Goal: Check status: Check status

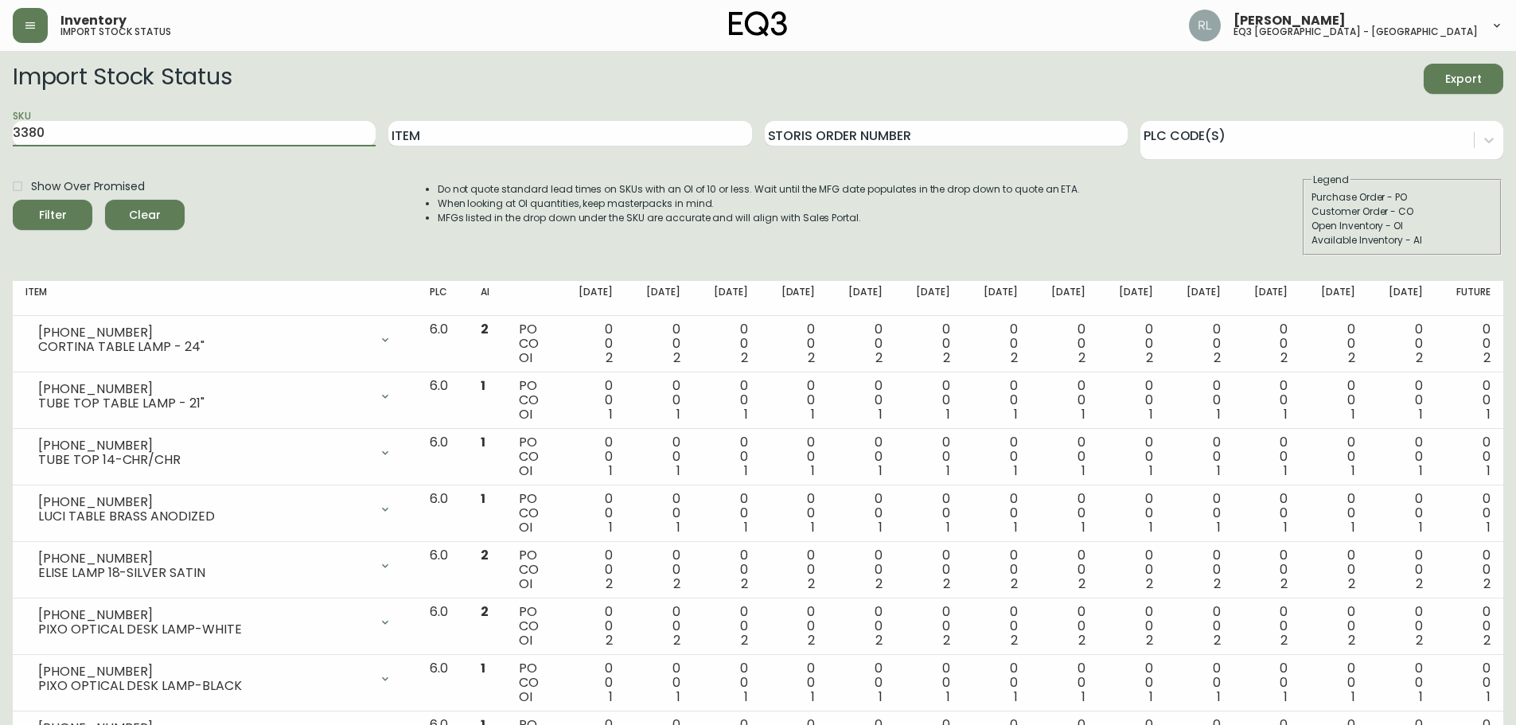
drag, startPoint x: 216, startPoint y: 136, endPoint x: 0, endPoint y: 20, distance: 244.9
click at [13, 200] on button "Filter" at bounding box center [53, 215] width 80 height 30
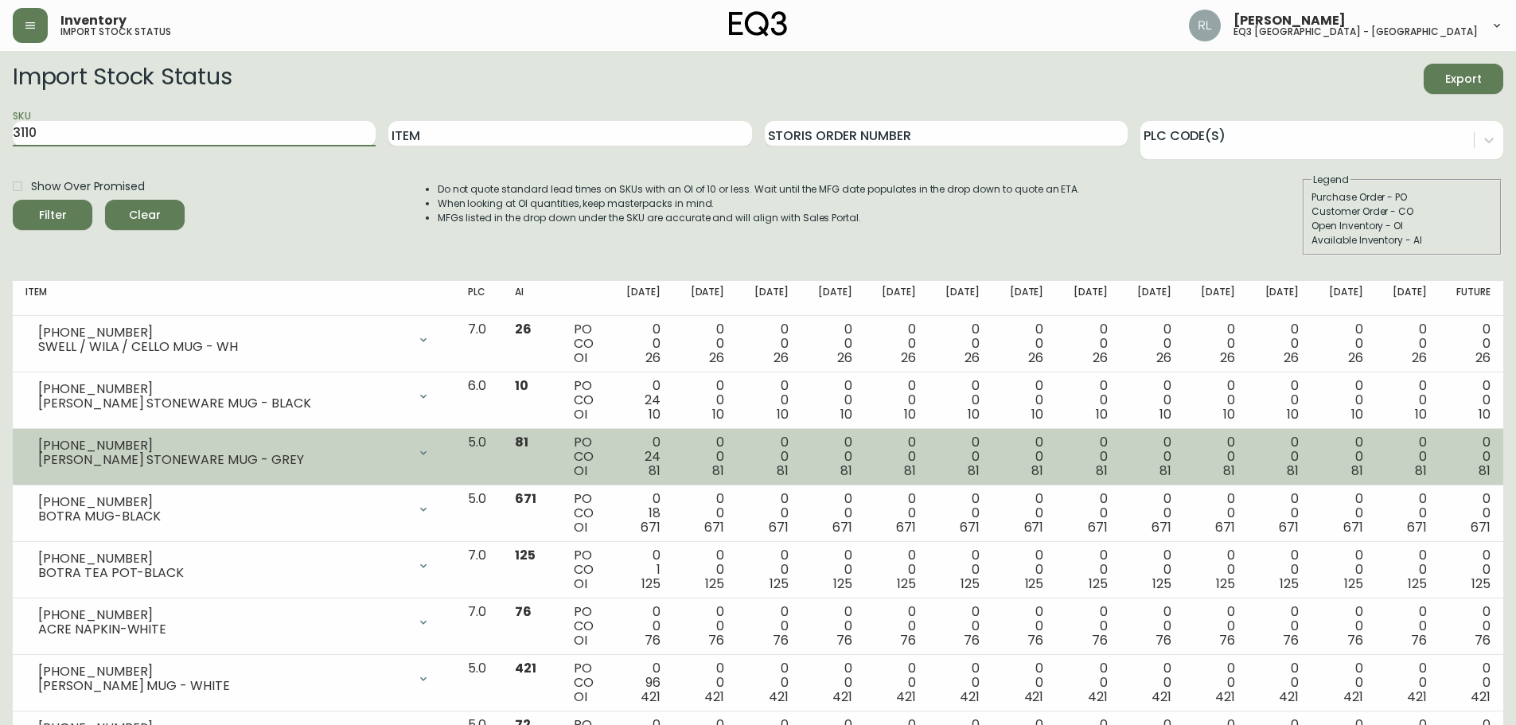
scroll to position [80, 0]
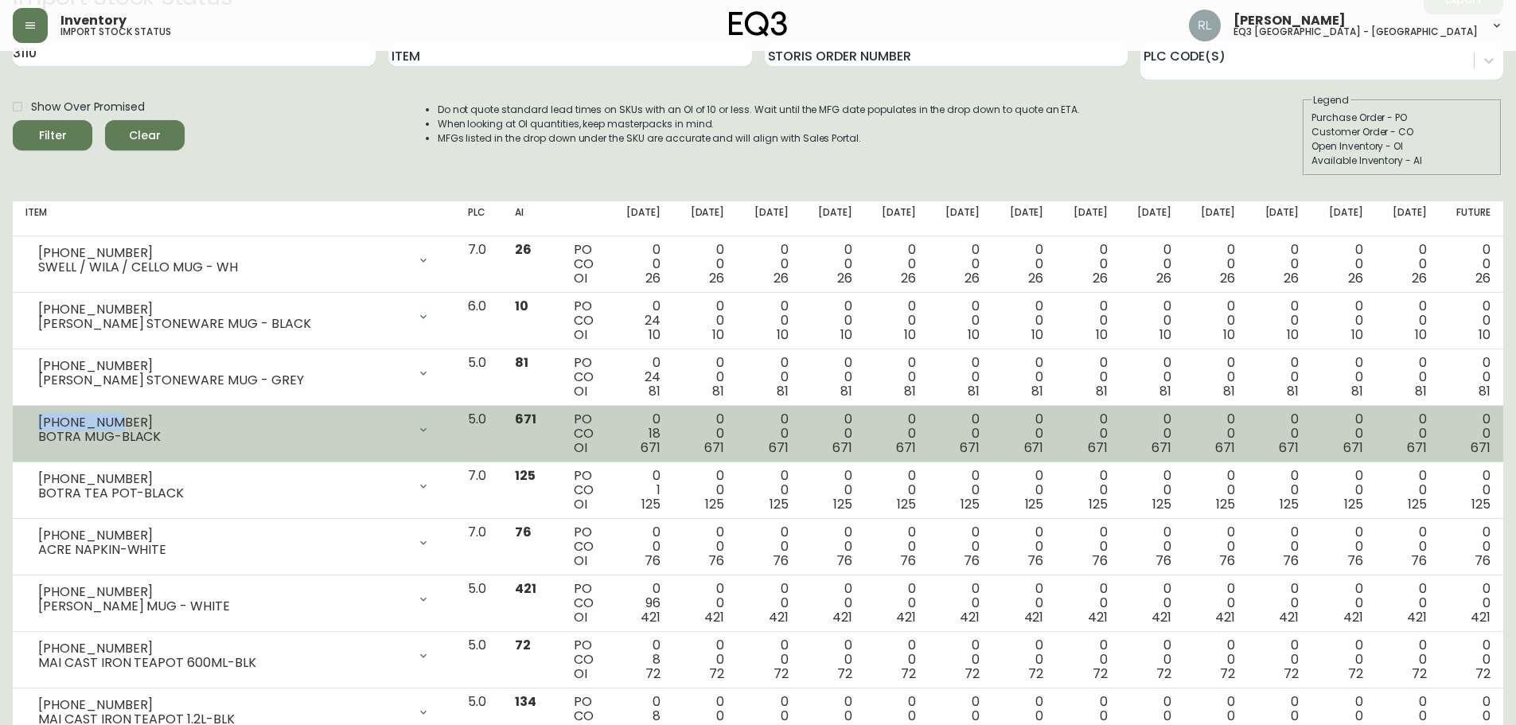
drag, startPoint x: 106, startPoint y: 419, endPoint x: 37, endPoint y: 421, distance: 68.5
click at [37, 421] on div "[PHONE_NUMBER] BOTRA MUG-BLACK" at bounding box center [233, 429] width 417 height 35
copy div "[PHONE_NUMBER]"
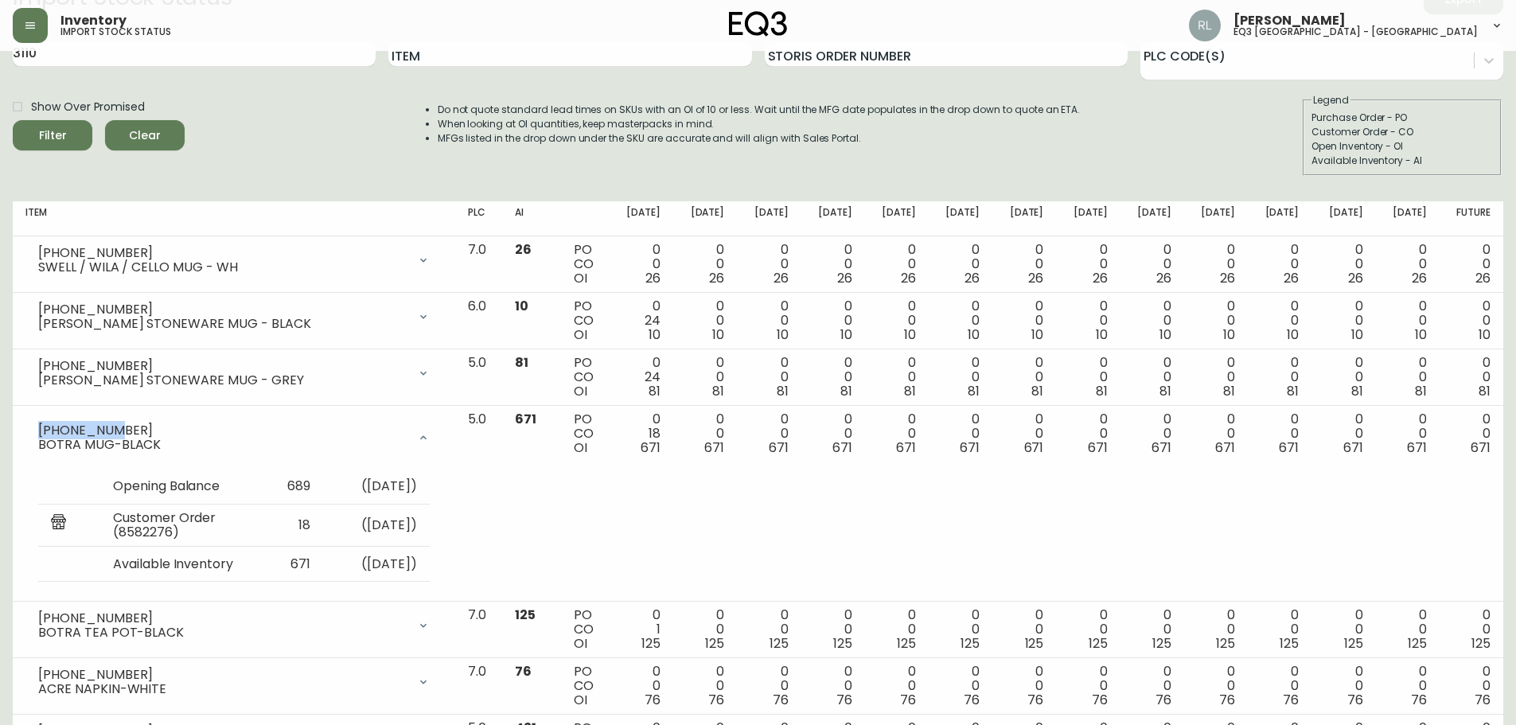
click at [146, 230] on th "Item" at bounding box center [234, 218] width 442 height 35
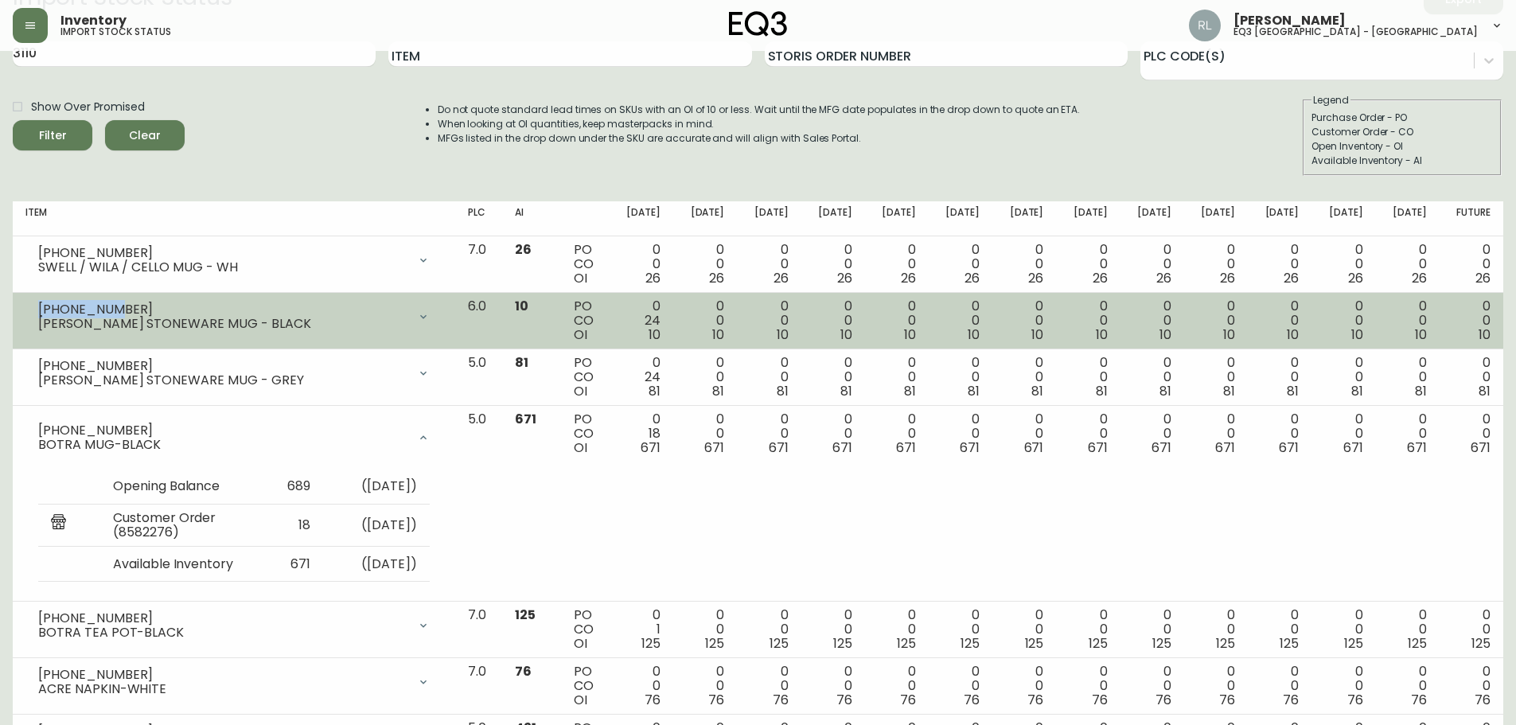
drag, startPoint x: 93, startPoint y: 310, endPoint x: 39, endPoint y: 306, distance: 54.3
click at [39, 306] on div "[PHONE_NUMBER]" at bounding box center [222, 309] width 369 height 14
copy div "[PHONE_NUMBER]"
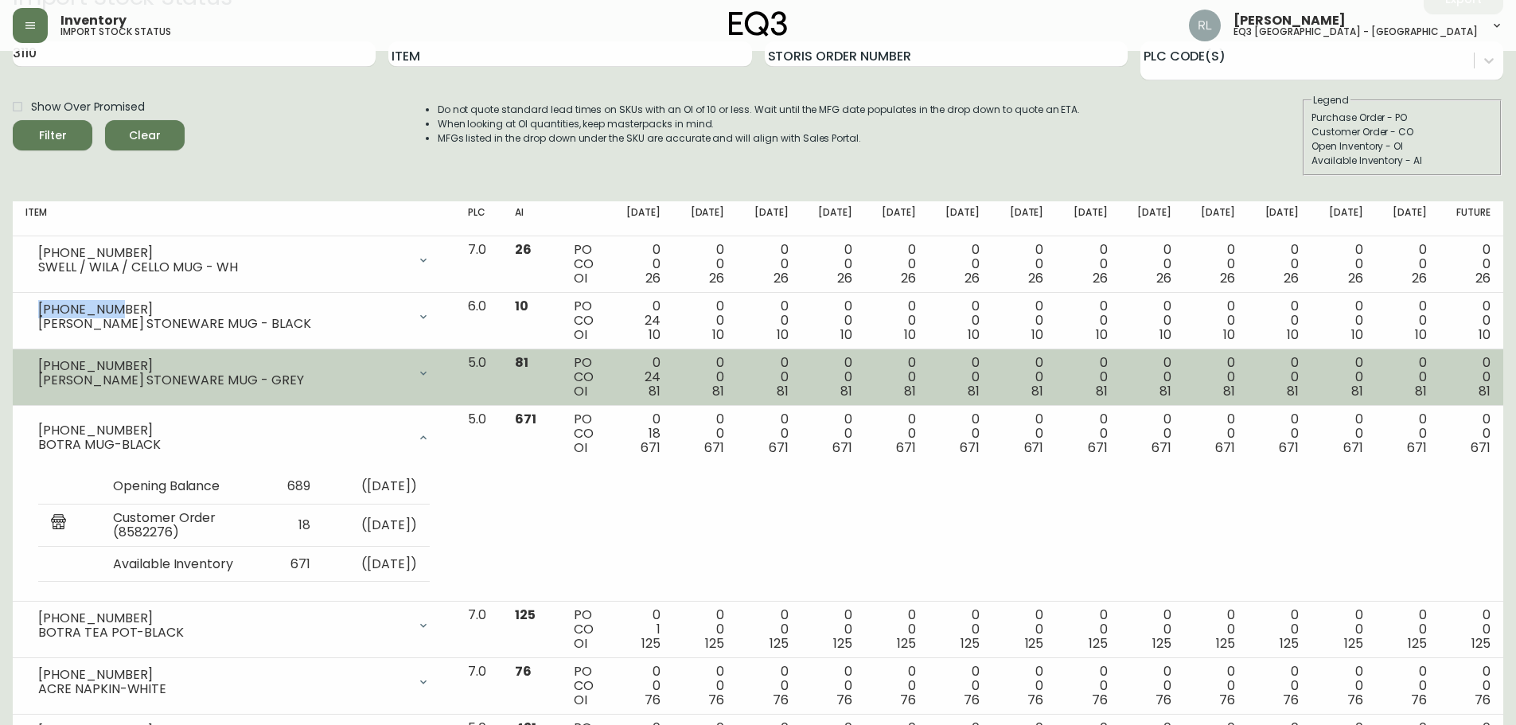
click at [125, 356] on div "[PHONE_NUMBER] [PERSON_NAME] STONEWARE MUG - GREY" at bounding box center [233, 373] width 417 height 35
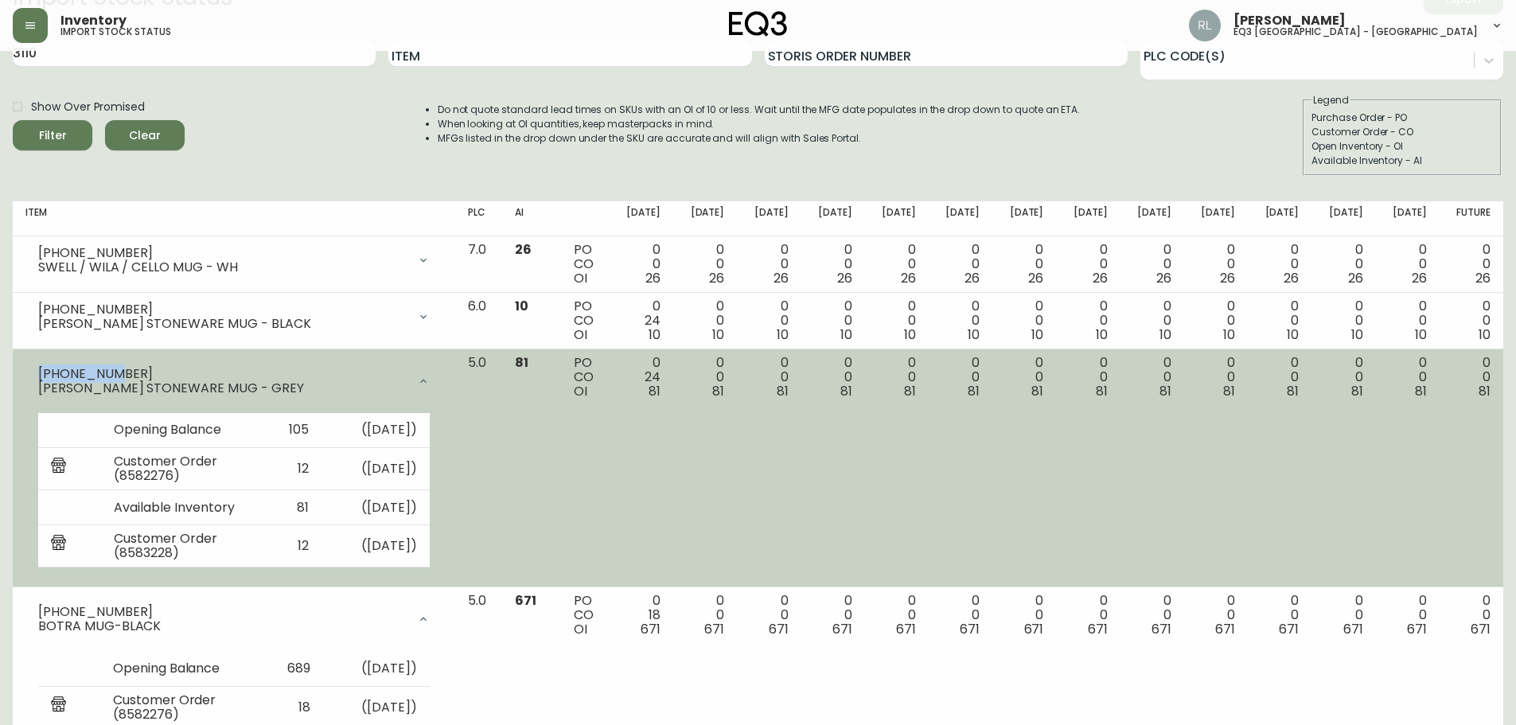
drag, startPoint x: 112, startPoint y: 372, endPoint x: 30, endPoint y: 367, distance: 82.1
click at [30, 367] on div "[PHONE_NUMBER] [PERSON_NAME] STONEWARE MUG - GREY" at bounding box center [233, 381] width 417 height 51
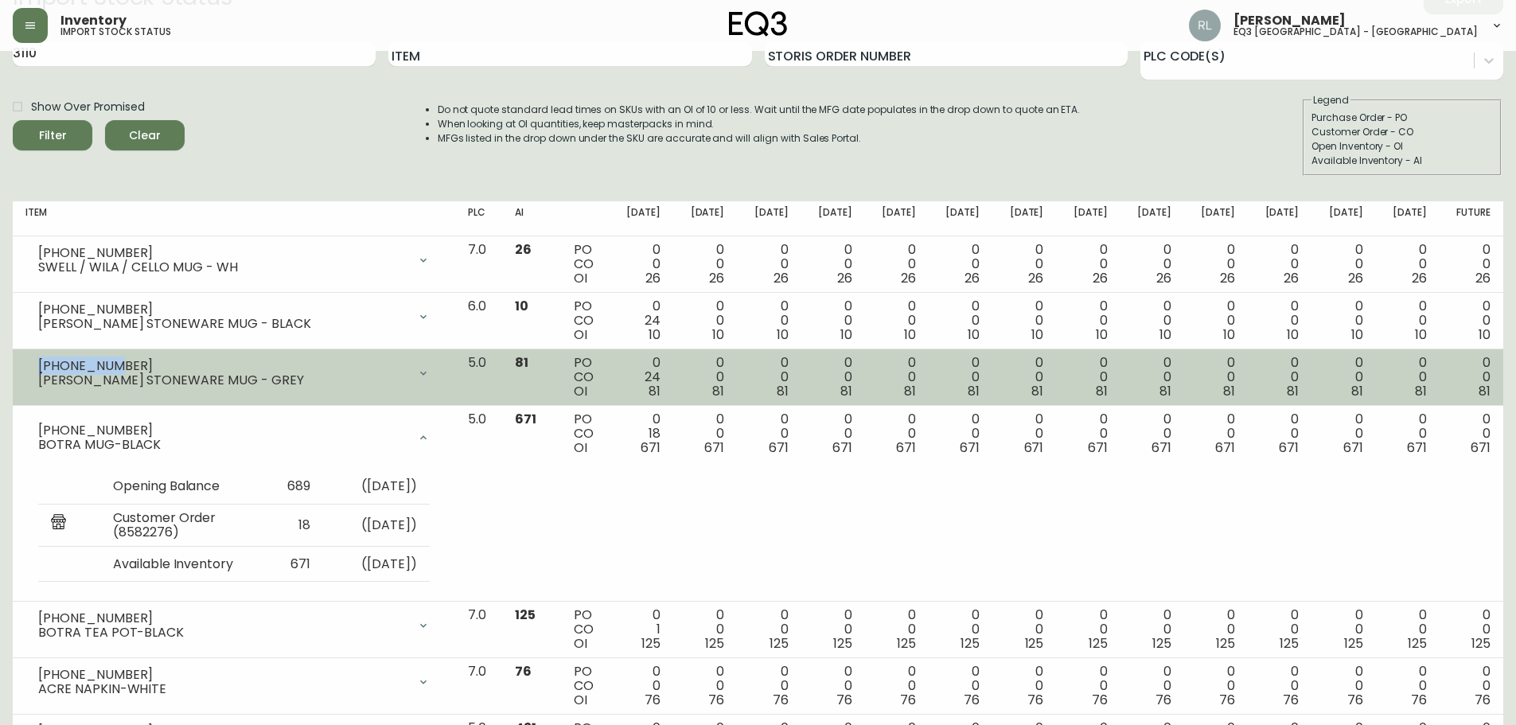
copy div "[PHONE_NUMBER]"
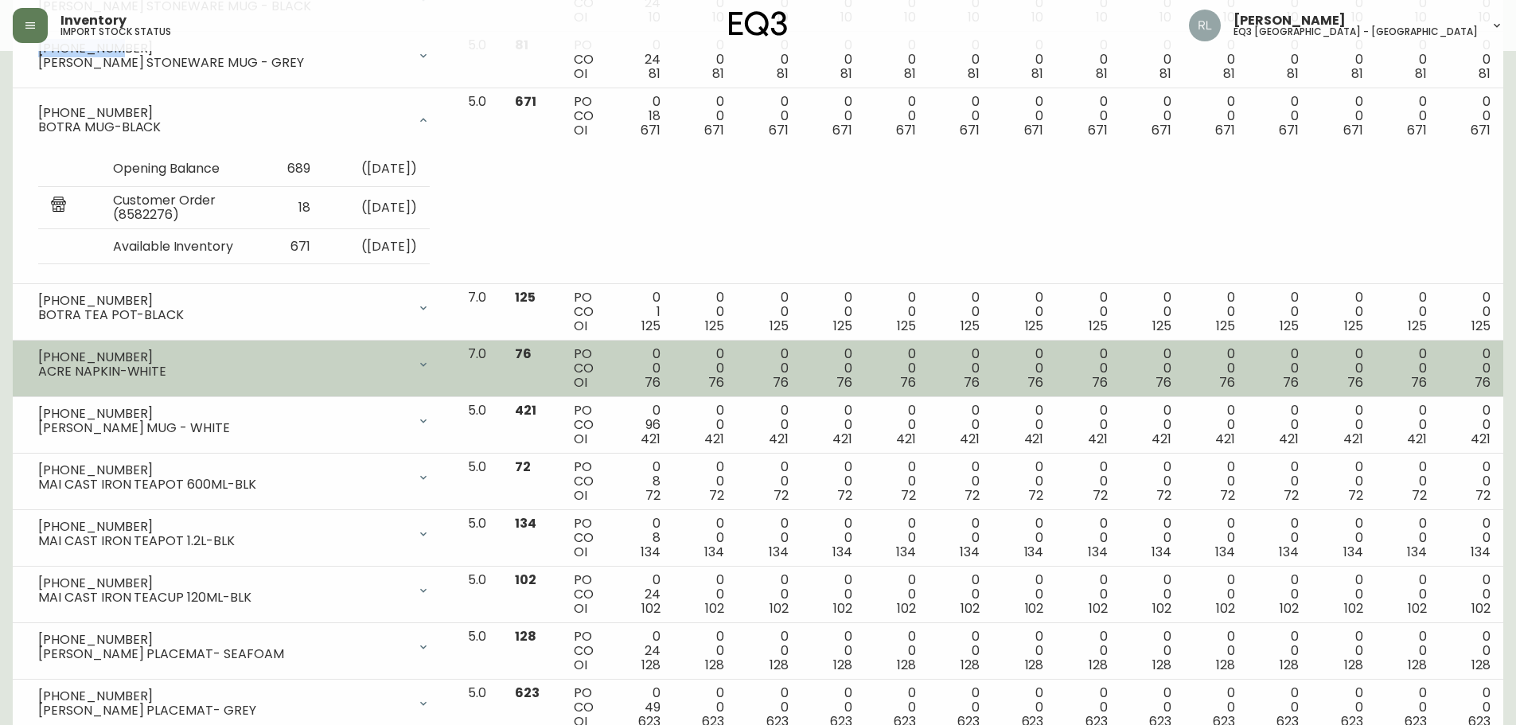
scroll to position [398, 0]
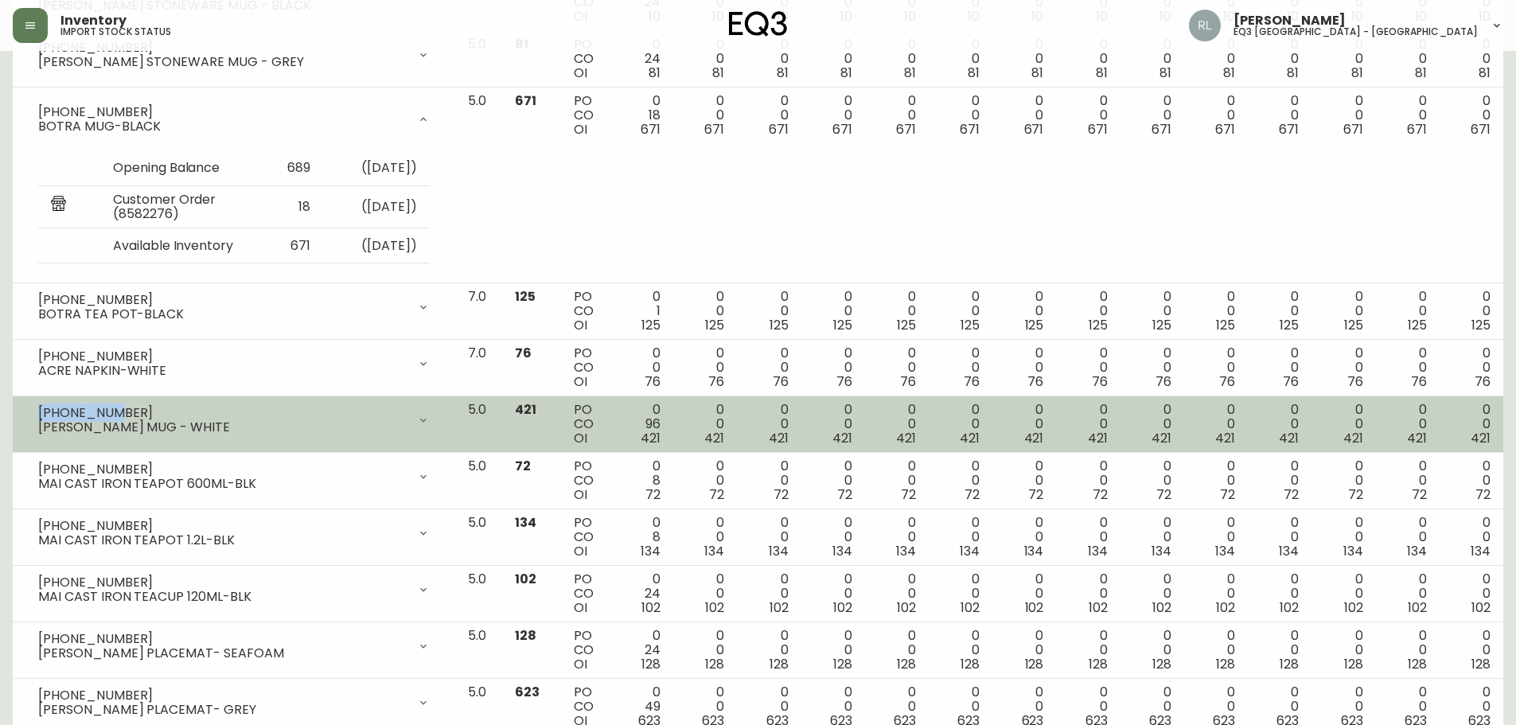
drag, startPoint x: 106, startPoint y: 410, endPoint x: 37, endPoint y: 411, distance: 68.4
click at [37, 411] on div "[PHONE_NUMBER] [PERSON_NAME] MUG - WHITE" at bounding box center [233, 420] width 417 height 35
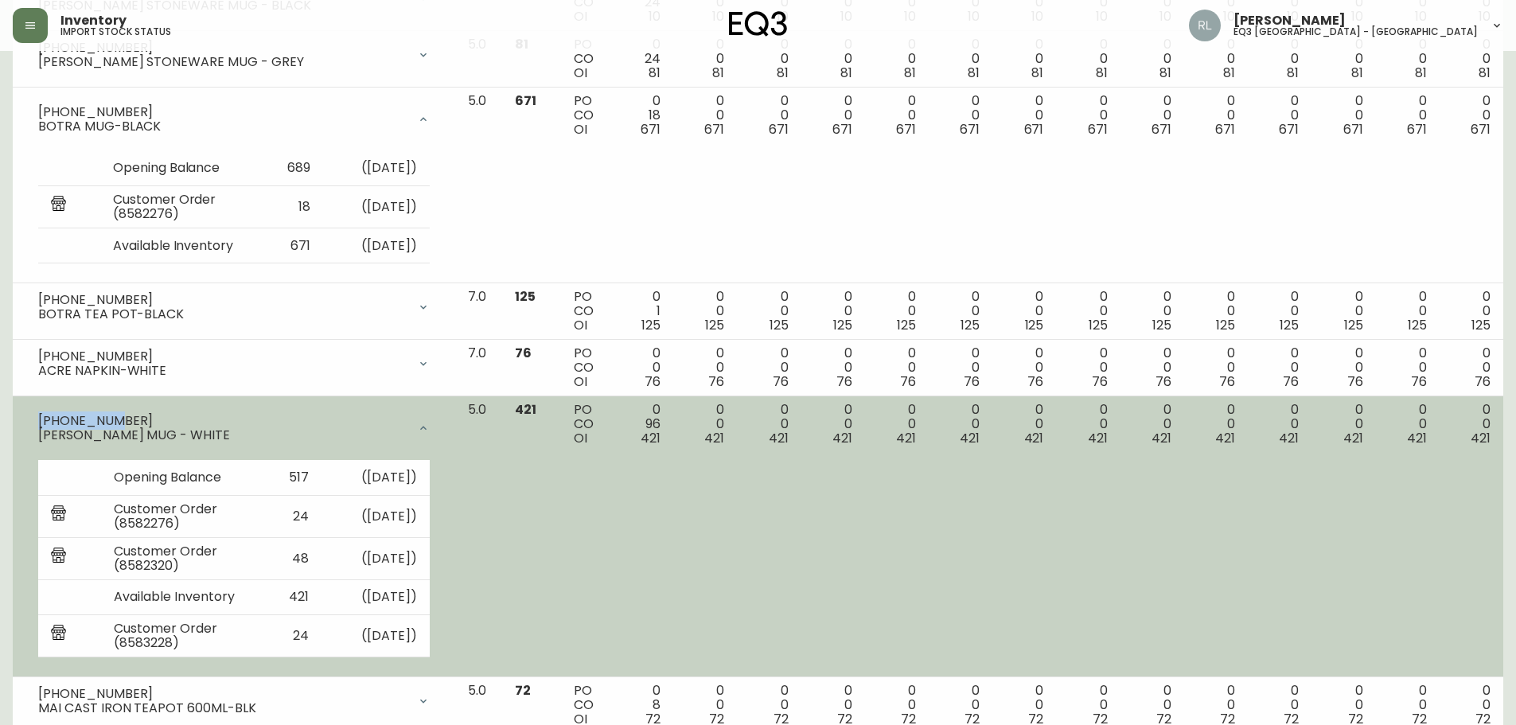
copy div "[PHONE_NUMBER]"
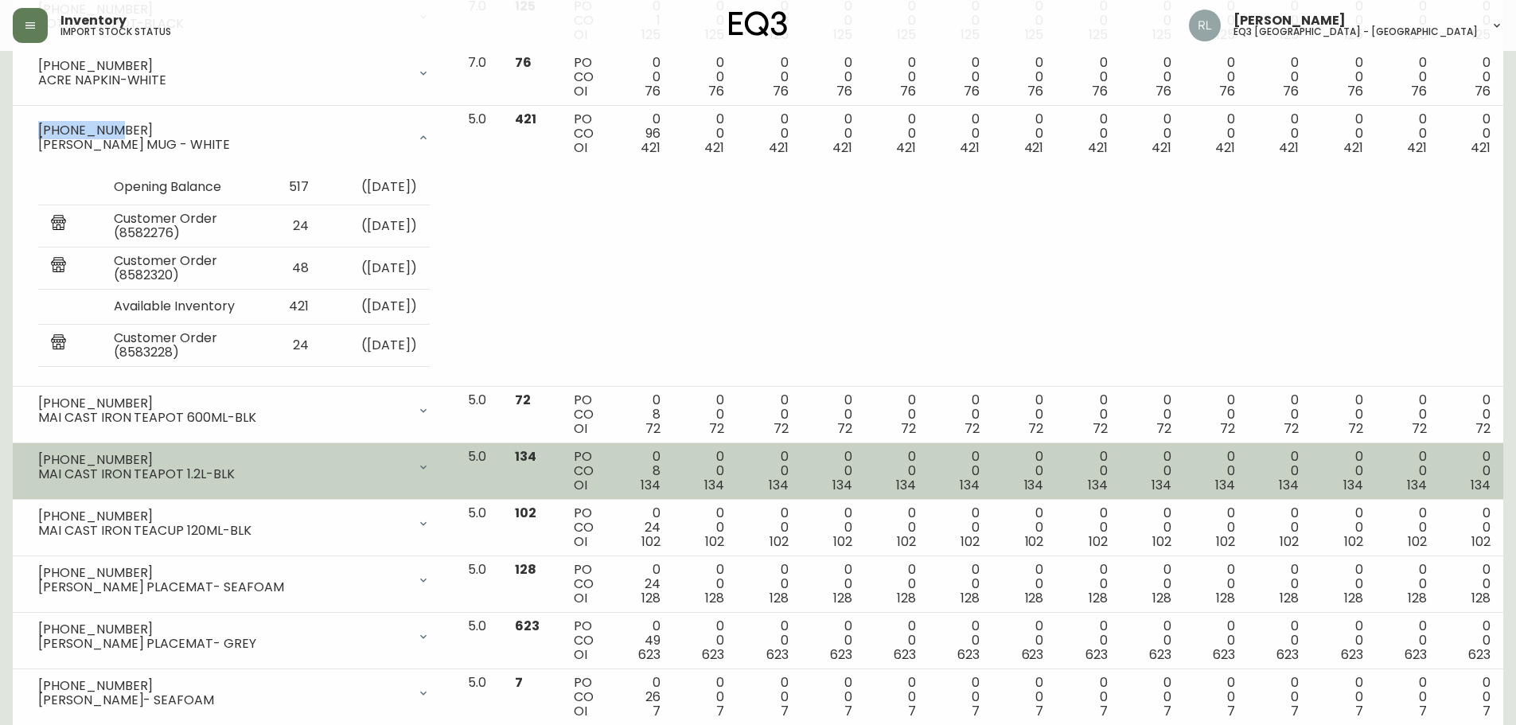
scroll to position [716, 0]
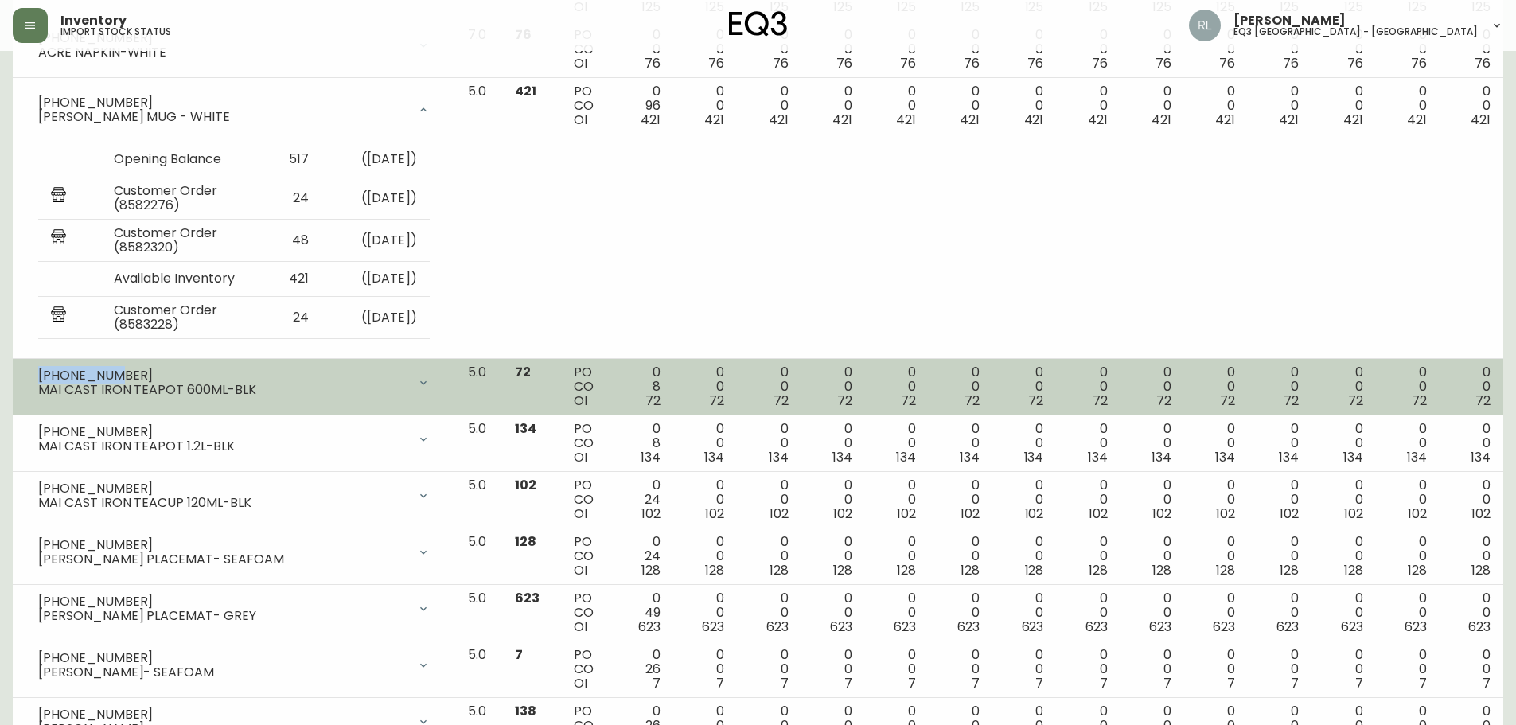
drag, startPoint x: 119, startPoint y: 376, endPoint x: 33, endPoint y: 370, distance: 85.3
click at [33, 370] on div "[PHONE_NUMBER] MAI CAST IRON TEAPOT 600ML-BLK" at bounding box center [233, 382] width 417 height 35
copy div "[PHONE_NUMBER]"
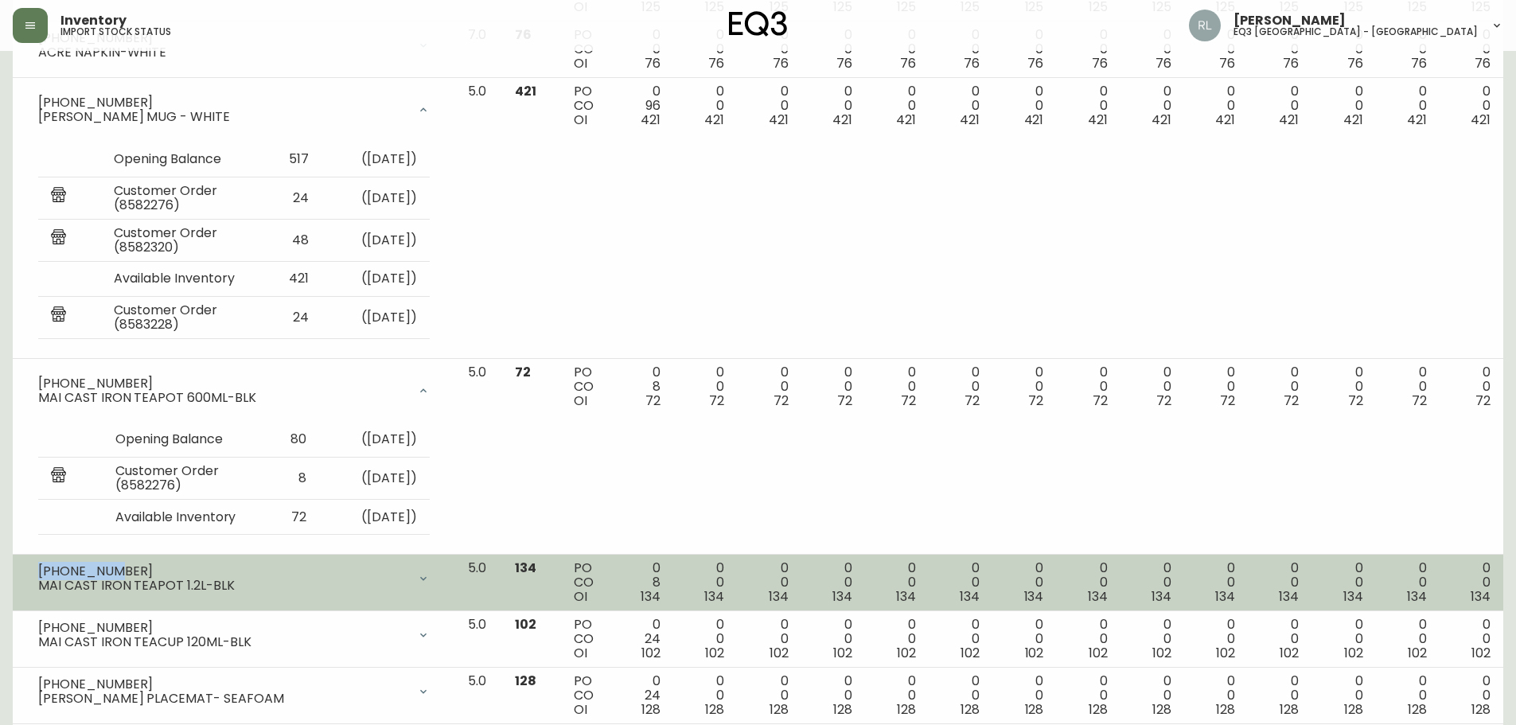
drag, startPoint x: 120, startPoint y: 568, endPoint x: 27, endPoint y: 567, distance: 93.1
click at [27, 567] on div "[PHONE_NUMBER] MAI CAST IRON TEAPOT 1.2L-BLK" at bounding box center [233, 578] width 417 height 35
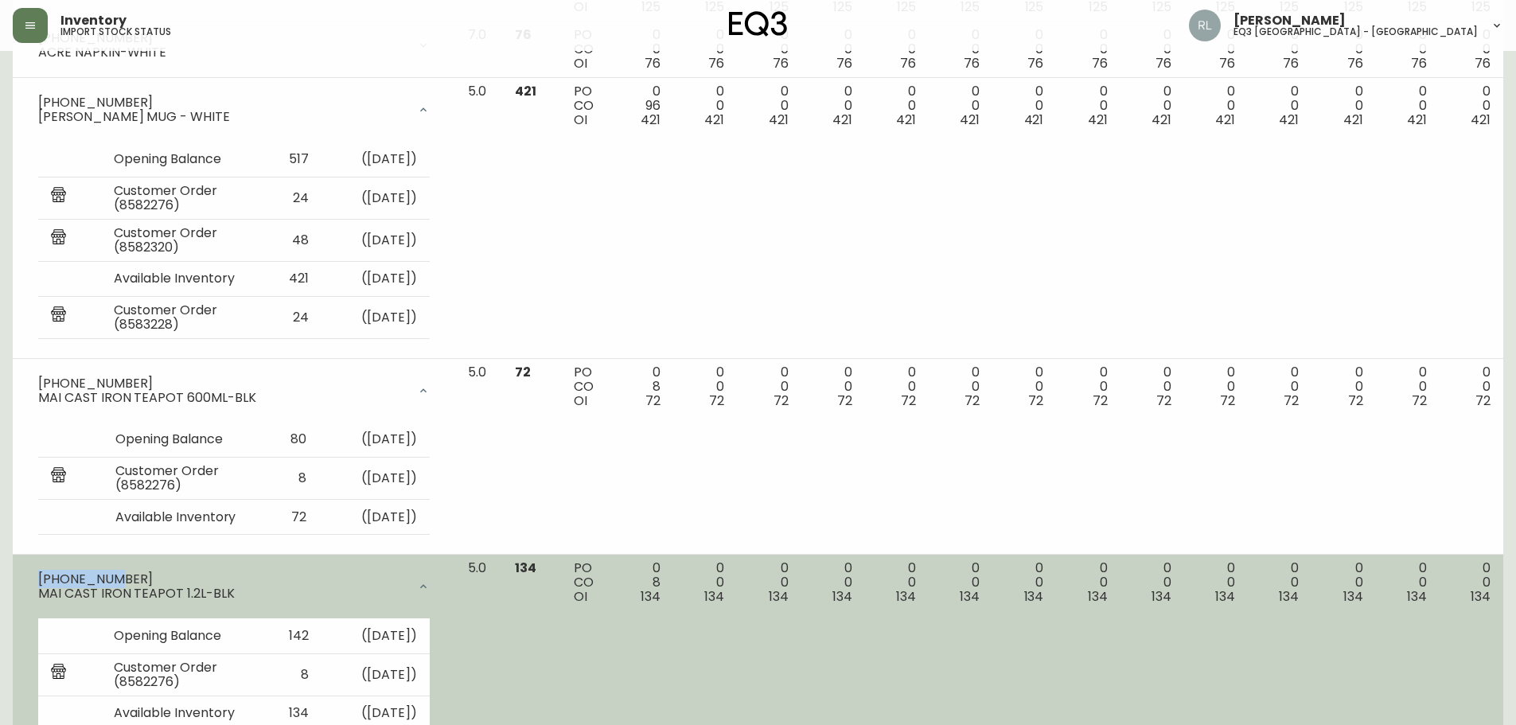
copy div "[PHONE_NUMBER]"
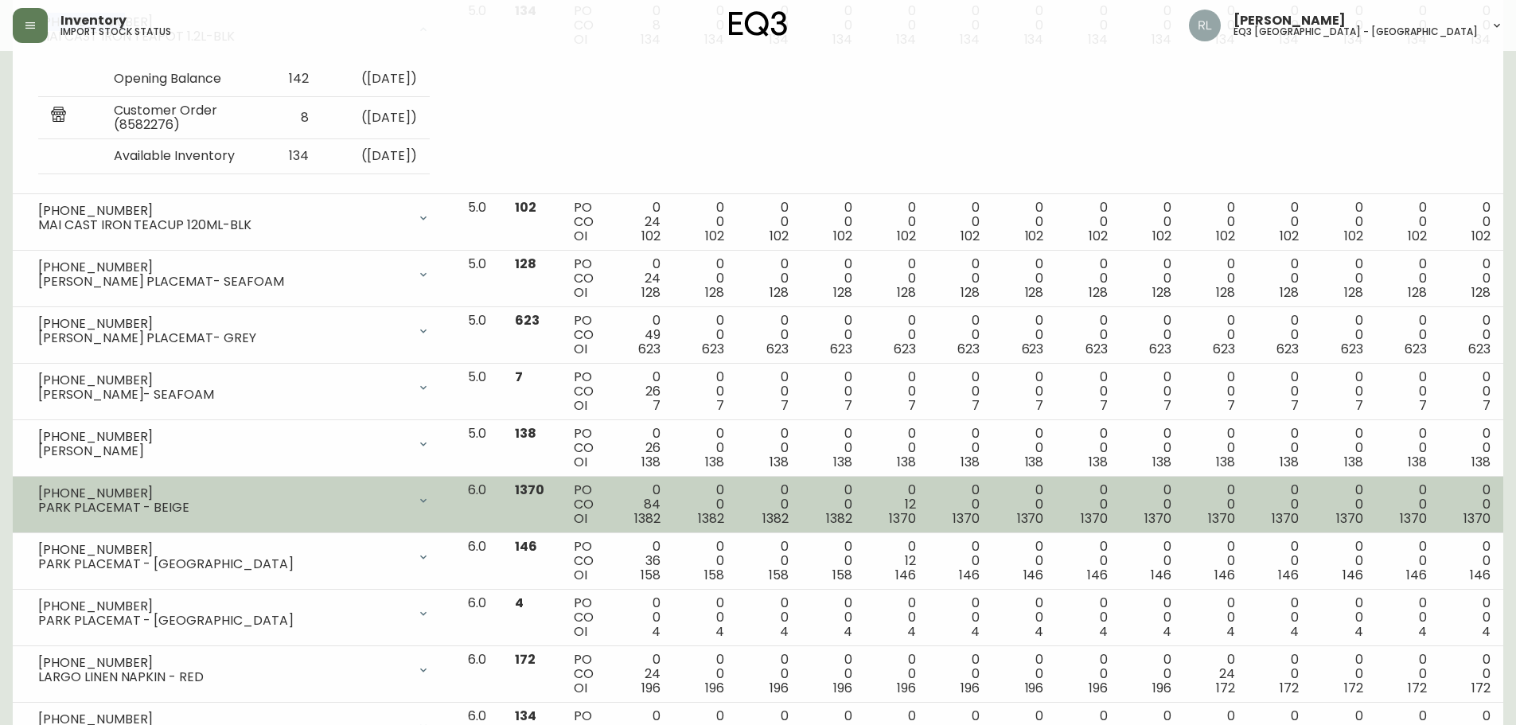
scroll to position [1353, 0]
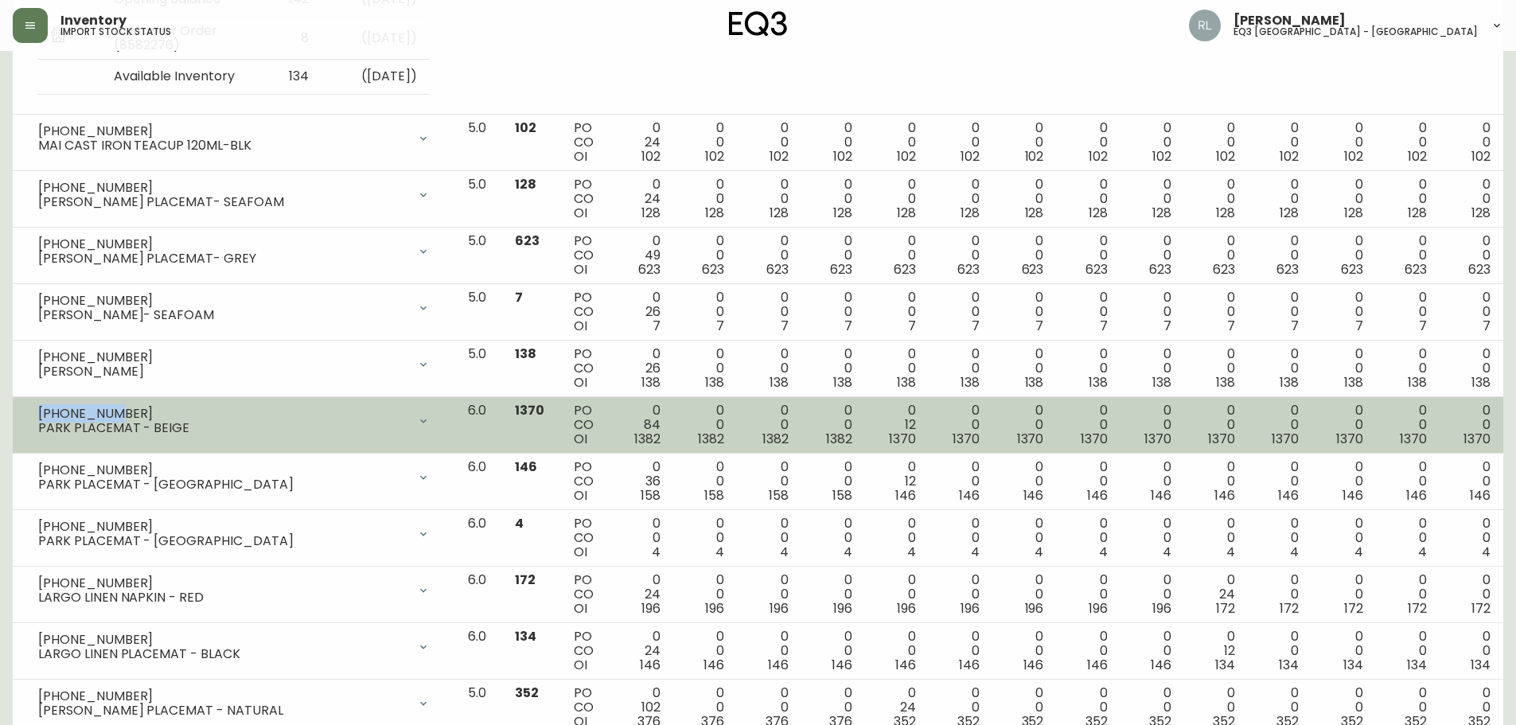
drag, startPoint x: 116, startPoint y: 411, endPoint x: 37, endPoint y: 412, distance: 78.8
click at [37, 412] on div "[PHONE_NUMBER] PARK PLACEMAT - [GEOGRAPHIC_DATA]" at bounding box center [233, 420] width 417 height 35
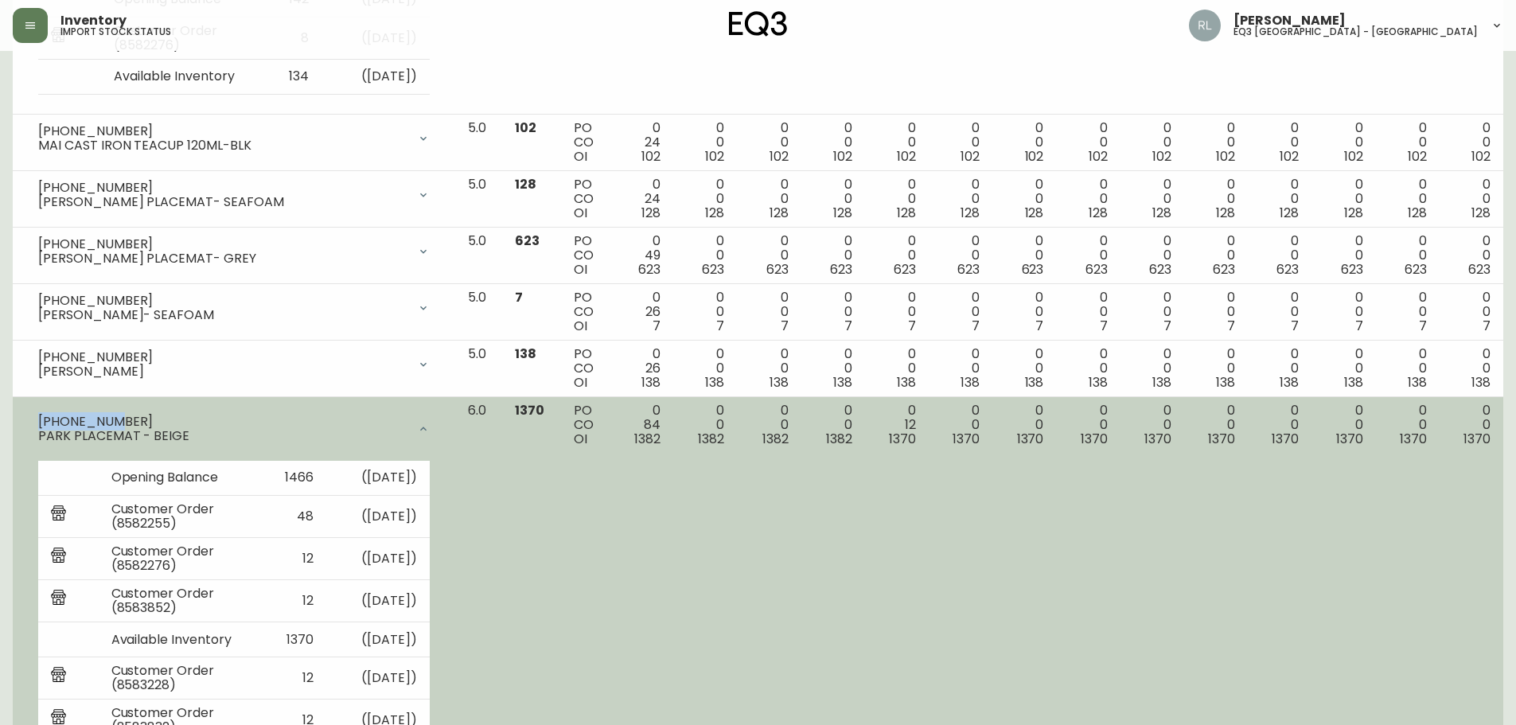
copy div "[PHONE_NUMBER]"
click at [187, 411] on div "[PHONE_NUMBER] PARK PLACEMAT - [GEOGRAPHIC_DATA]" at bounding box center [233, 428] width 417 height 51
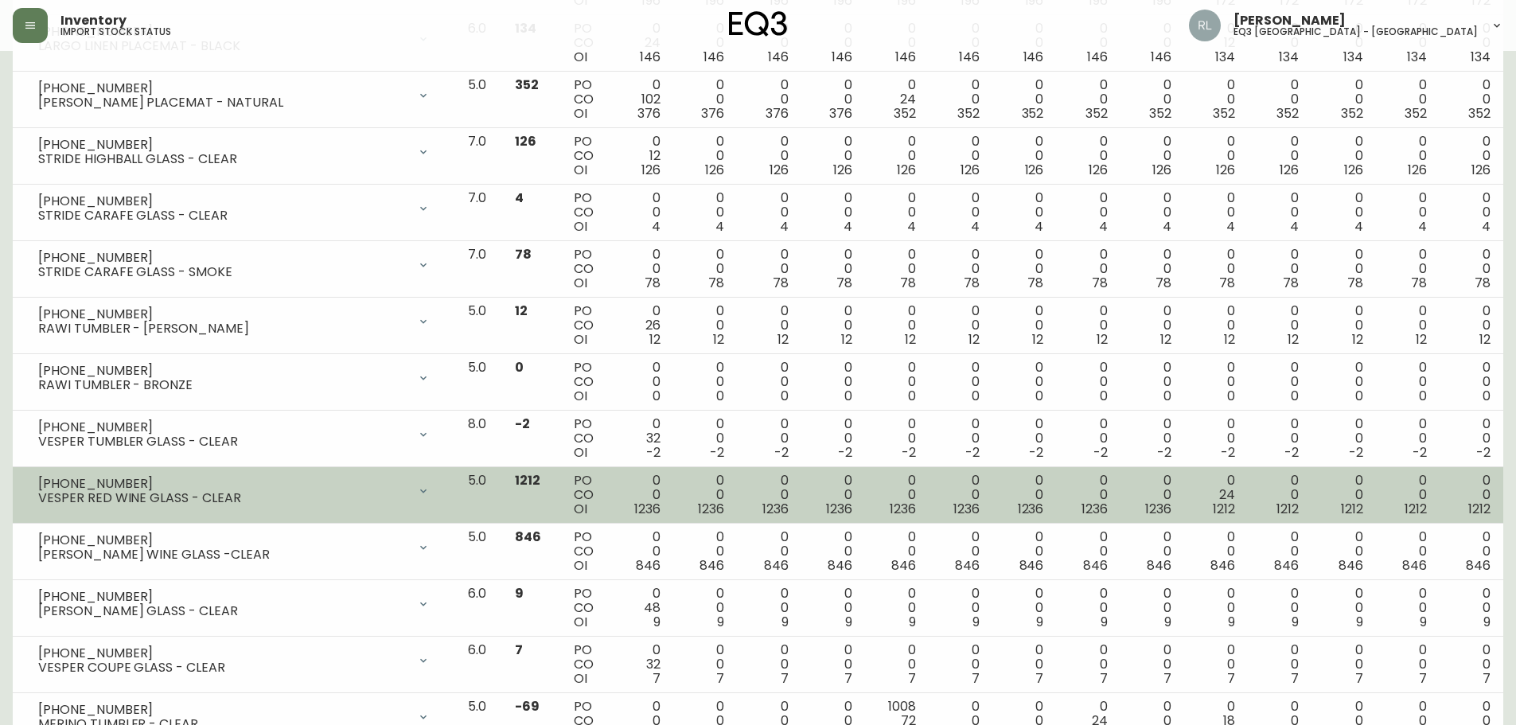
scroll to position [1989, 0]
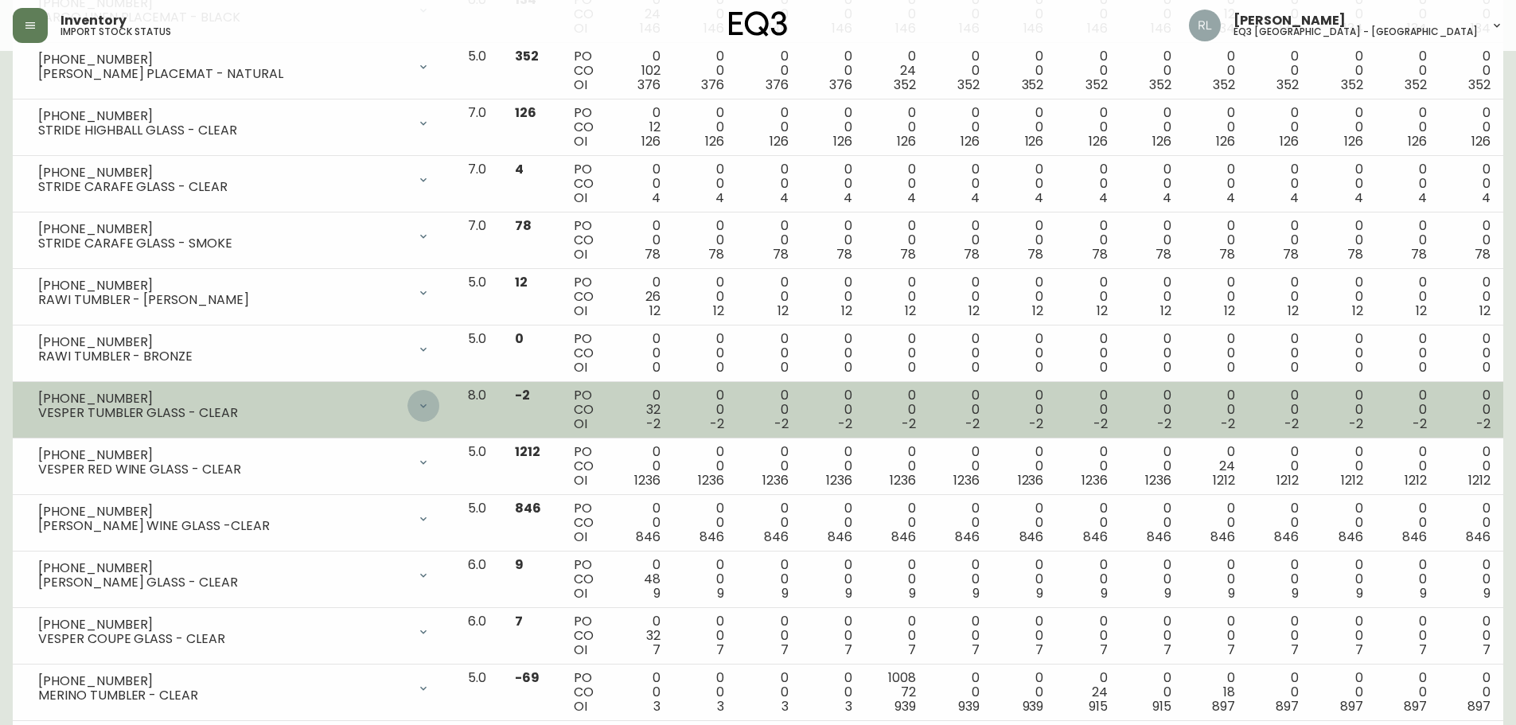
click at [432, 399] on div at bounding box center [423, 406] width 32 height 32
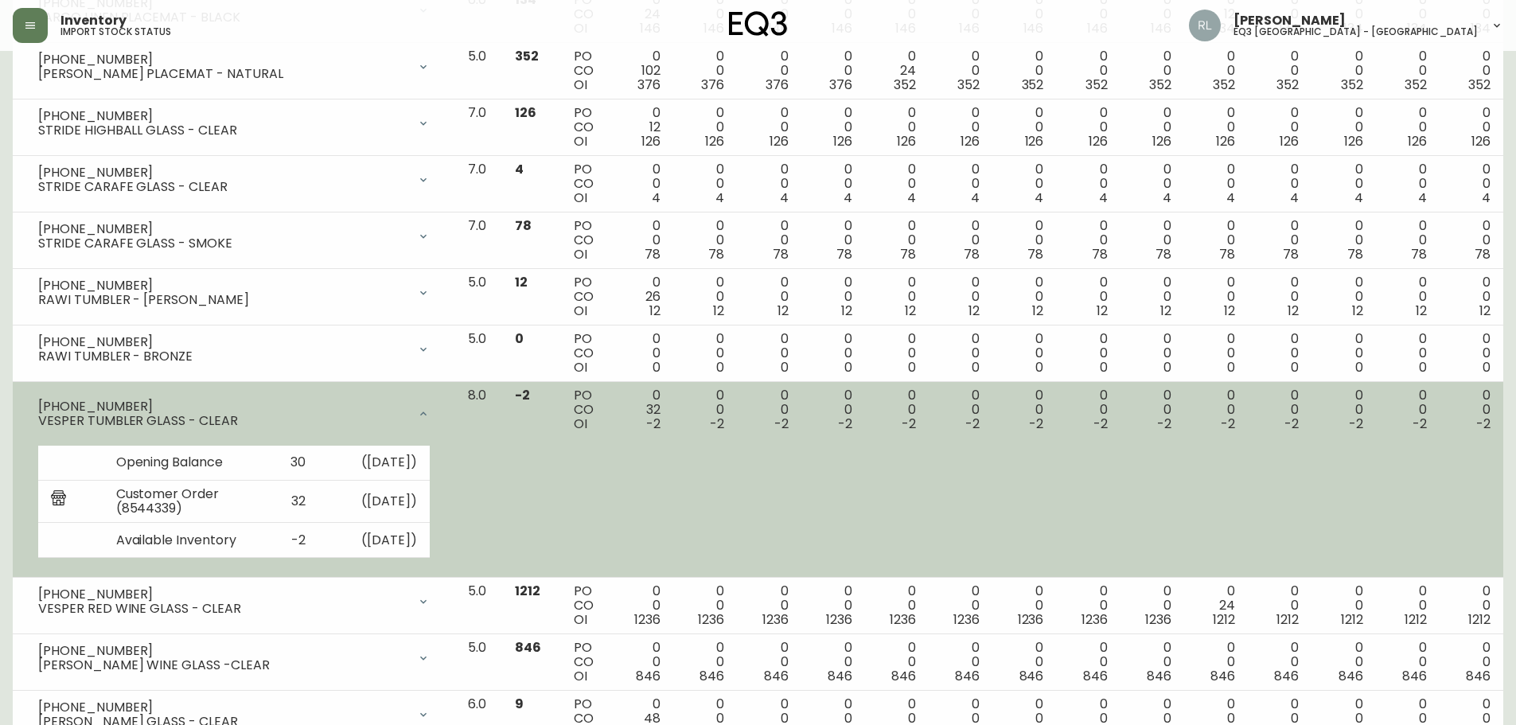
click at [439, 407] on div at bounding box center [423, 414] width 32 height 32
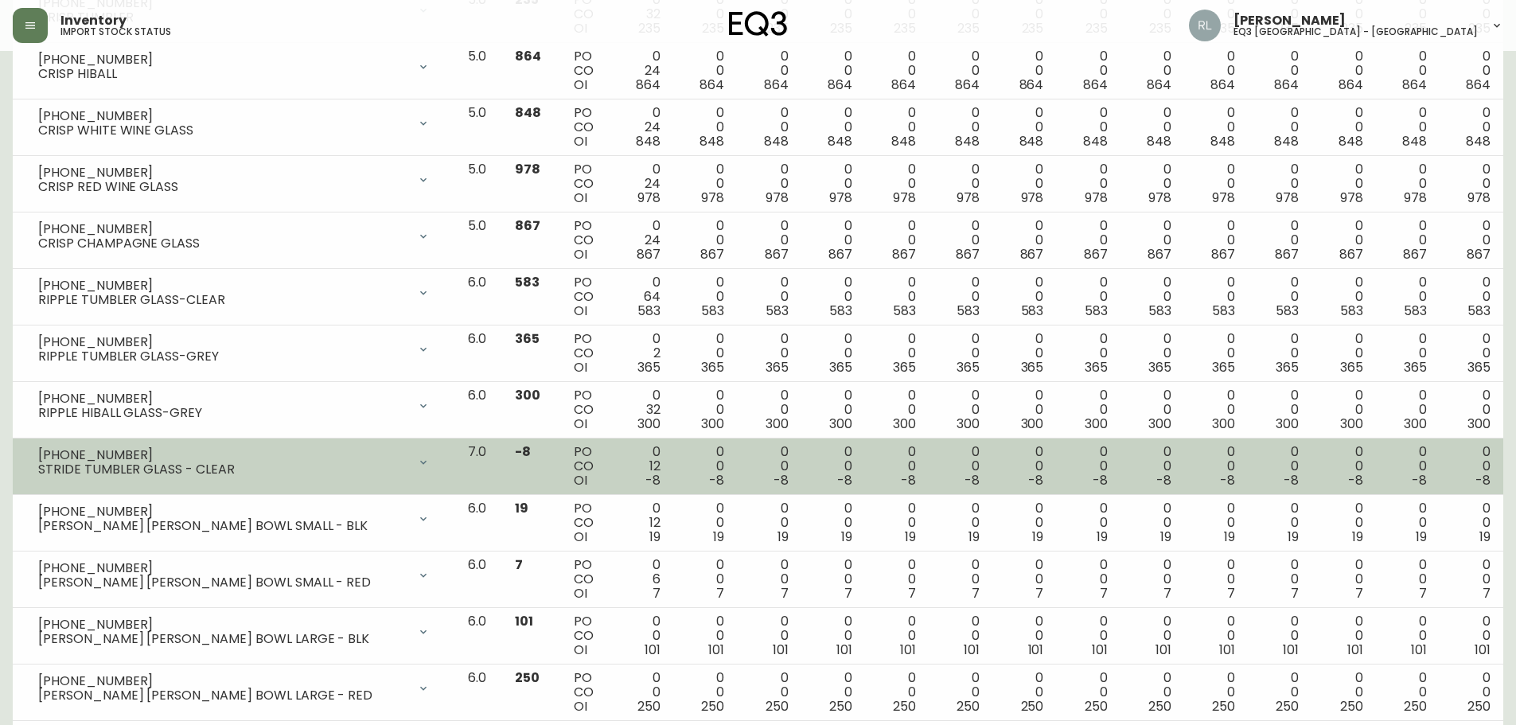
scroll to position [2865, 0]
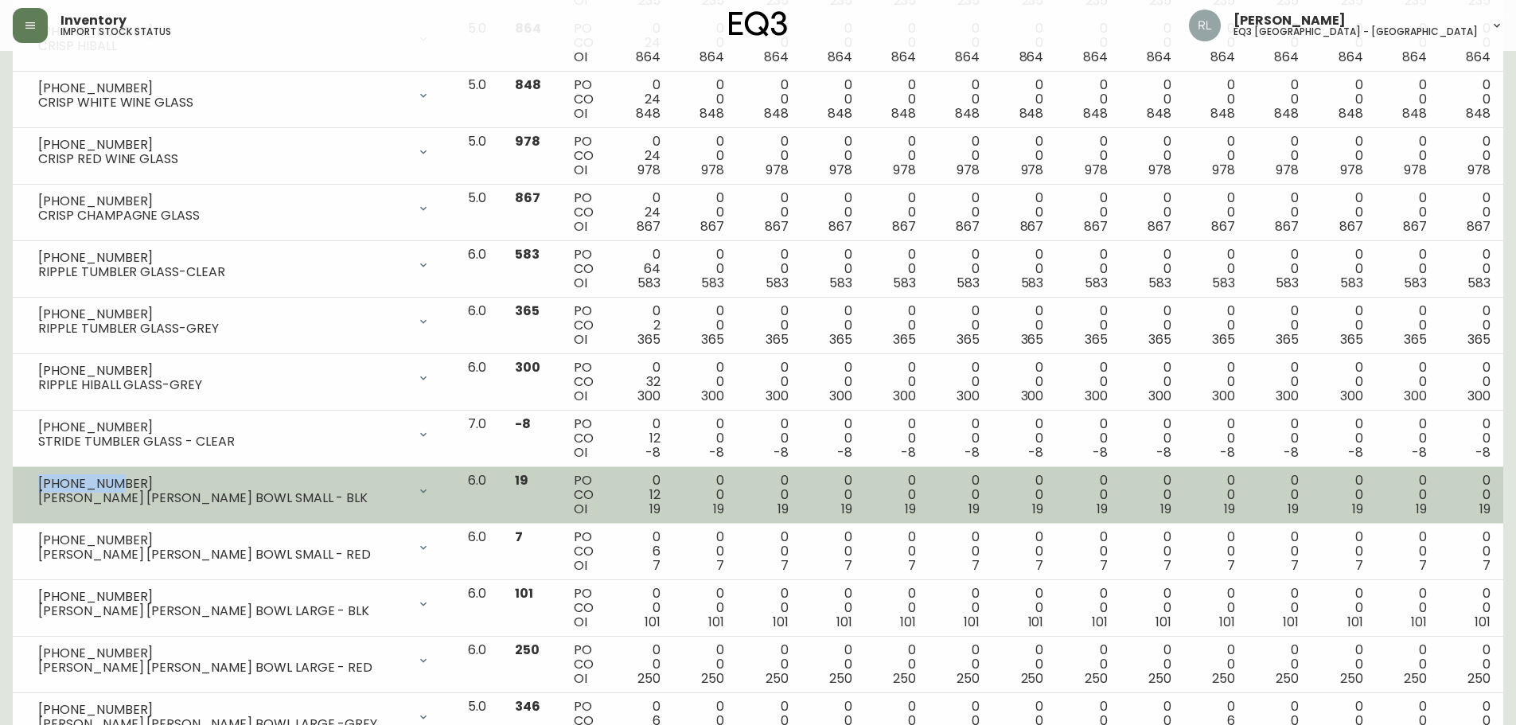
drag, startPoint x: 107, startPoint y: 481, endPoint x: 27, endPoint y: 475, distance: 80.6
click at [27, 475] on div "[PHONE_NUMBER] [PERSON_NAME] [PERSON_NAME] BOWL SMALL - BLK" at bounding box center [233, 490] width 417 height 35
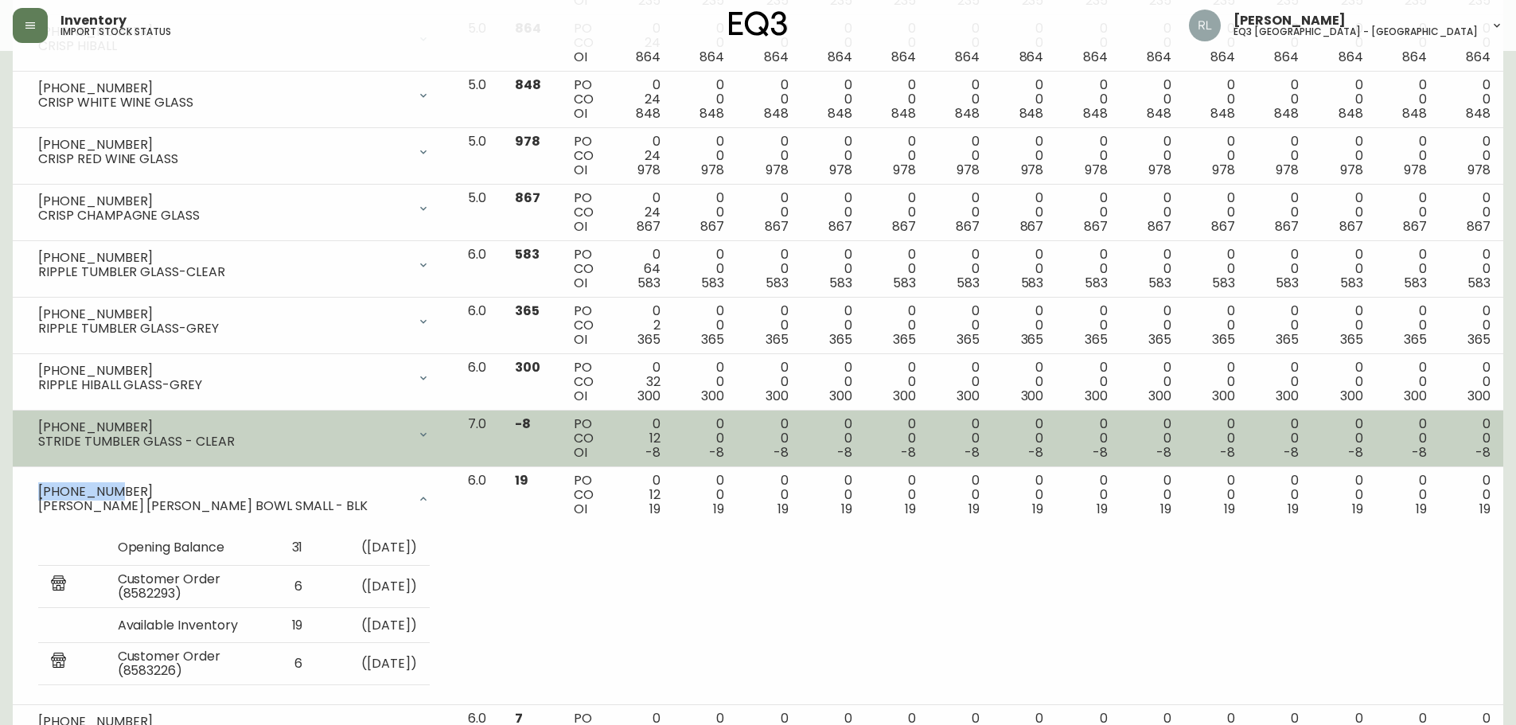
copy div "[PHONE_NUMBER]"
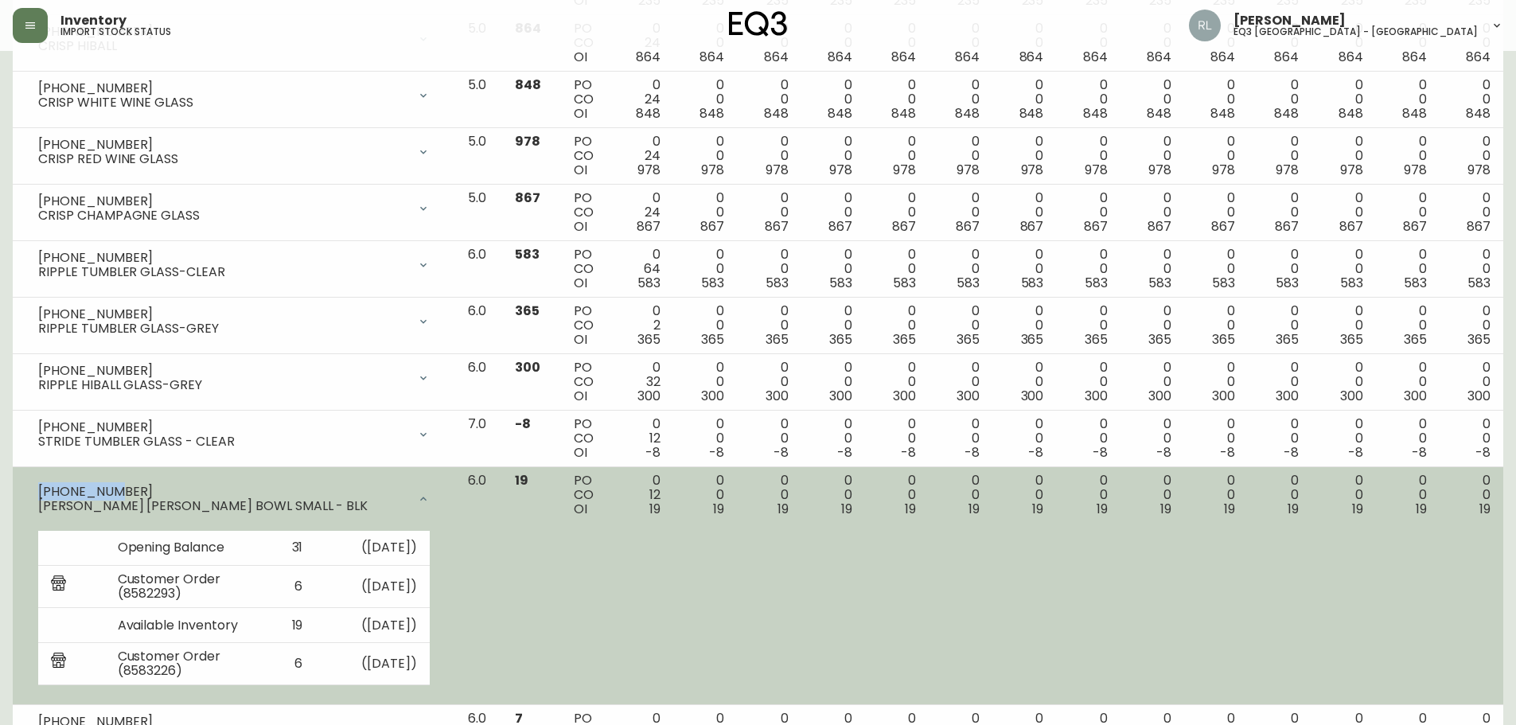
click at [439, 489] on div at bounding box center [423, 499] width 32 height 32
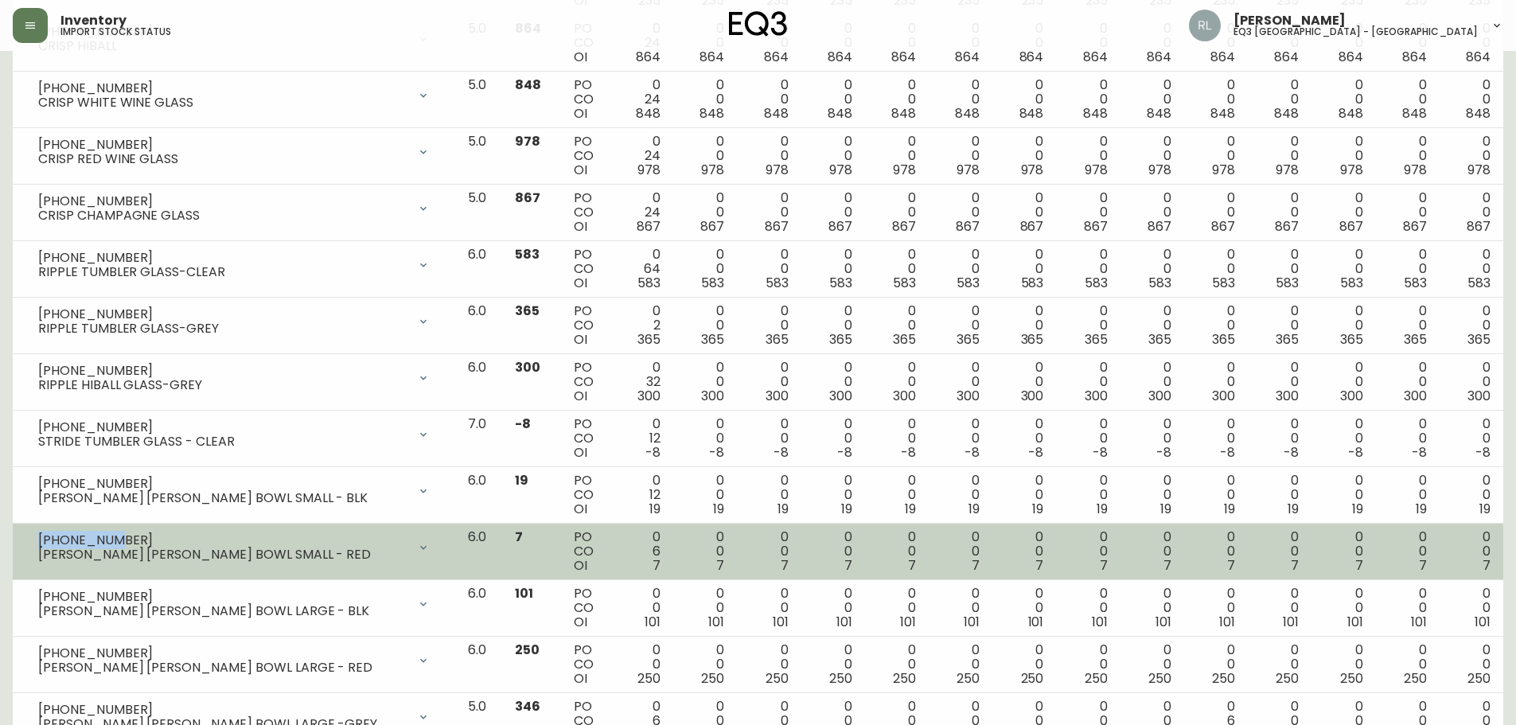
drag, startPoint x: 104, startPoint y: 540, endPoint x: 39, endPoint y: 540, distance: 65.3
click at [39, 540] on div "[PHONE_NUMBER]" at bounding box center [222, 540] width 369 height 14
copy div "[PHONE_NUMBER]"
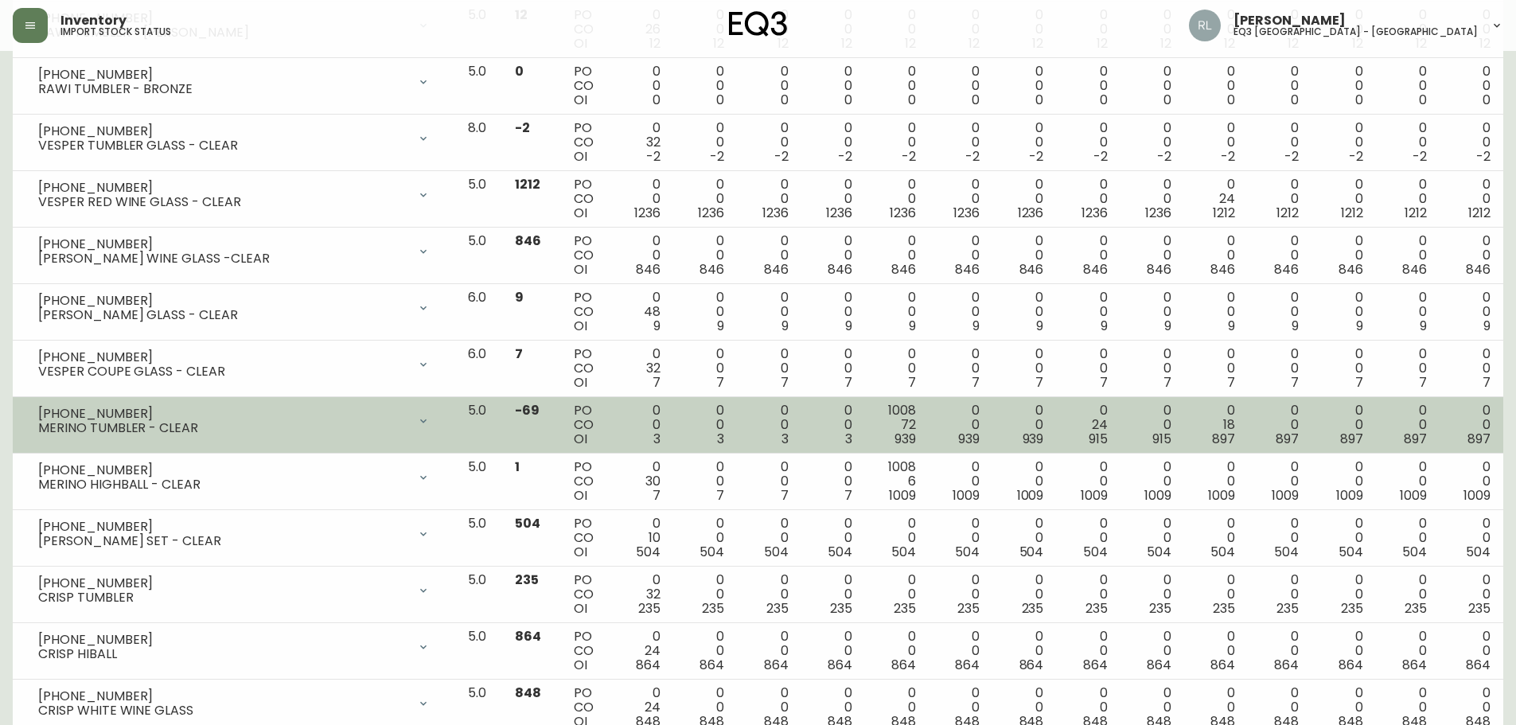
scroll to position [2228, 0]
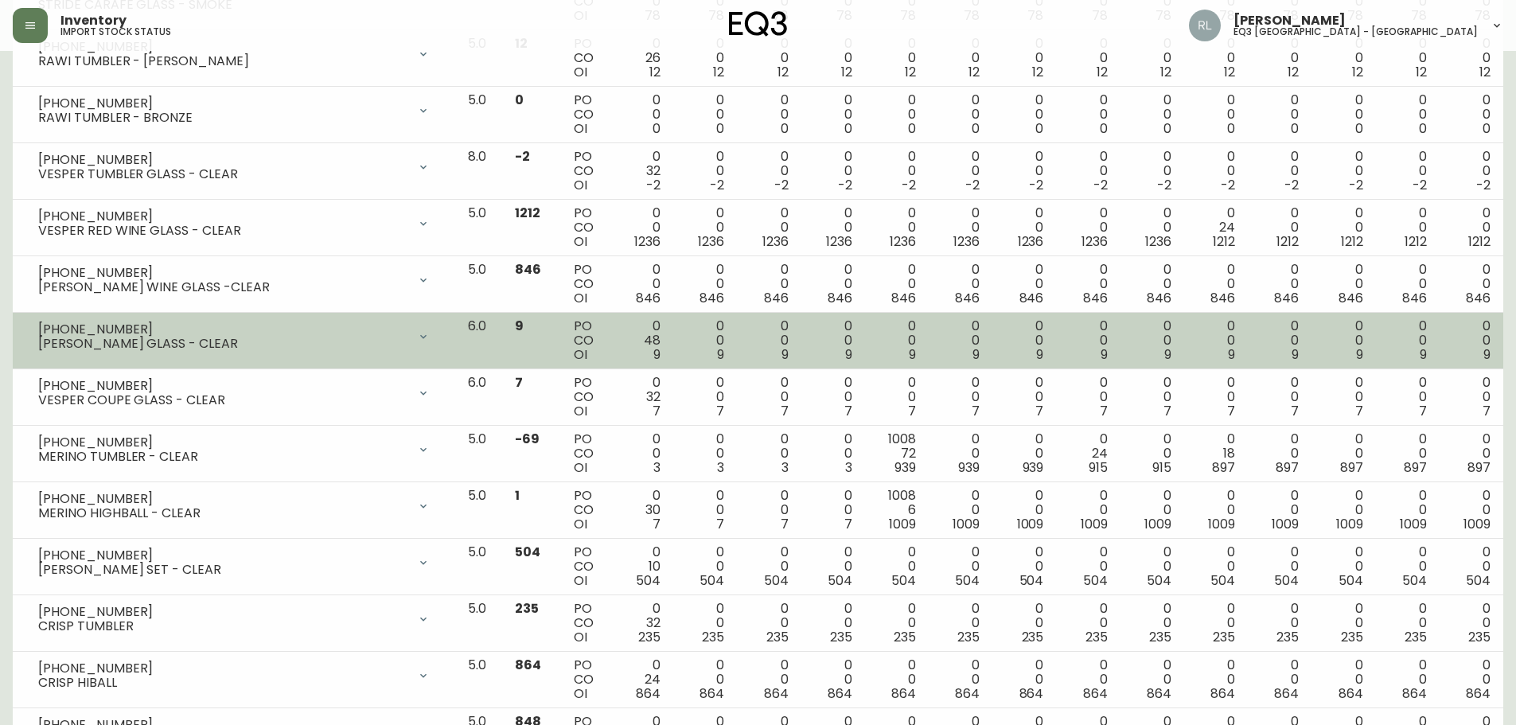
click at [427, 337] on icon at bounding box center [423, 336] width 6 height 4
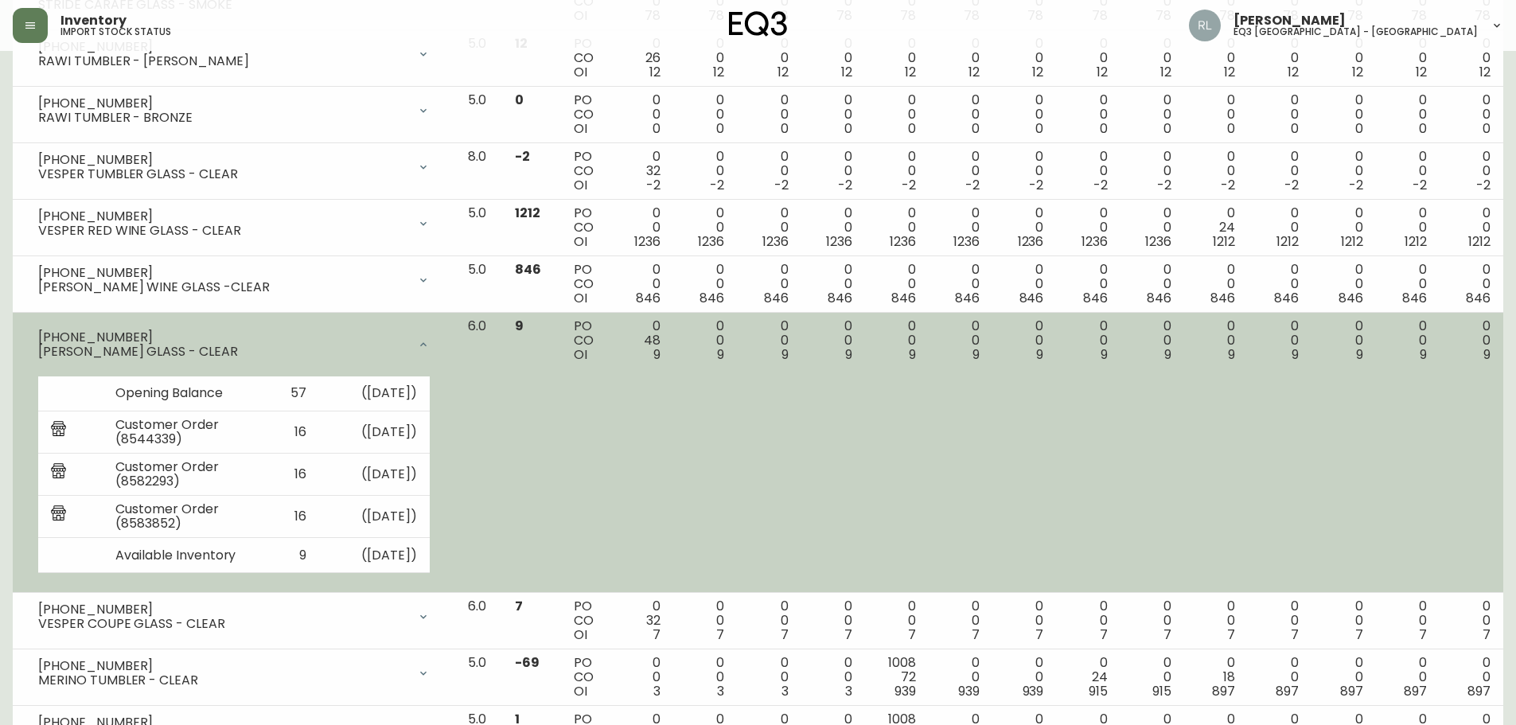
click at [439, 337] on div at bounding box center [423, 345] width 32 height 32
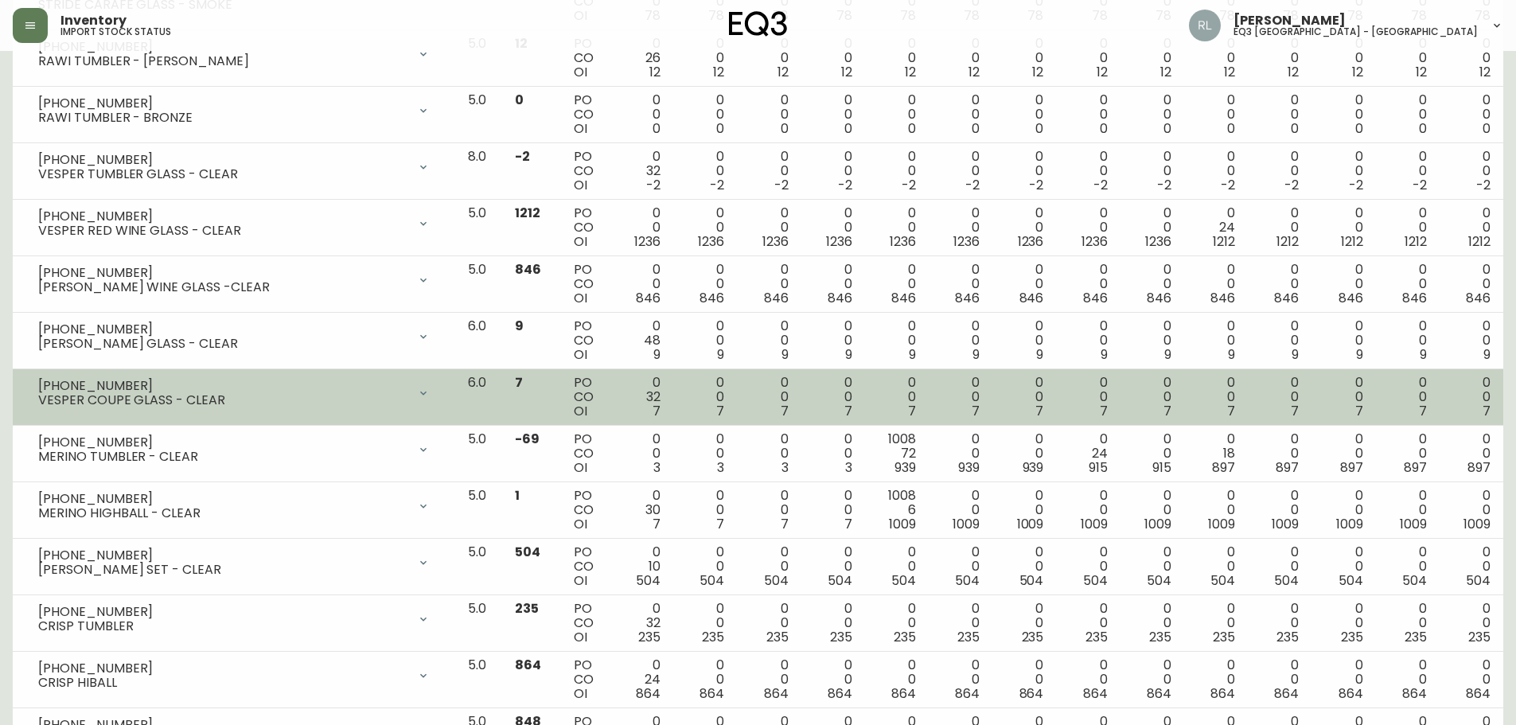
click at [439, 385] on div at bounding box center [423, 393] width 32 height 32
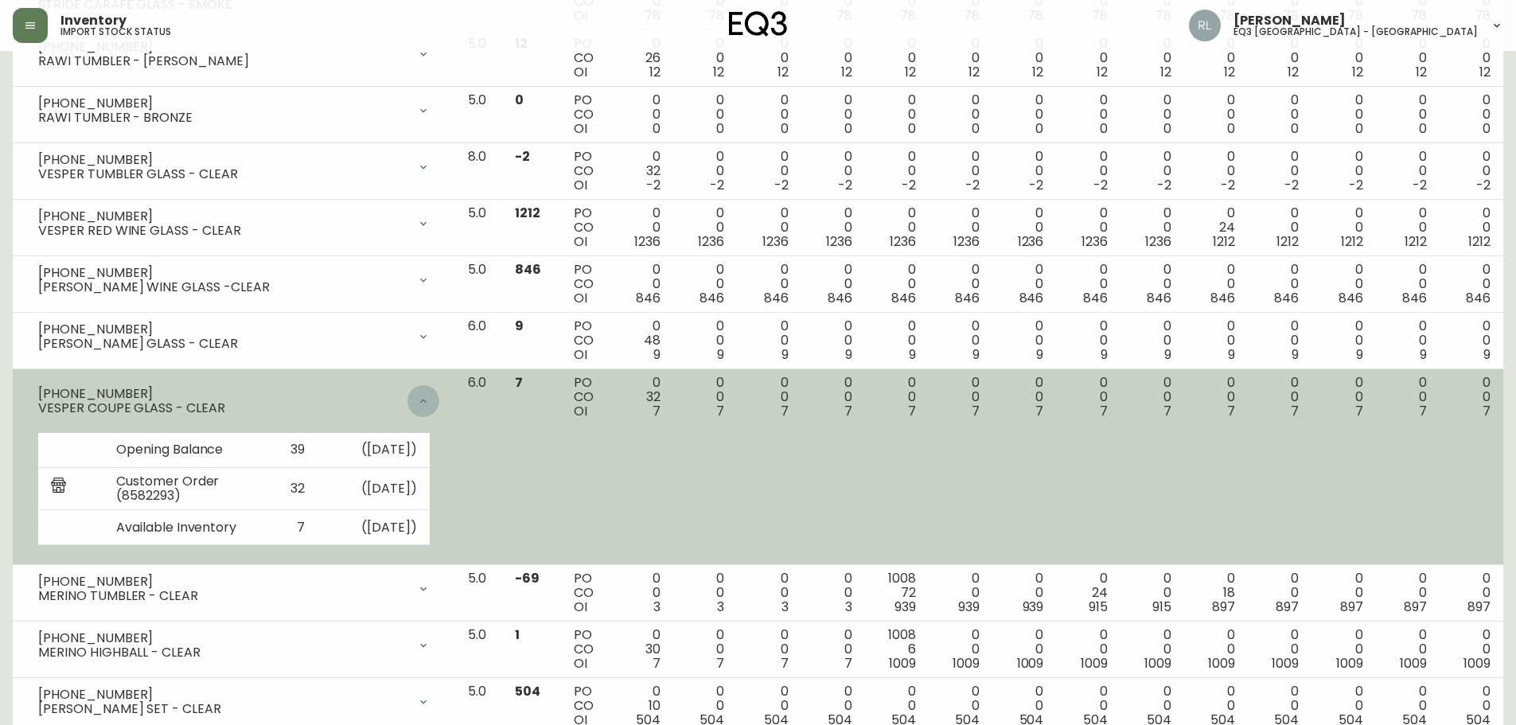
click at [439, 385] on div at bounding box center [423, 401] width 32 height 32
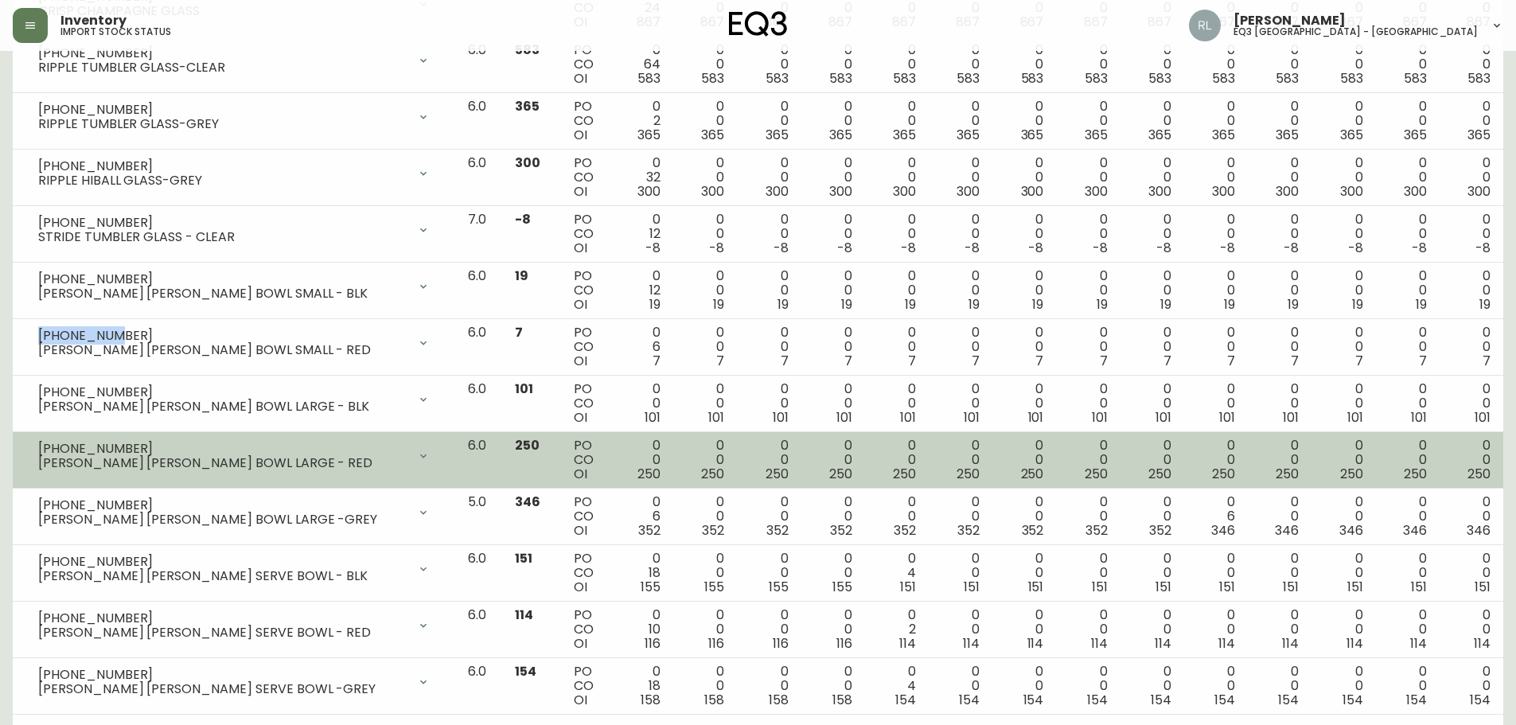
scroll to position [3094, 0]
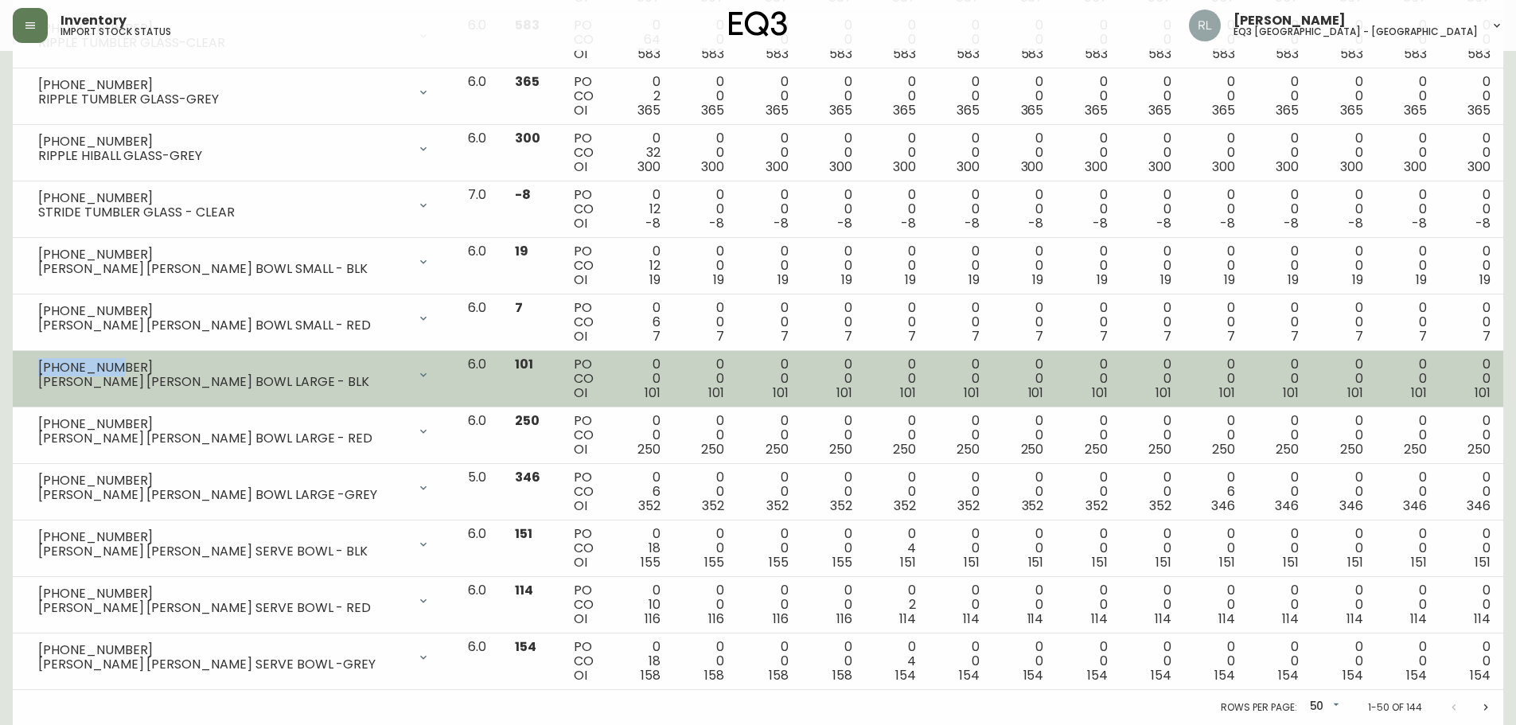
drag, startPoint x: 109, startPoint y: 365, endPoint x: 40, endPoint y: 360, distance: 69.4
click at [40, 360] on div "[PHONE_NUMBER]" at bounding box center [222, 367] width 369 height 14
copy div "[PHONE_NUMBER]"
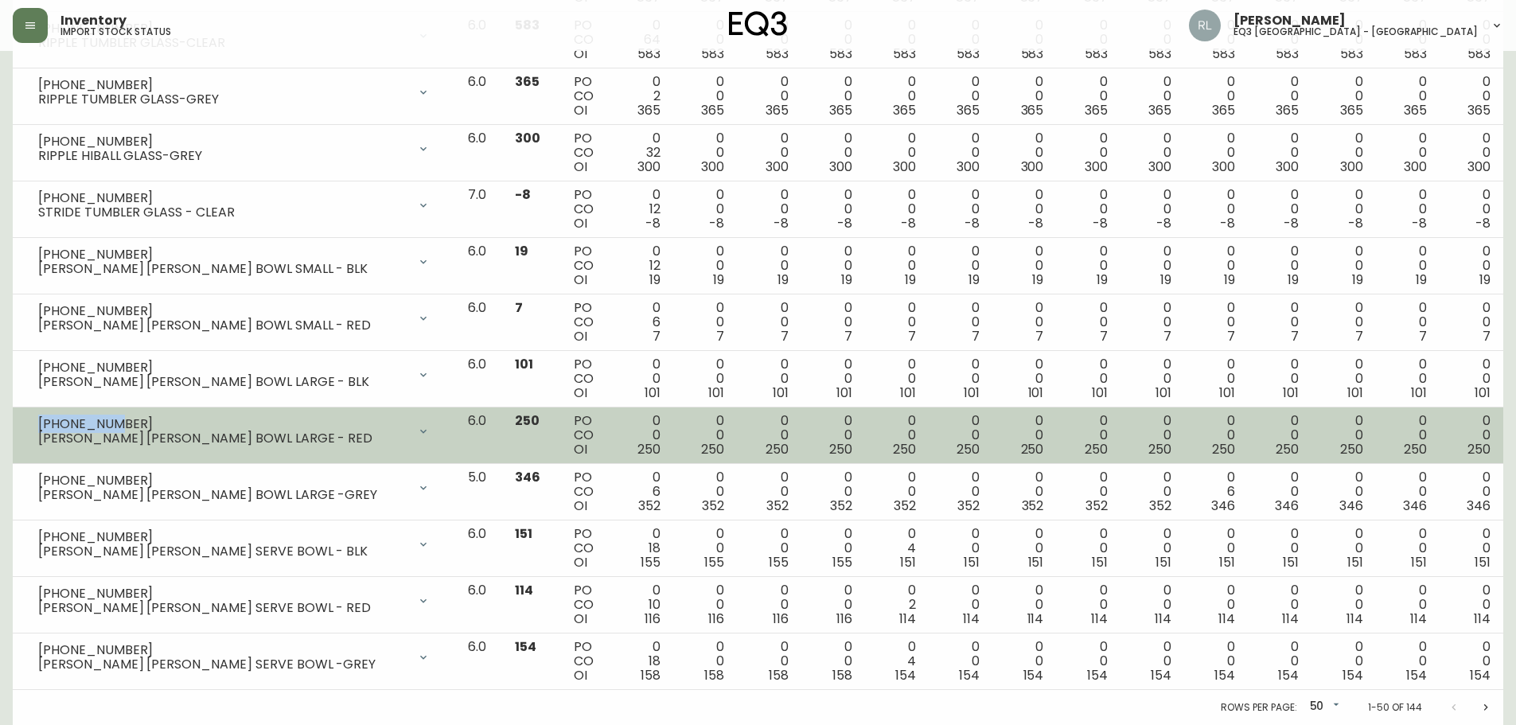
drag, startPoint x: 117, startPoint y: 421, endPoint x: 37, endPoint y: 417, distance: 80.5
click at [37, 417] on div "[PHONE_NUMBER] [PERSON_NAME] [PERSON_NAME] BOWL LARGE - RED" at bounding box center [233, 431] width 417 height 35
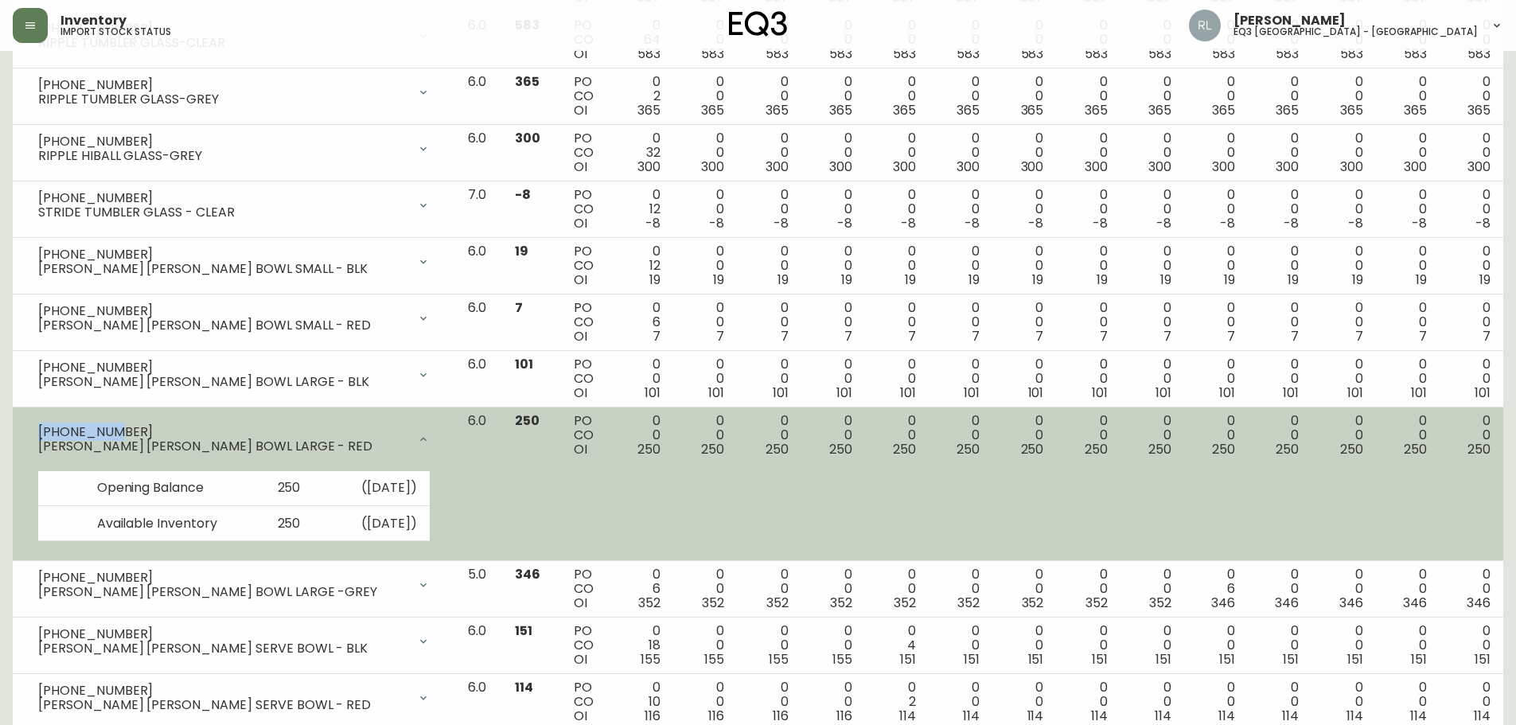
click at [430, 437] on icon at bounding box center [423, 439] width 13 height 13
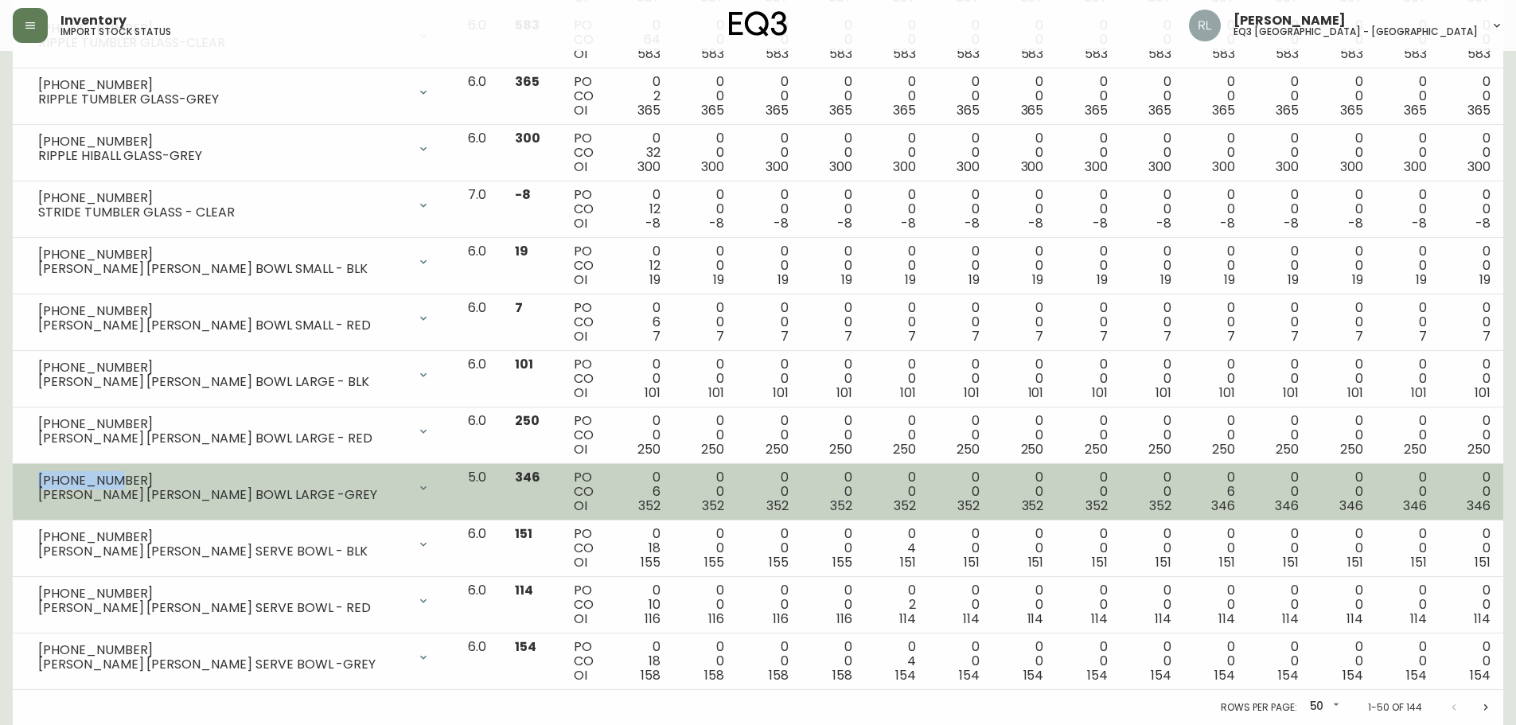
drag, startPoint x: 107, startPoint y: 477, endPoint x: 37, endPoint y: 471, distance: 70.3
click at [37, 471] on div "[PHONE_NUMBER] [PERSON_NAME] [PERSON_NAME] BOWL LARGE -GREY" at bounding box center [233, 487] width 417 height 35
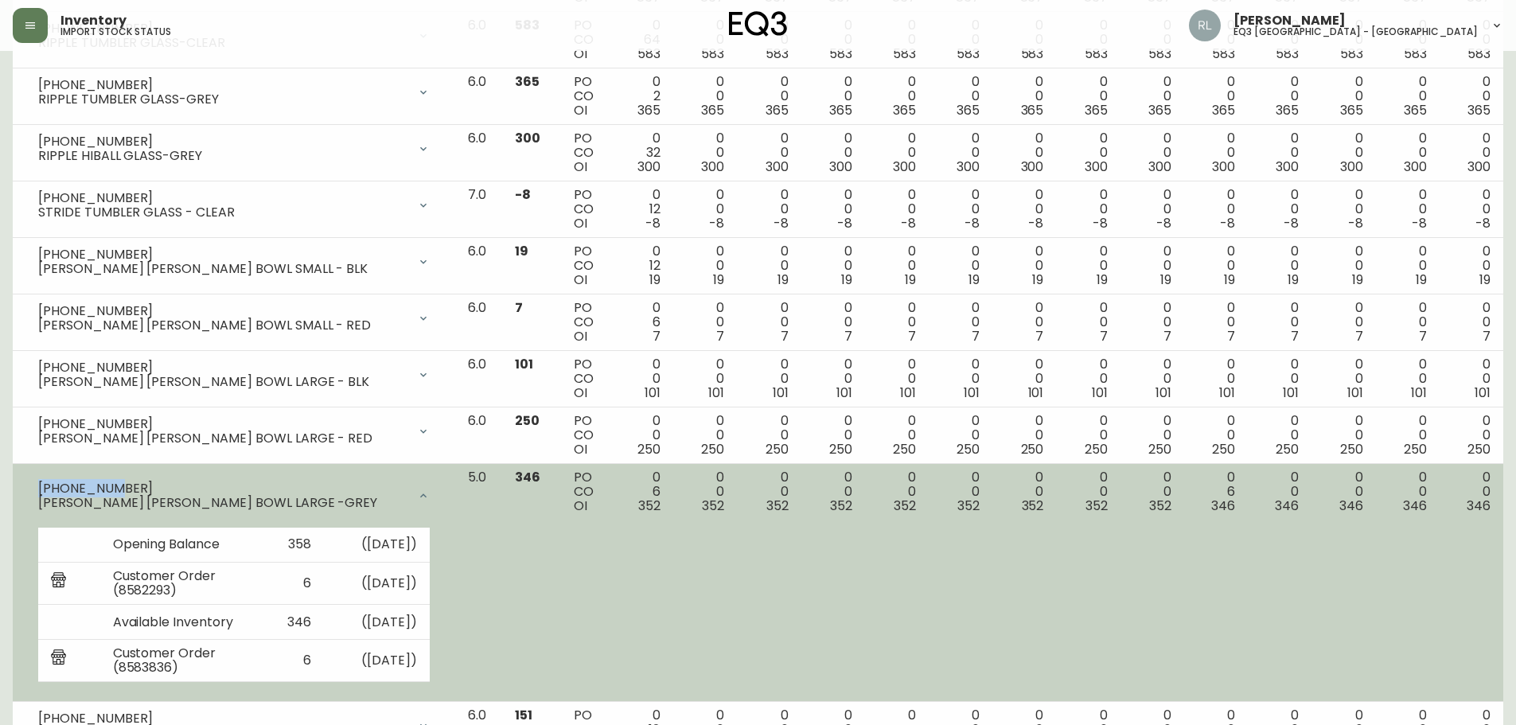
click at [434, 485] on div at bounding box center [423, 496] width 32 height 32
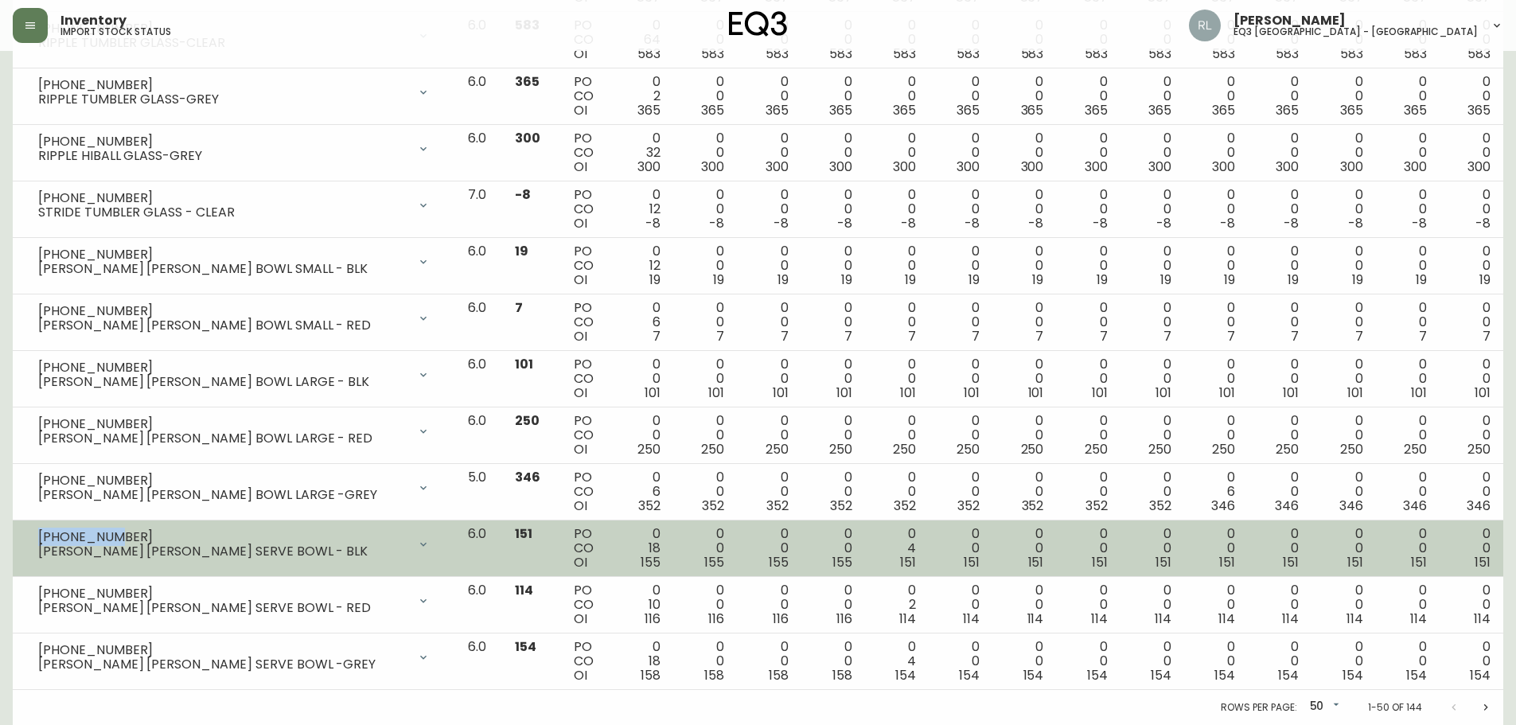
drag, startPoint x: 110, startPoint y: 535, endPoint x: 21, endPoint y: 534, distance: 89.1
click at [21, 534] on td "[PHONE_NUMBER] [PERSON_NAME] [PERSON_NAME] SERVE BOWL - BLK Opening Balance 173…" at bounding box center [234, 548] width 442 height 56
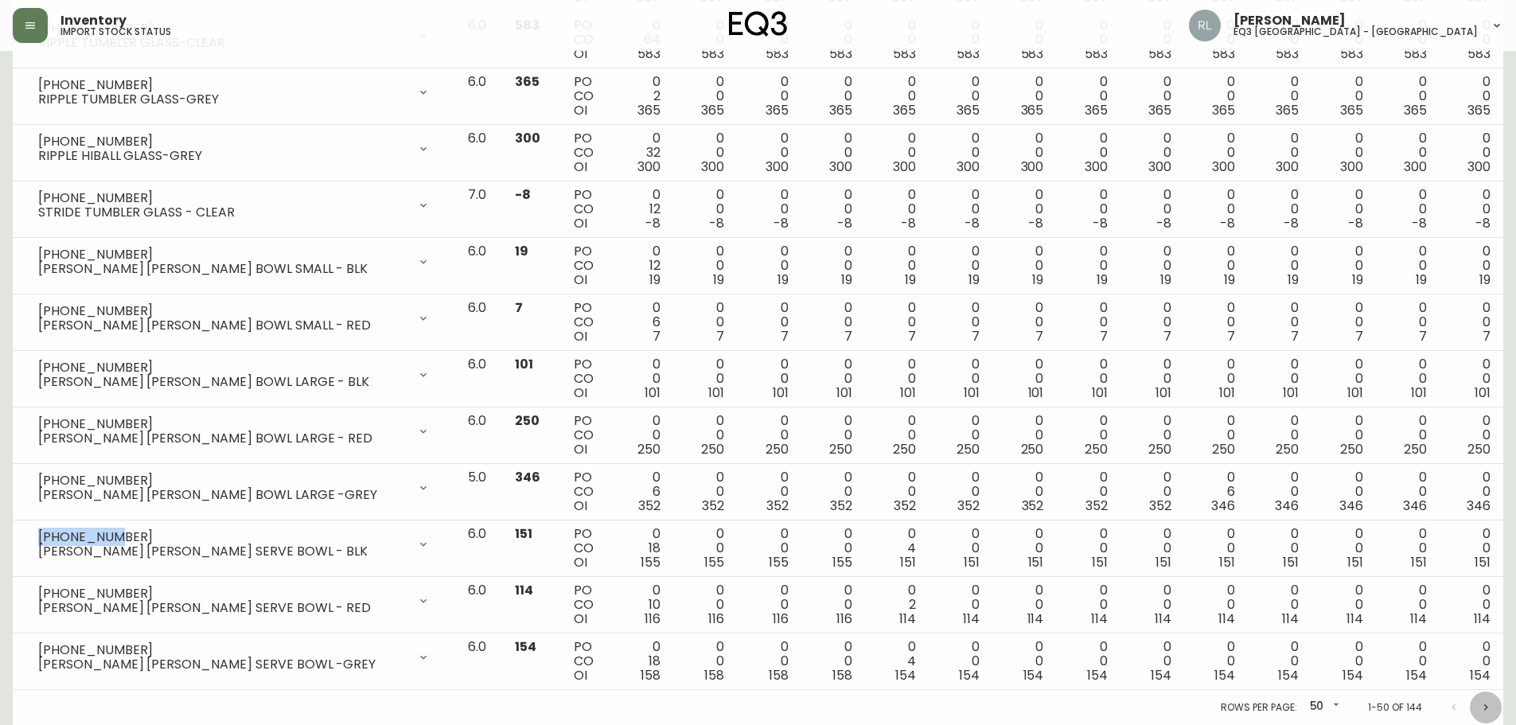
click at [1486, 707] on icon "Next page" at bounding box center [1485, 707] width 13 height 13
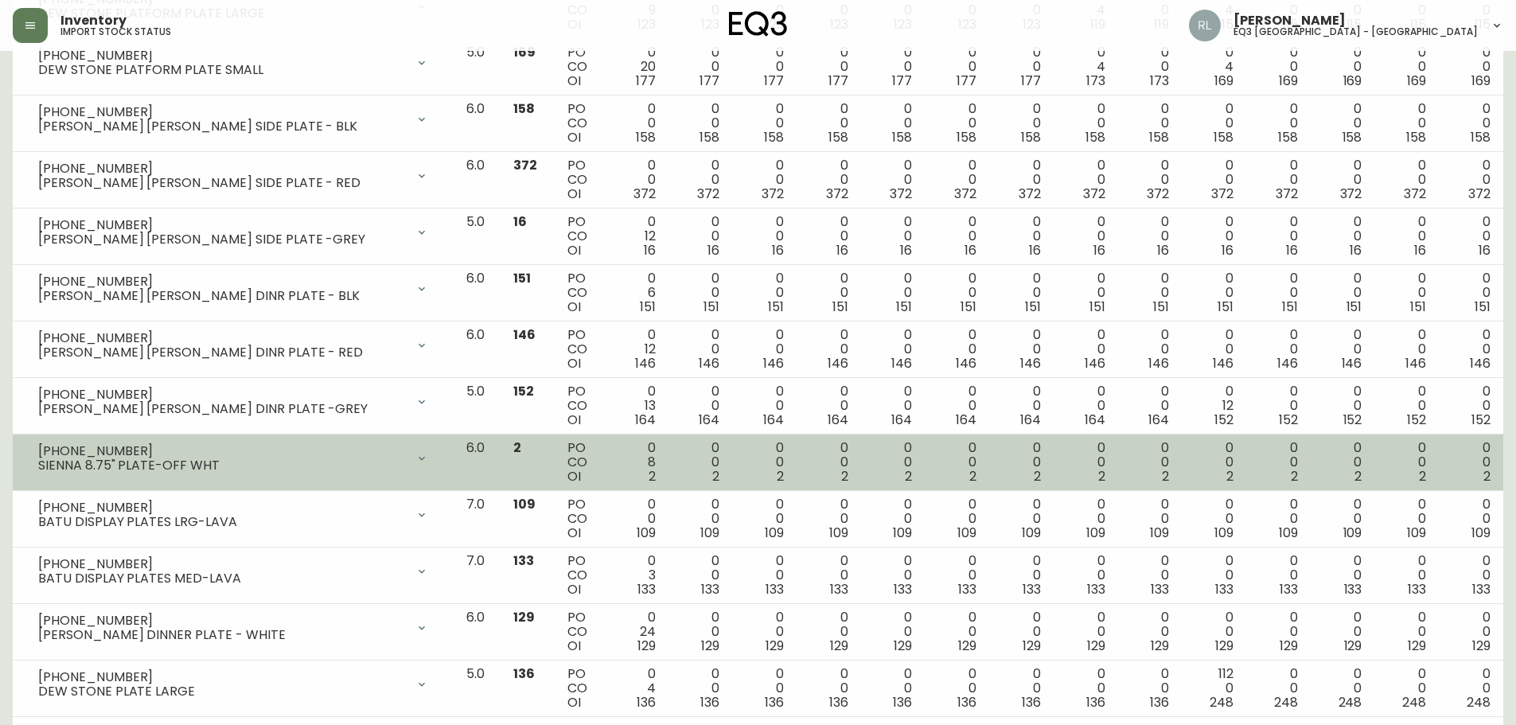
scroll to position [1034, 0]
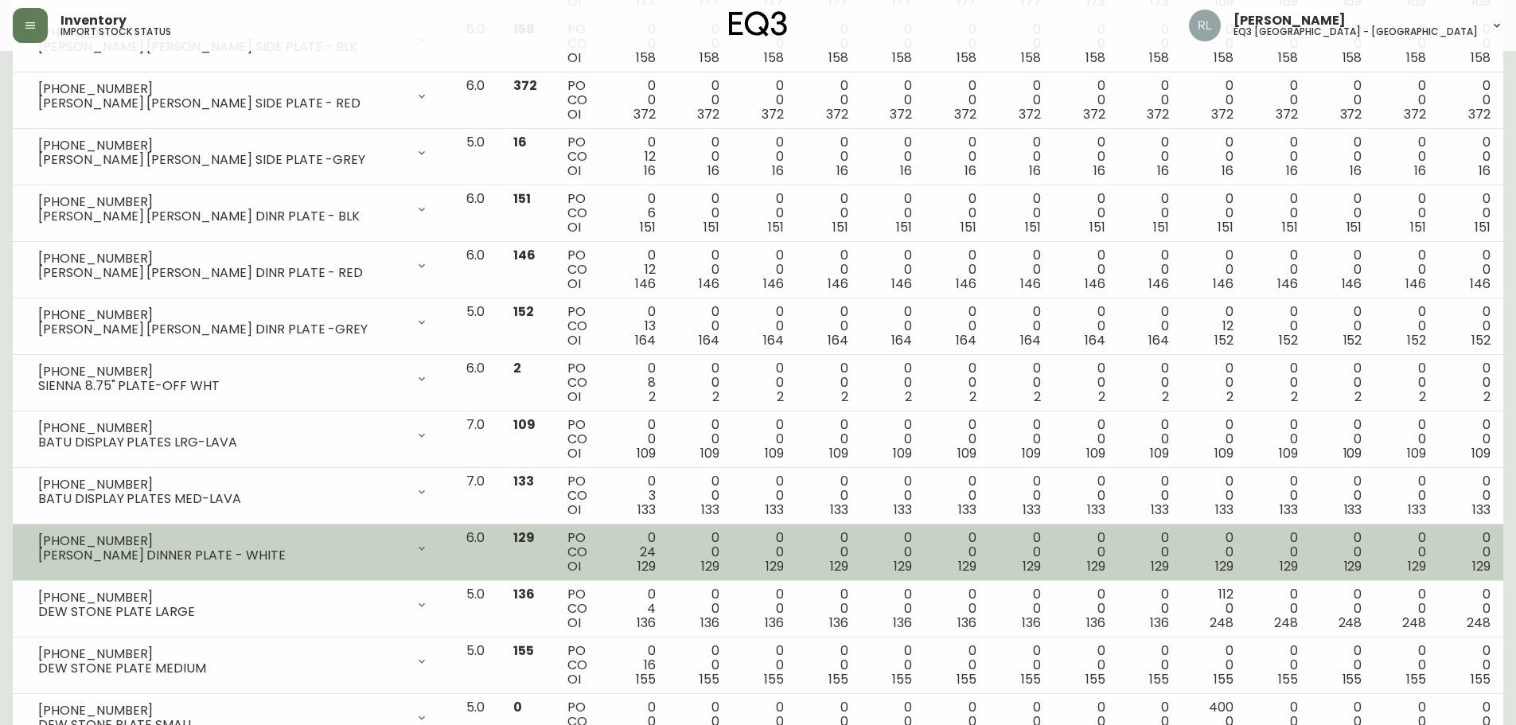
click at [428, 545] on icon at bounding box center [421, 548] width 13 height 13
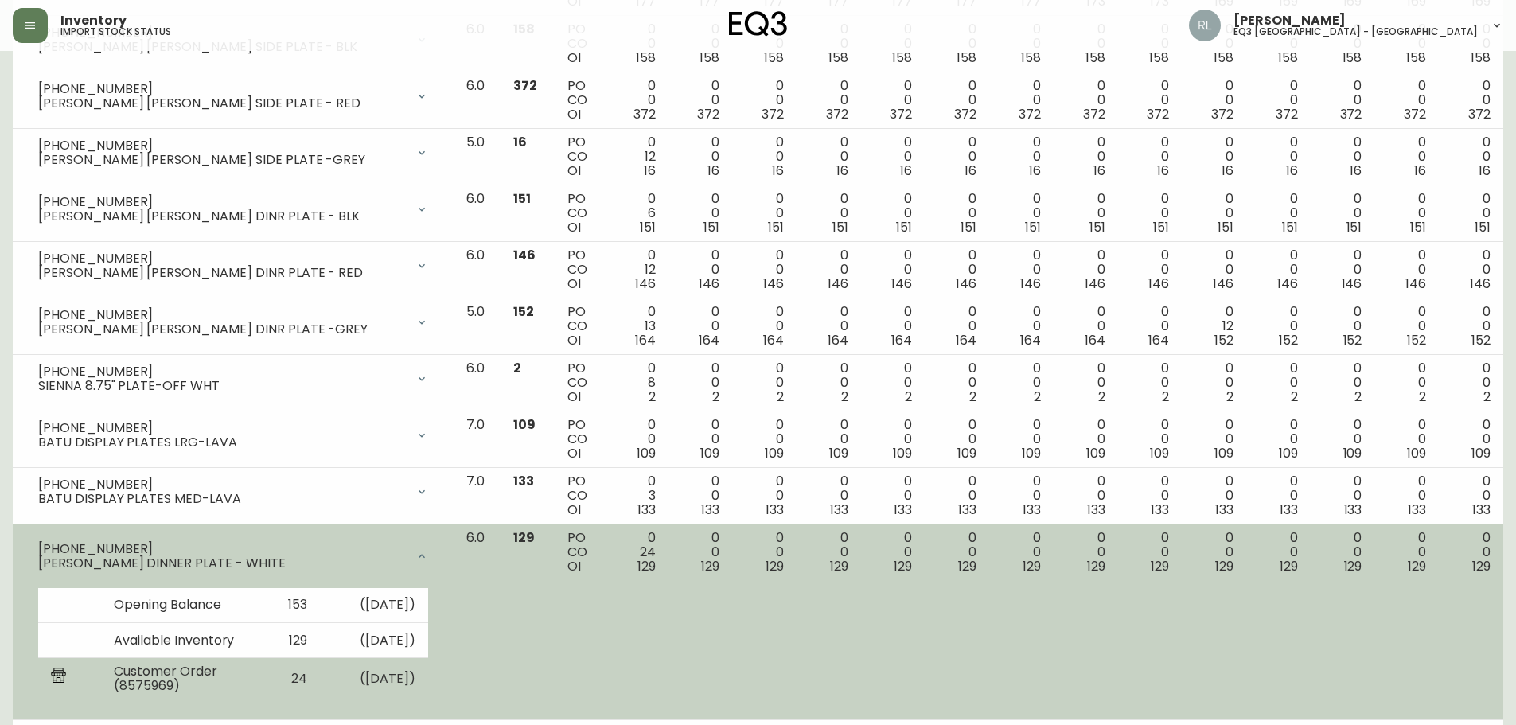
click at [150, 683] on td "Customer Order (8575969)" at bounding box center [180, 679] width 159 height 42
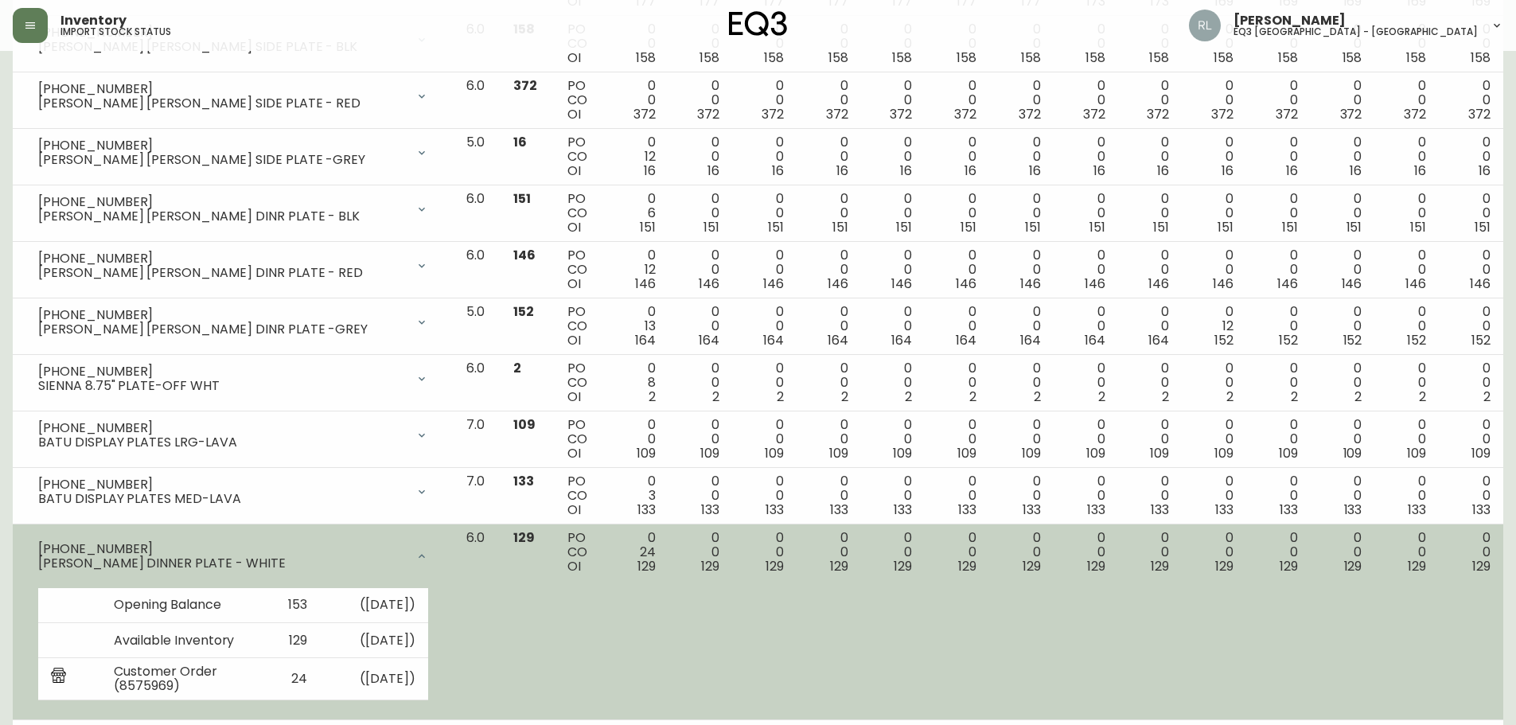
drag, startPoint x: 114, startPoint y: 540, endPoint x: 48, endPoint y: 543, distance: 66.1
click at [48, 543] on div "[PHONE_NUMBER] [PERSON_NAME] DINNER PLATE - WHITE" at bounding box center [232, 556] width 415 height 51
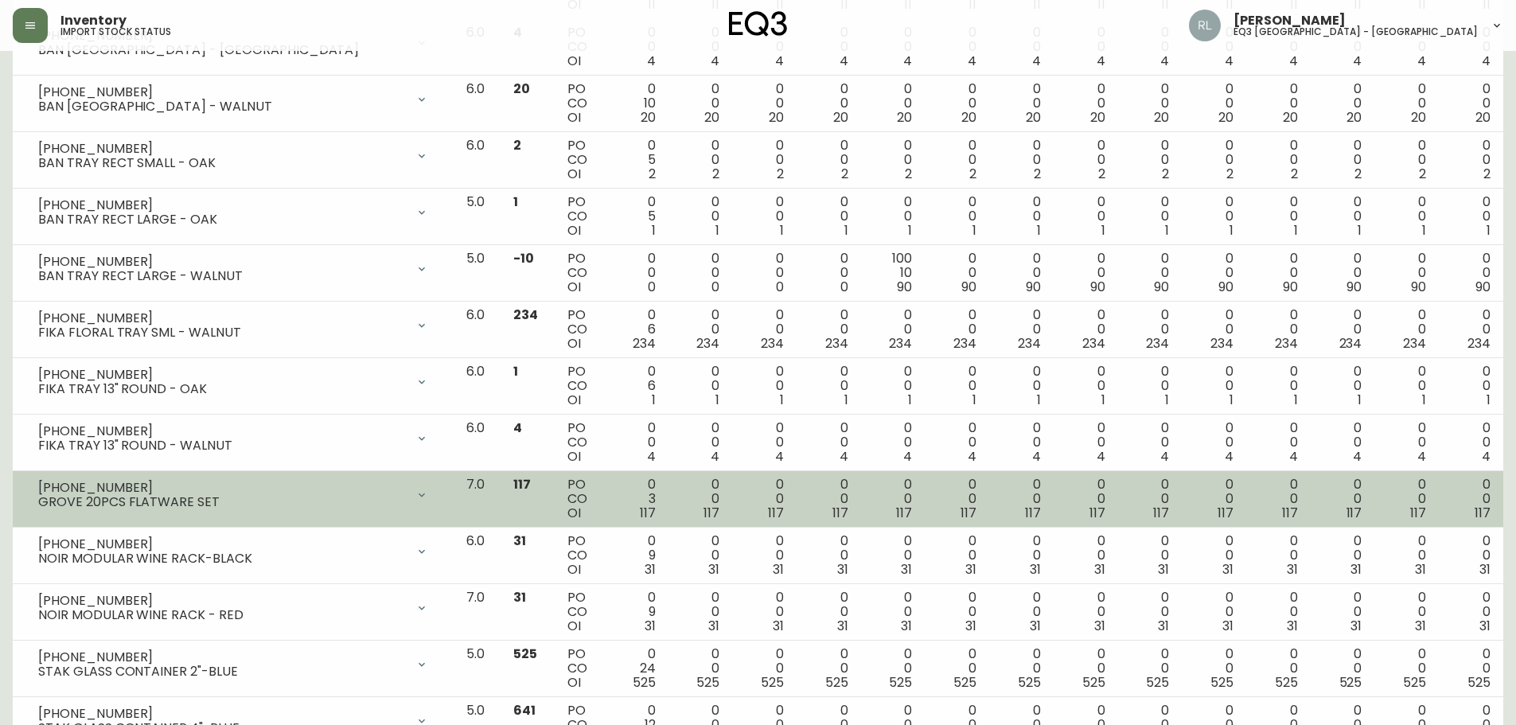
scroll to position [2451, 0]
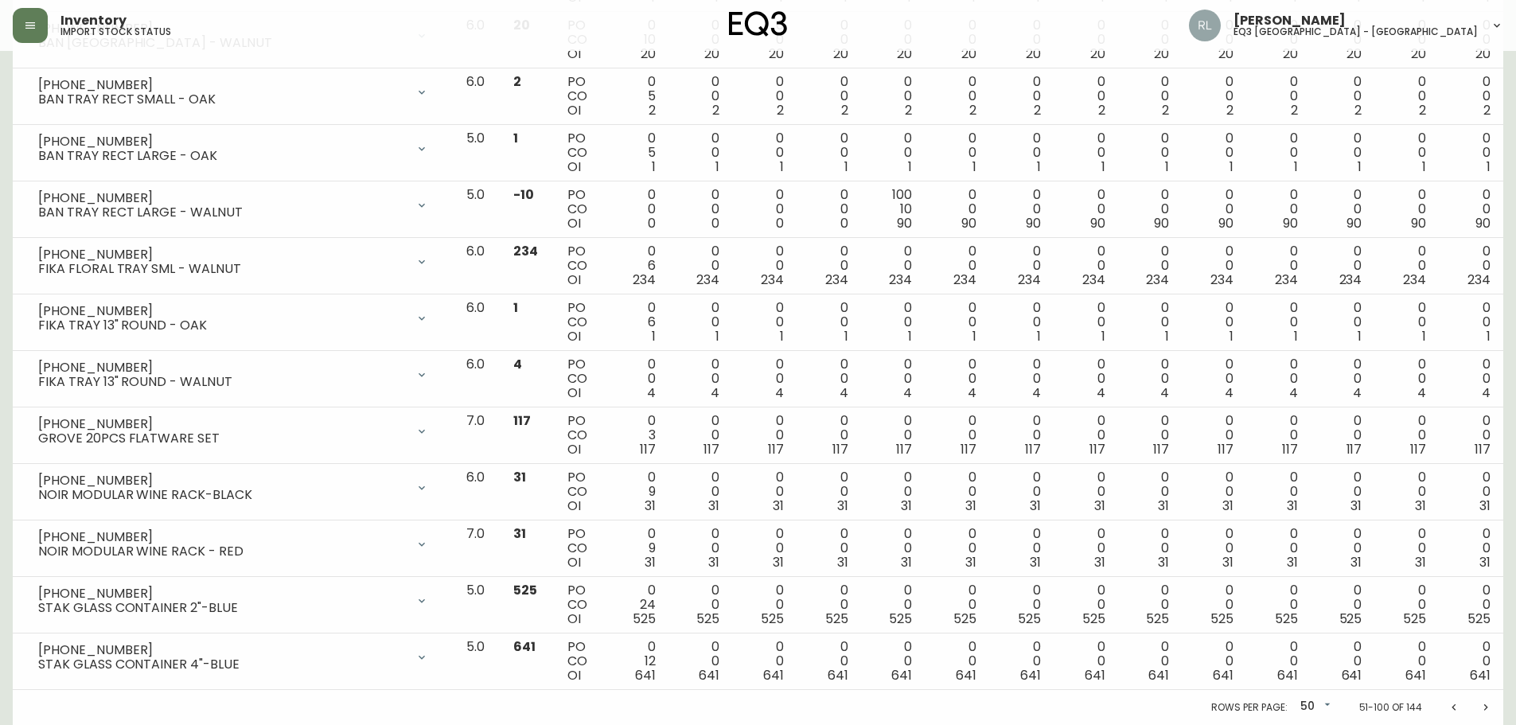
click at [1486, 707] on icon "Next page" at bounding box center [1486, 707] width 4 height 6
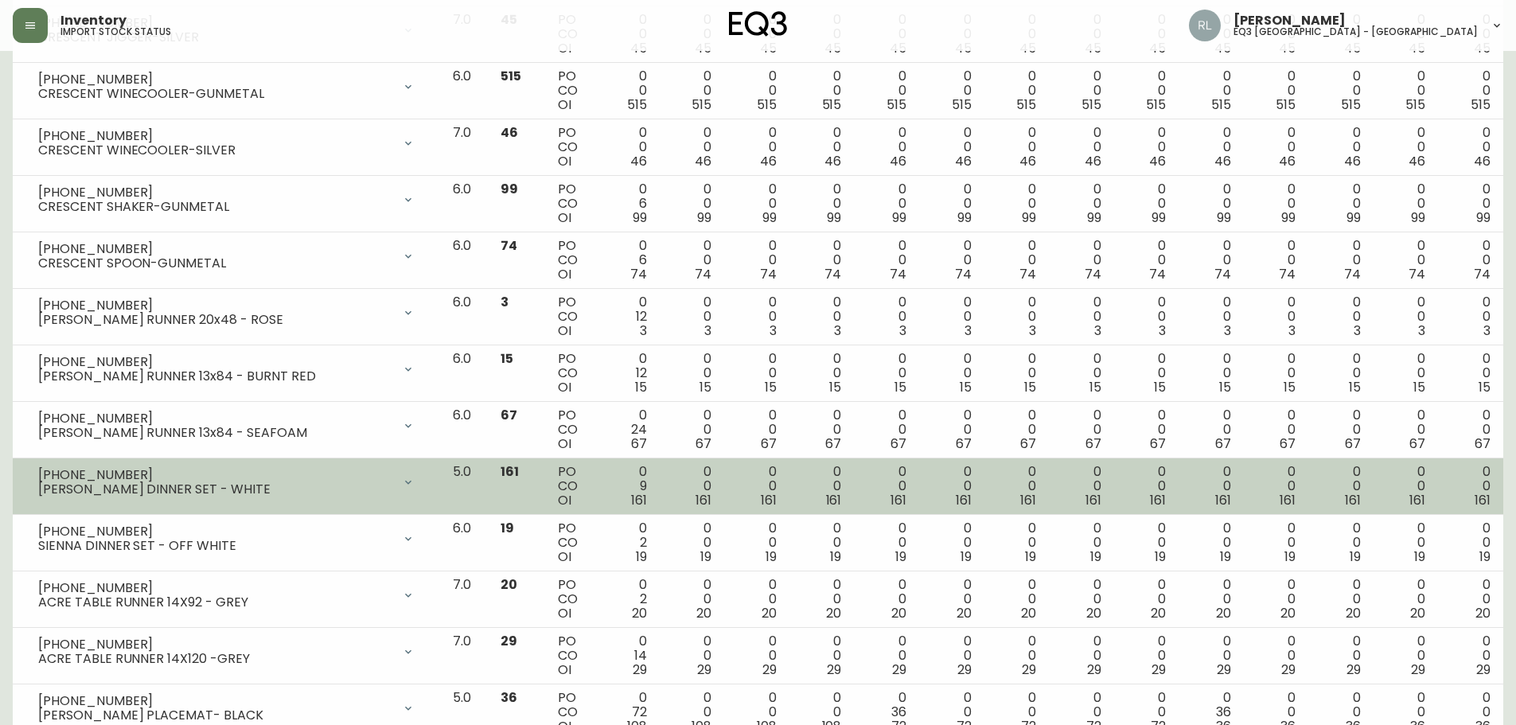
scroll to position [1751, 0]
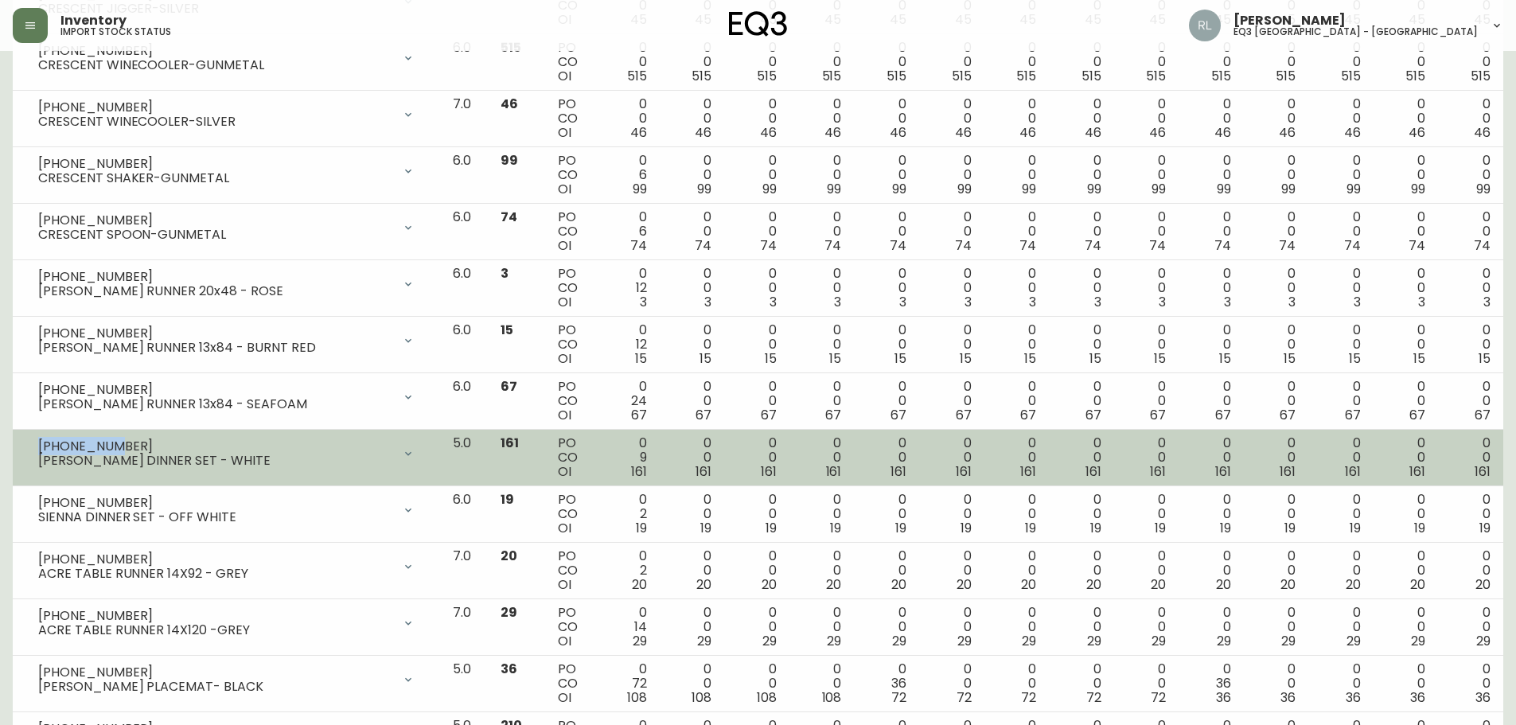
drag, startPoint x: 108, startPoint y: 446, endPoint x: 28, endPoint y: 444, distance: 80.4
click at [28, 444] on div "[PHONE_NUMBER] [PERSON_NAME] DINNER SET - WHITE" at bounding box center [226, 453] width 402 height 35
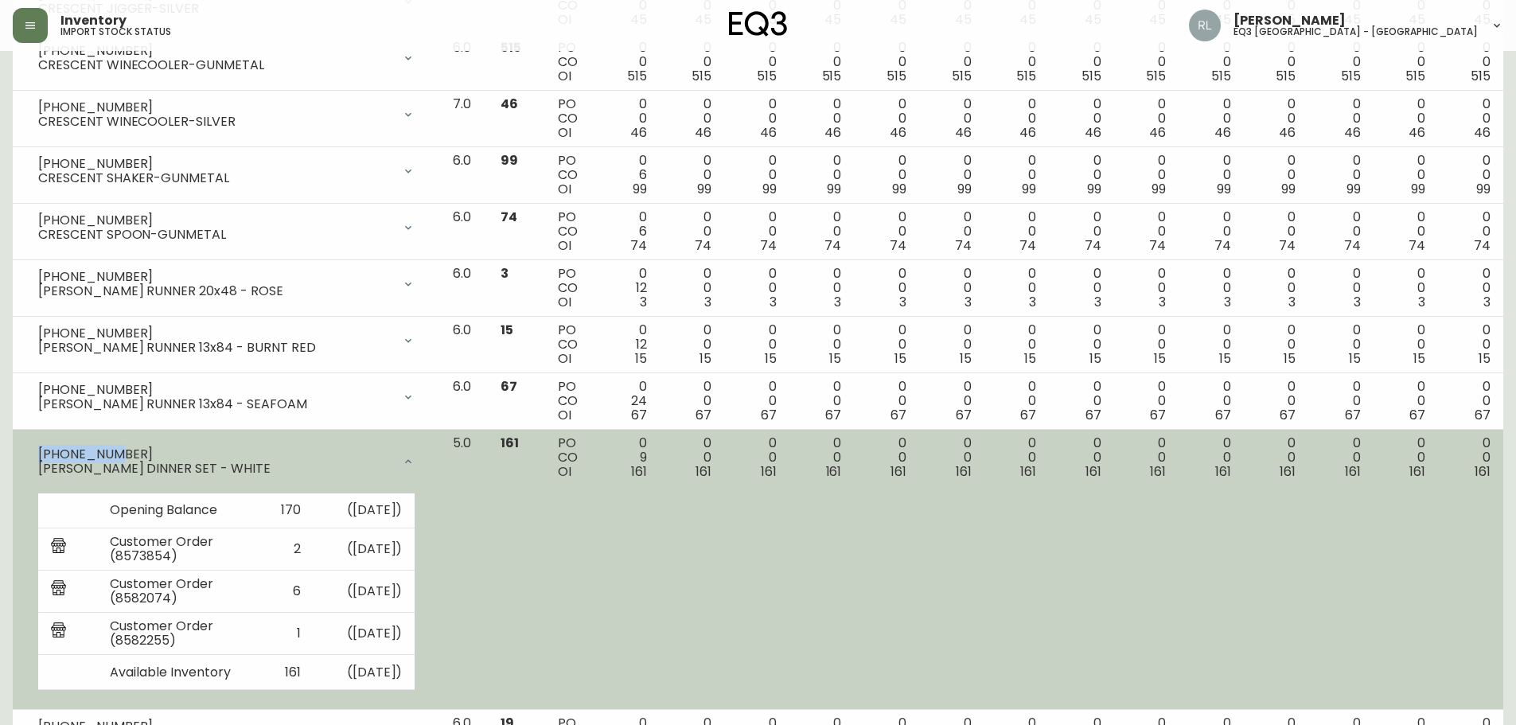
click at [415, 456] on icon at bounding box center [408, 461] width 13 height 13
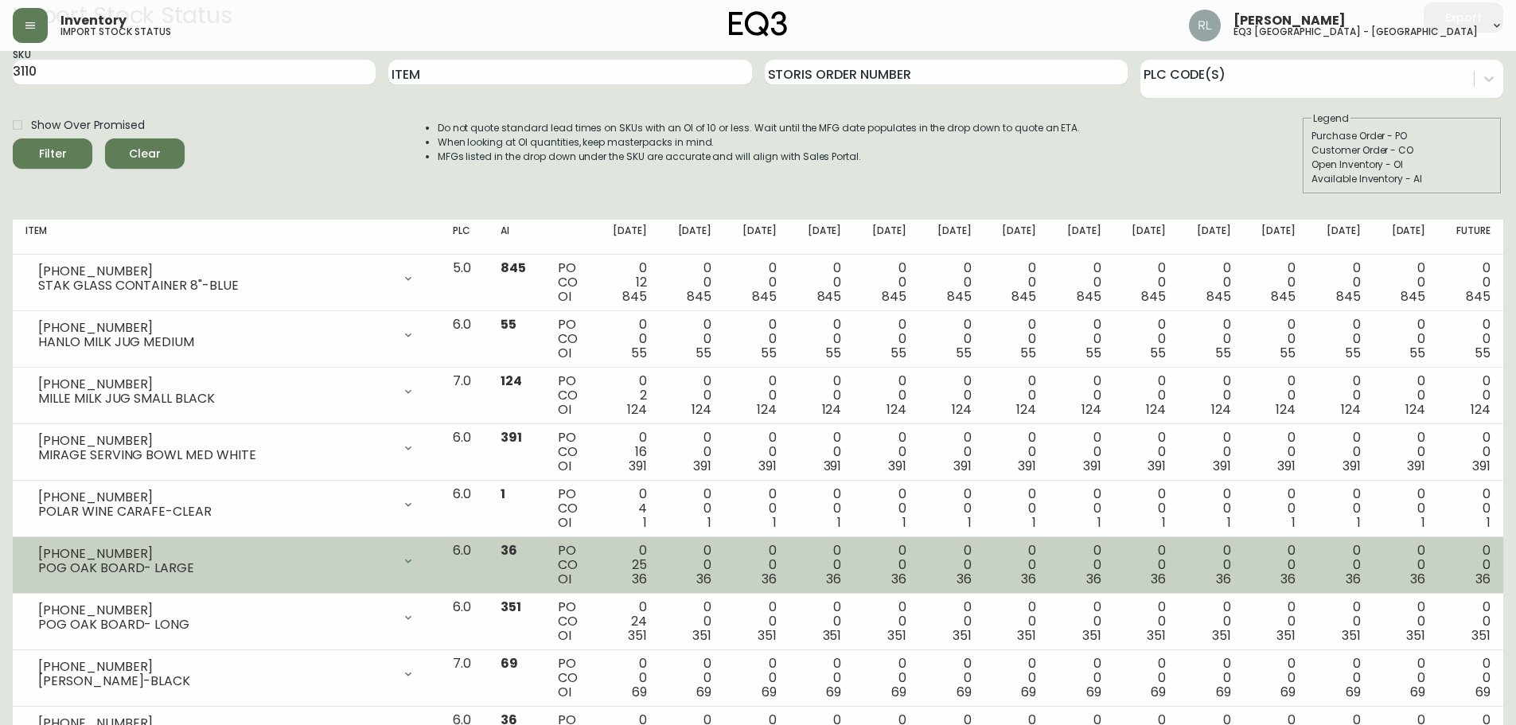
scroll to position [0, 0]
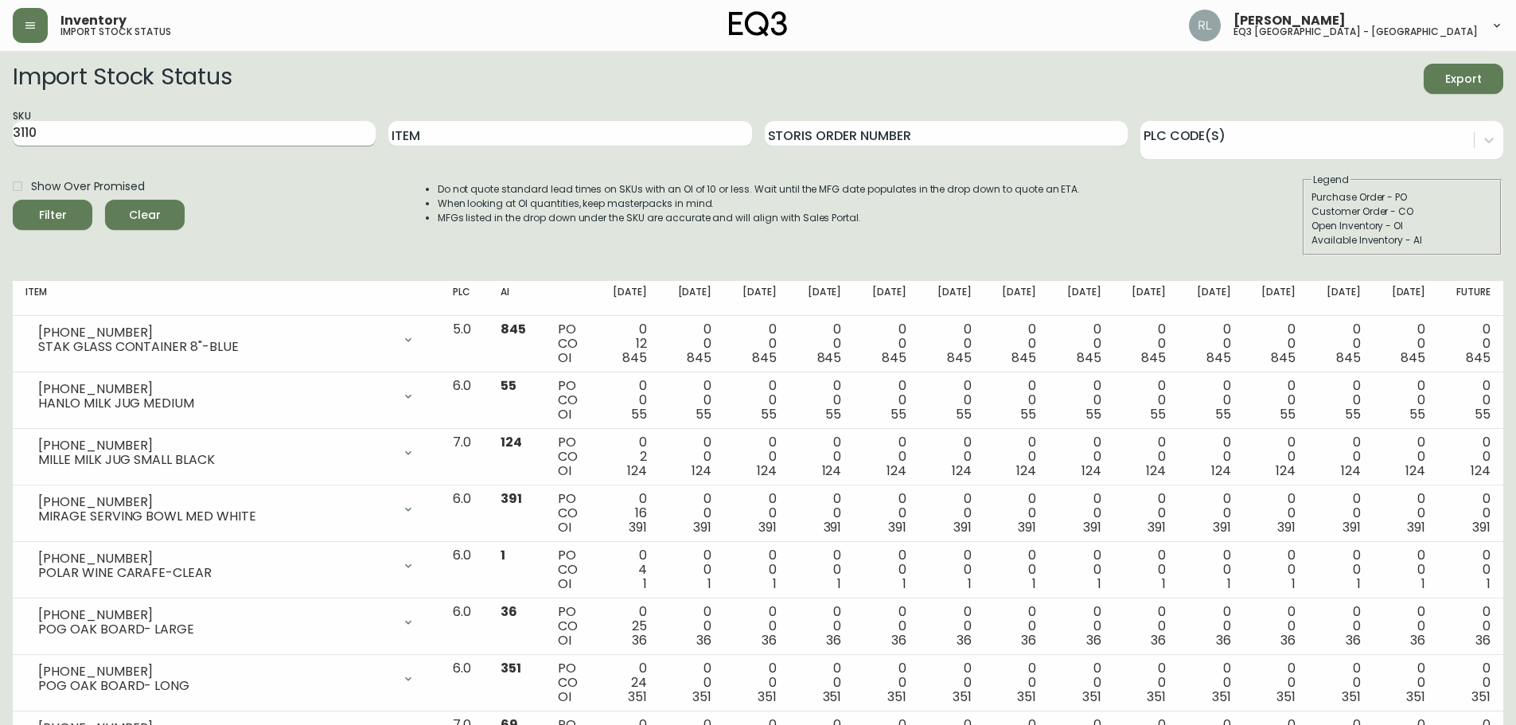
click at [80, 130] on input "3110" at bounding box center [194, 133] width 363 height 25
click at [13, 200] on button "Filter" at bounding box center [53, 215] width 80 height 30
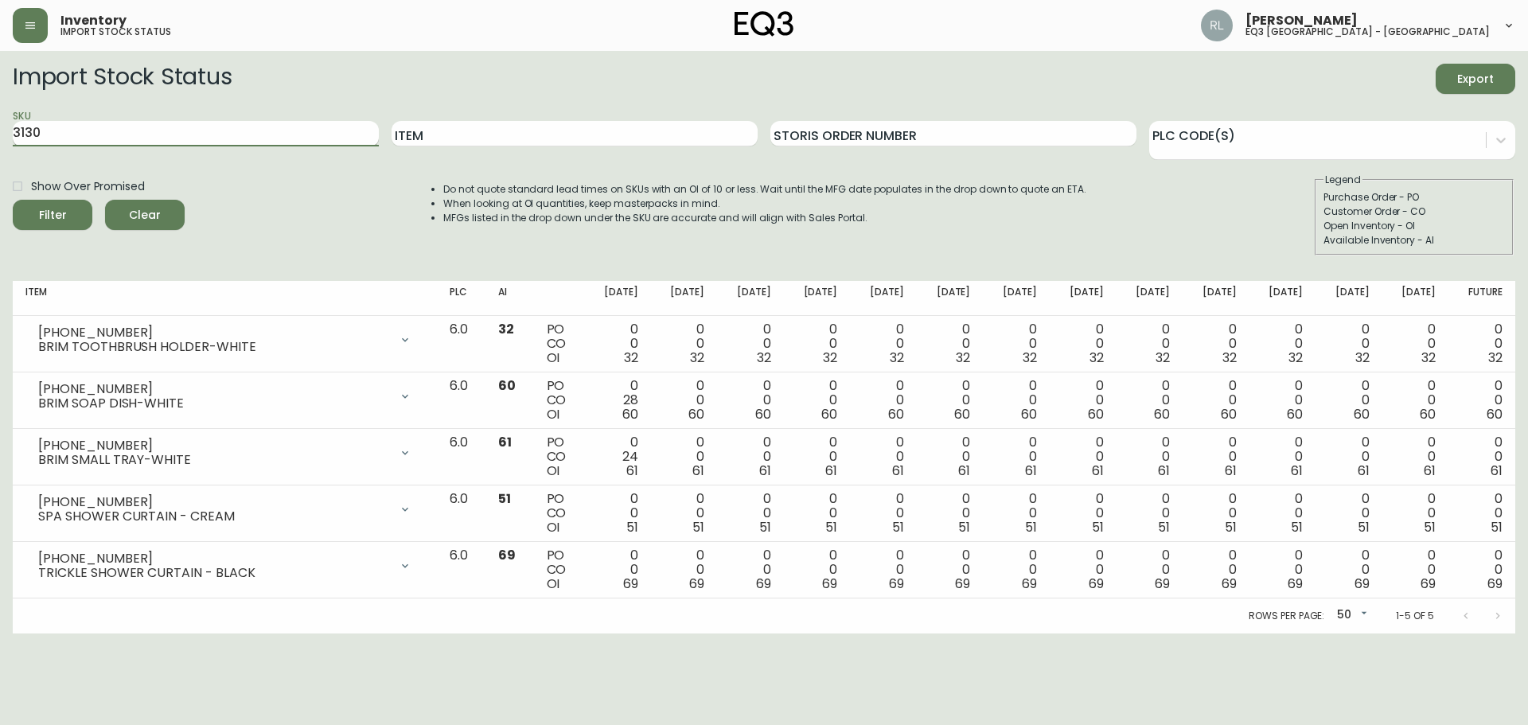
click at [13, 200] on button "Filter" at bounding box center [53, 215] width 80 height 30
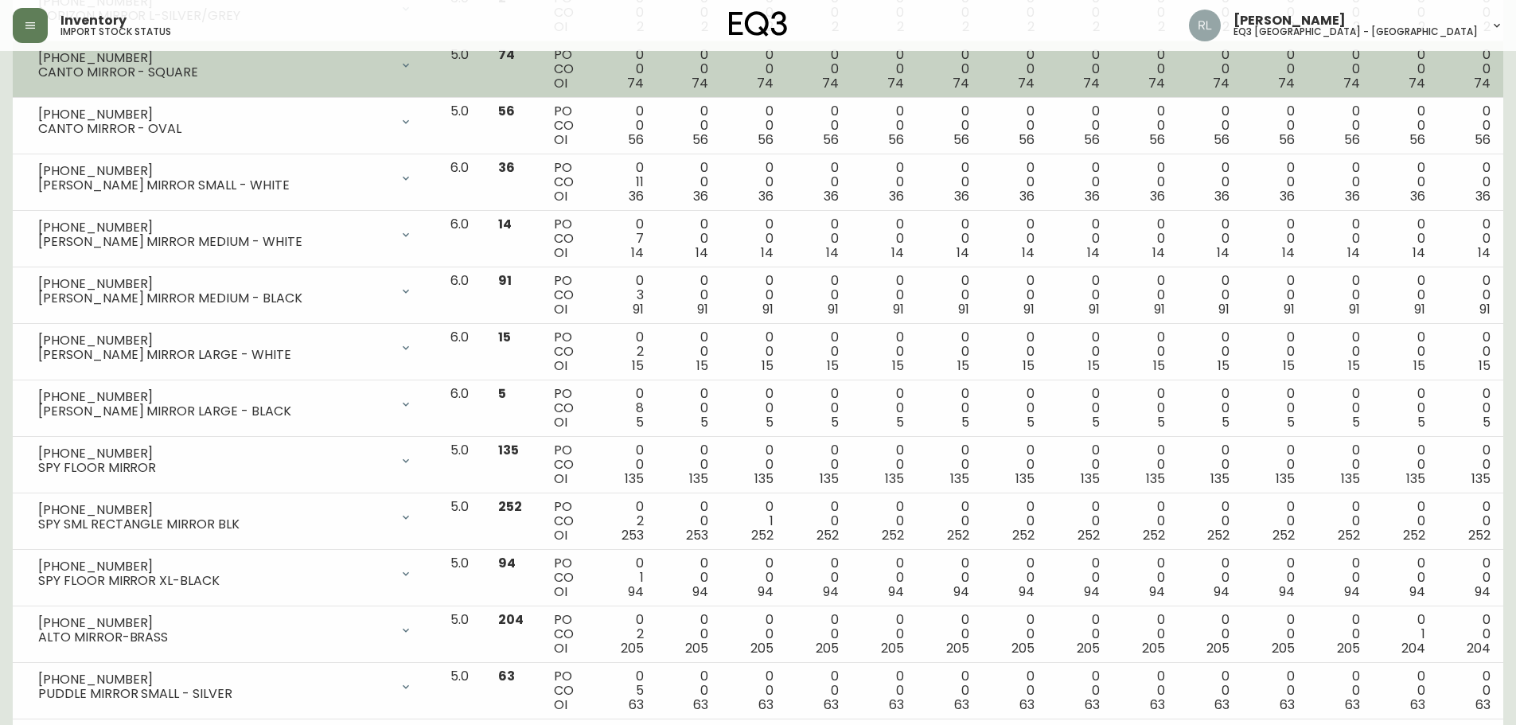
scroll to position [637, 0]
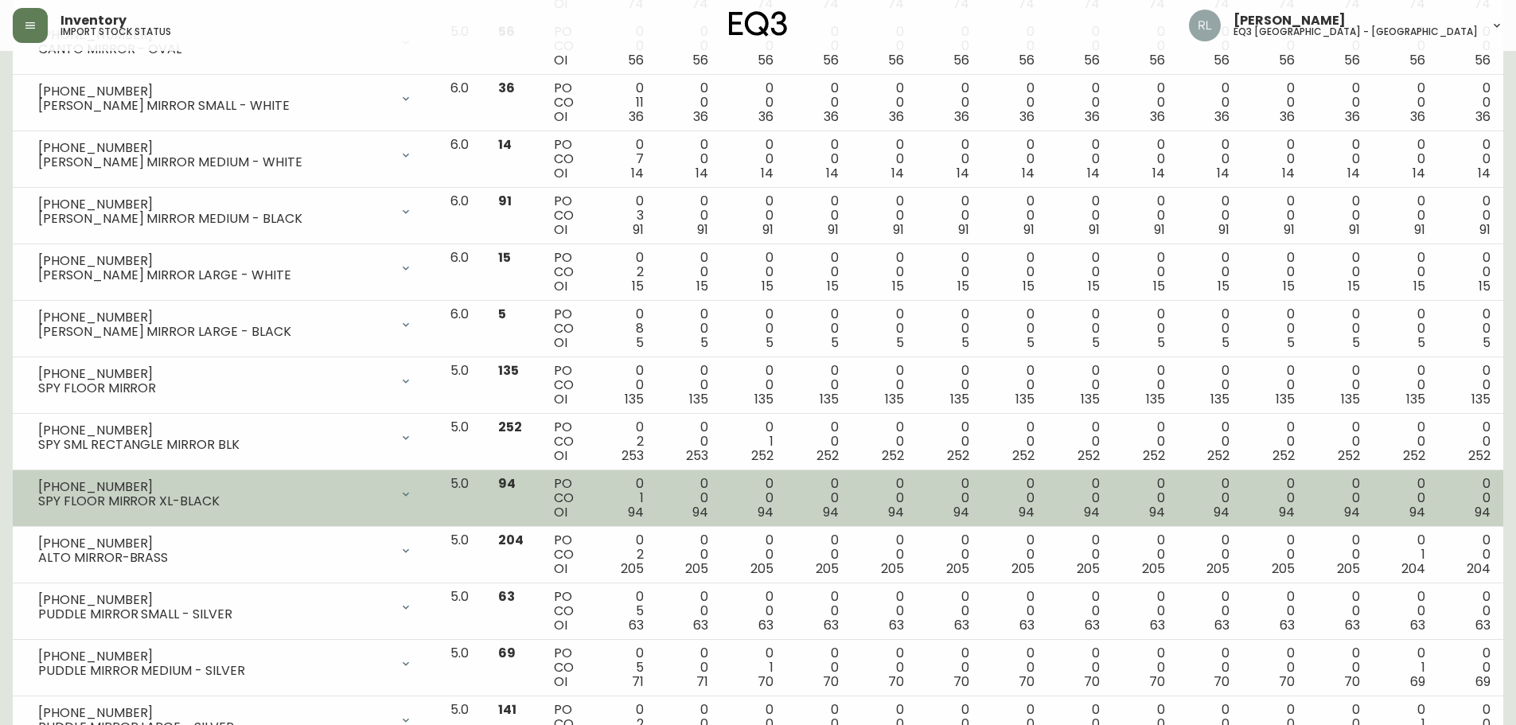
click at [412, 495] on icon at bounding box center [405, 494] width 13 height 13
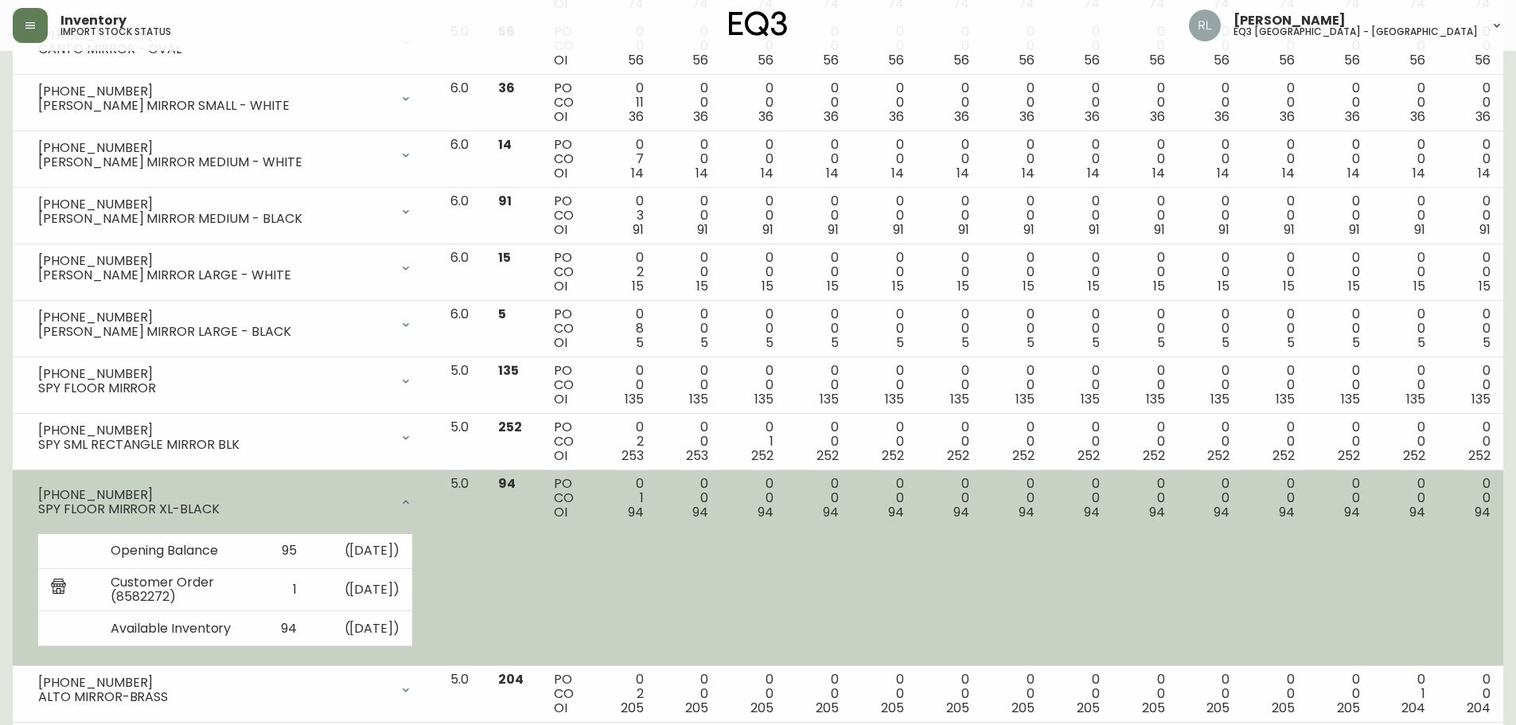
click at [422, 495] on div at bounding box center [406, 502] width 32 height 32
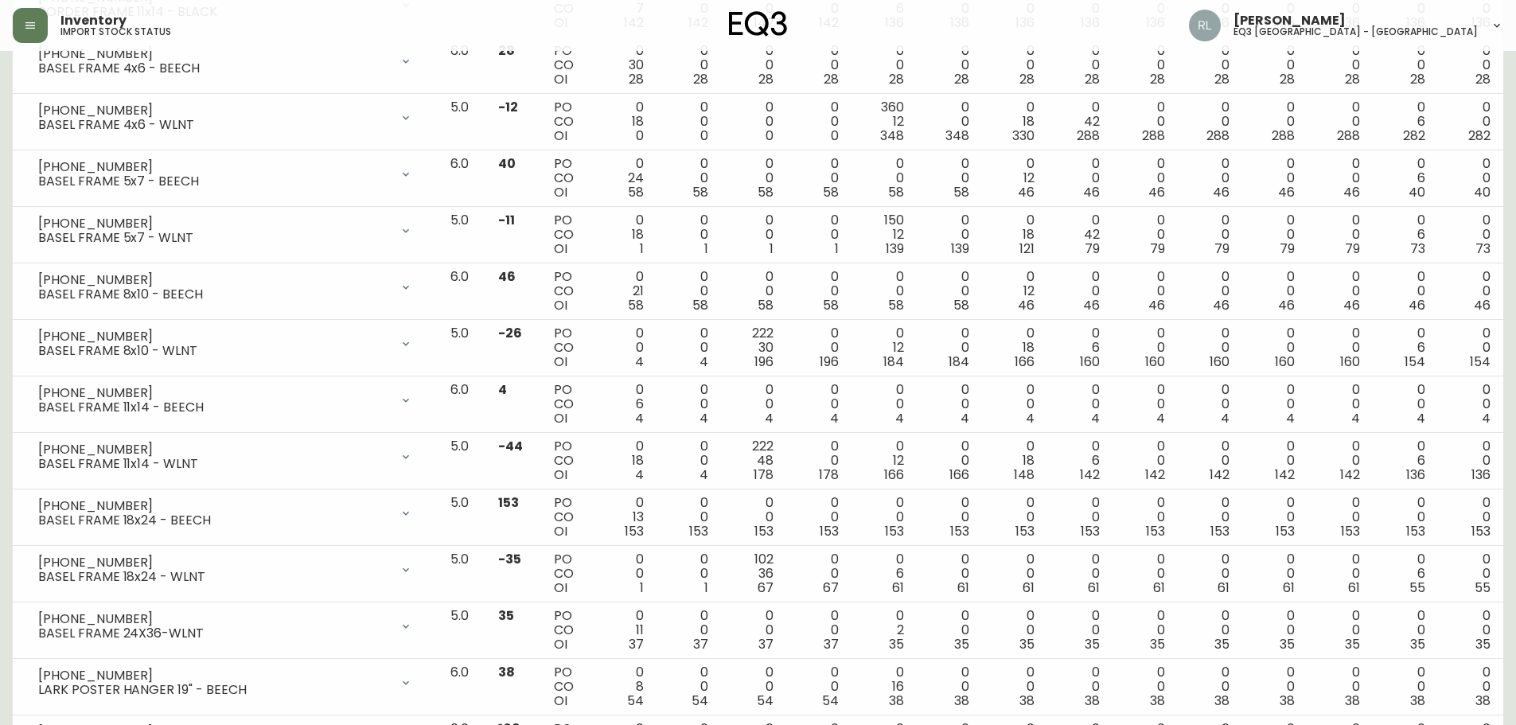
scroll to position [2228, 0]
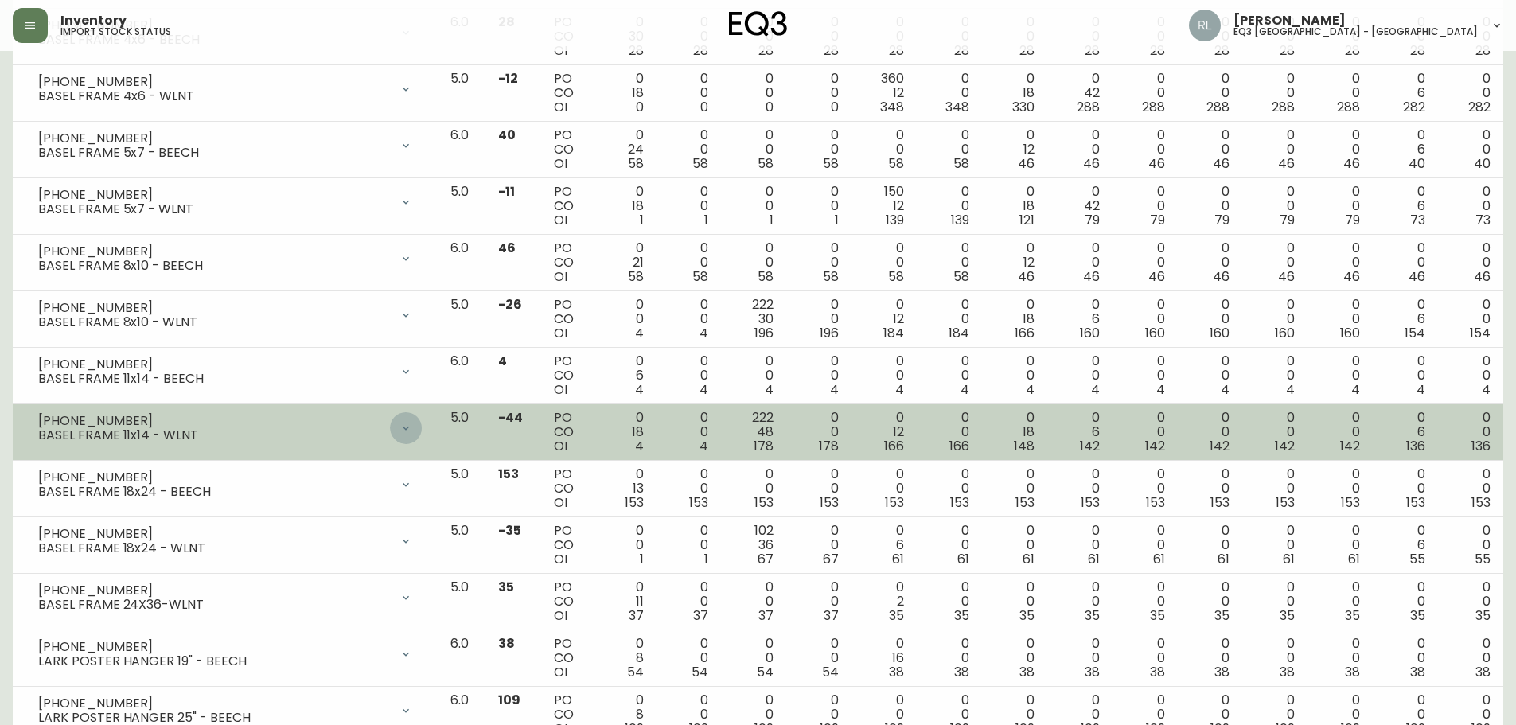
click at [412, 423] on icon at bounding box center [405, 428] width 13 height 13
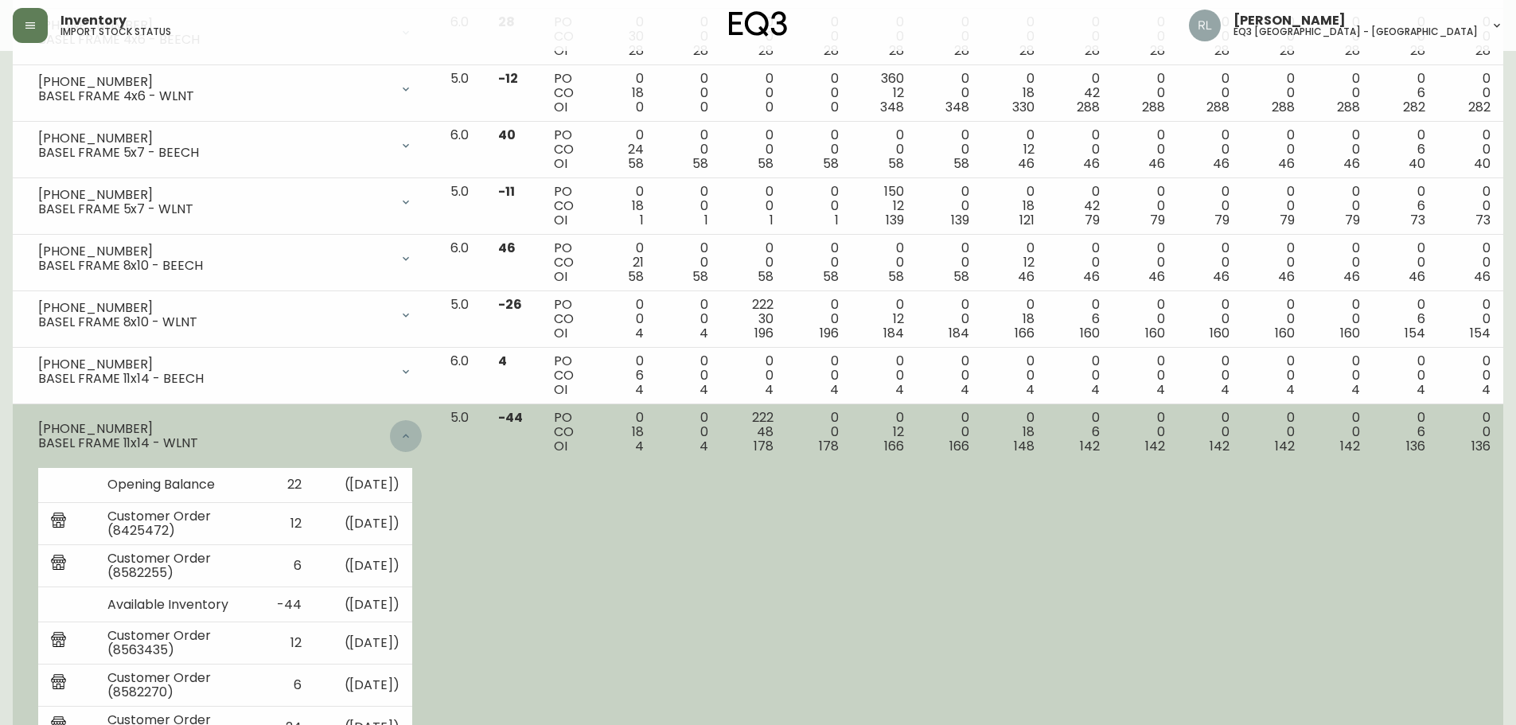
click at [422, 425] on div at bounding box center [406, 436] width 32 height 32
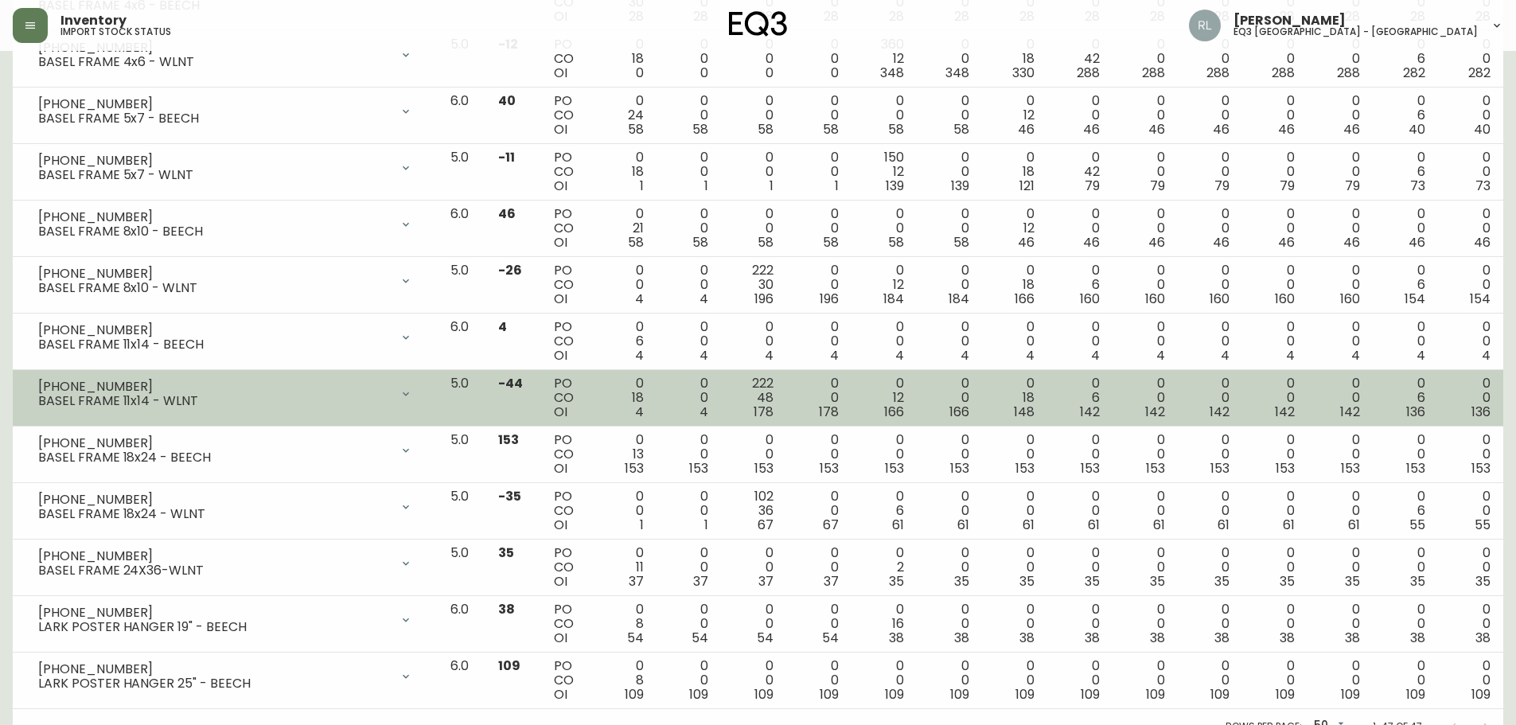
scroll to position [2281, 0]
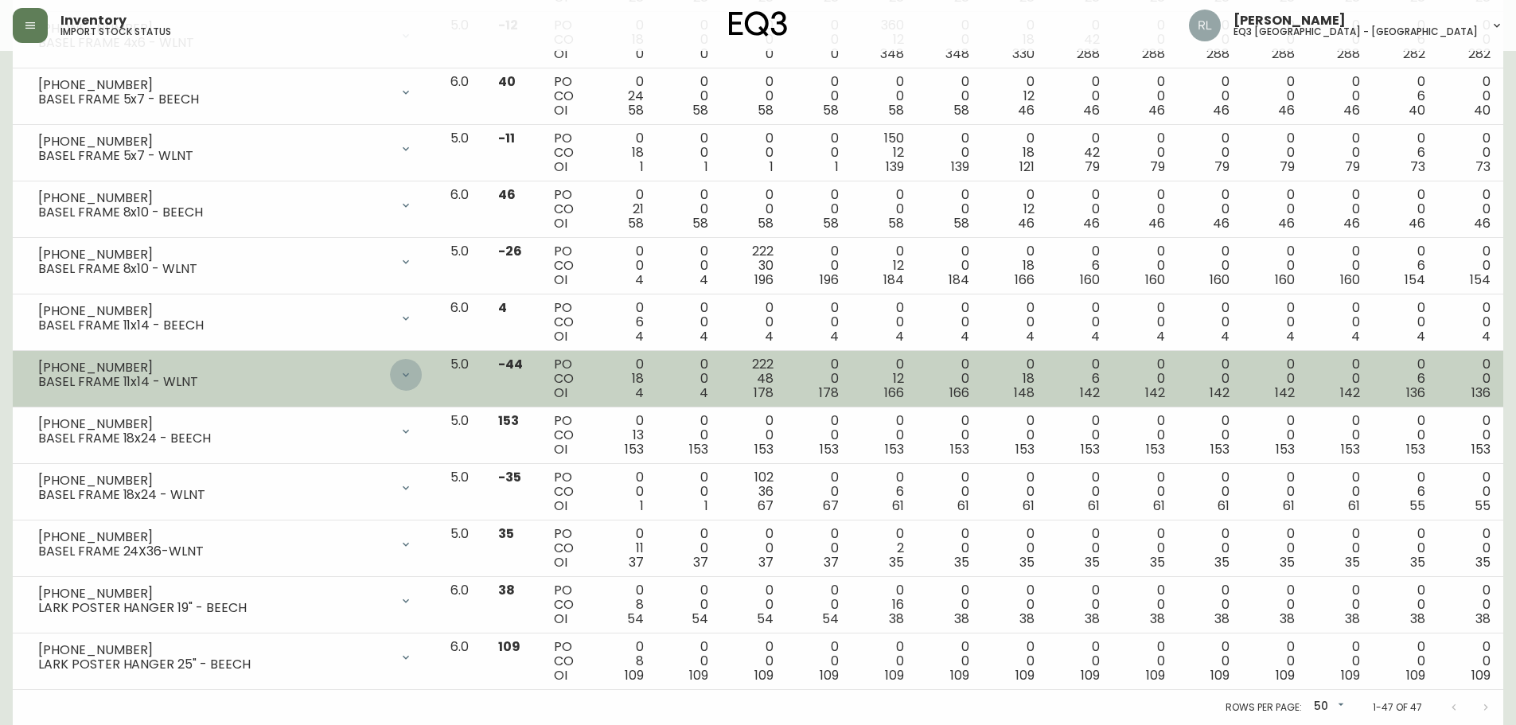
click at [412, 375] on icon at bounding box center [405, 374] width 13 height 13
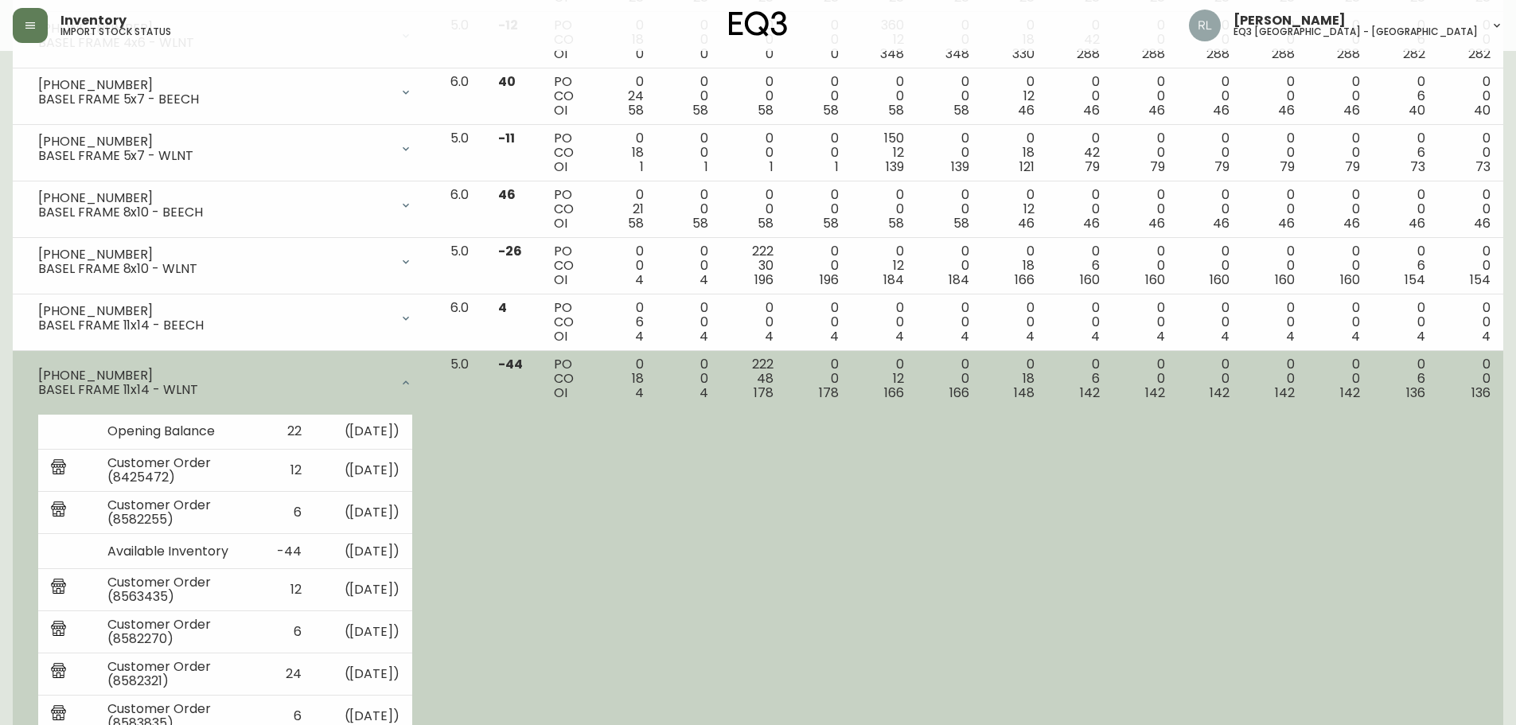
click at [422, 375] on div at bounding box center [406, 383] width 32 height 32
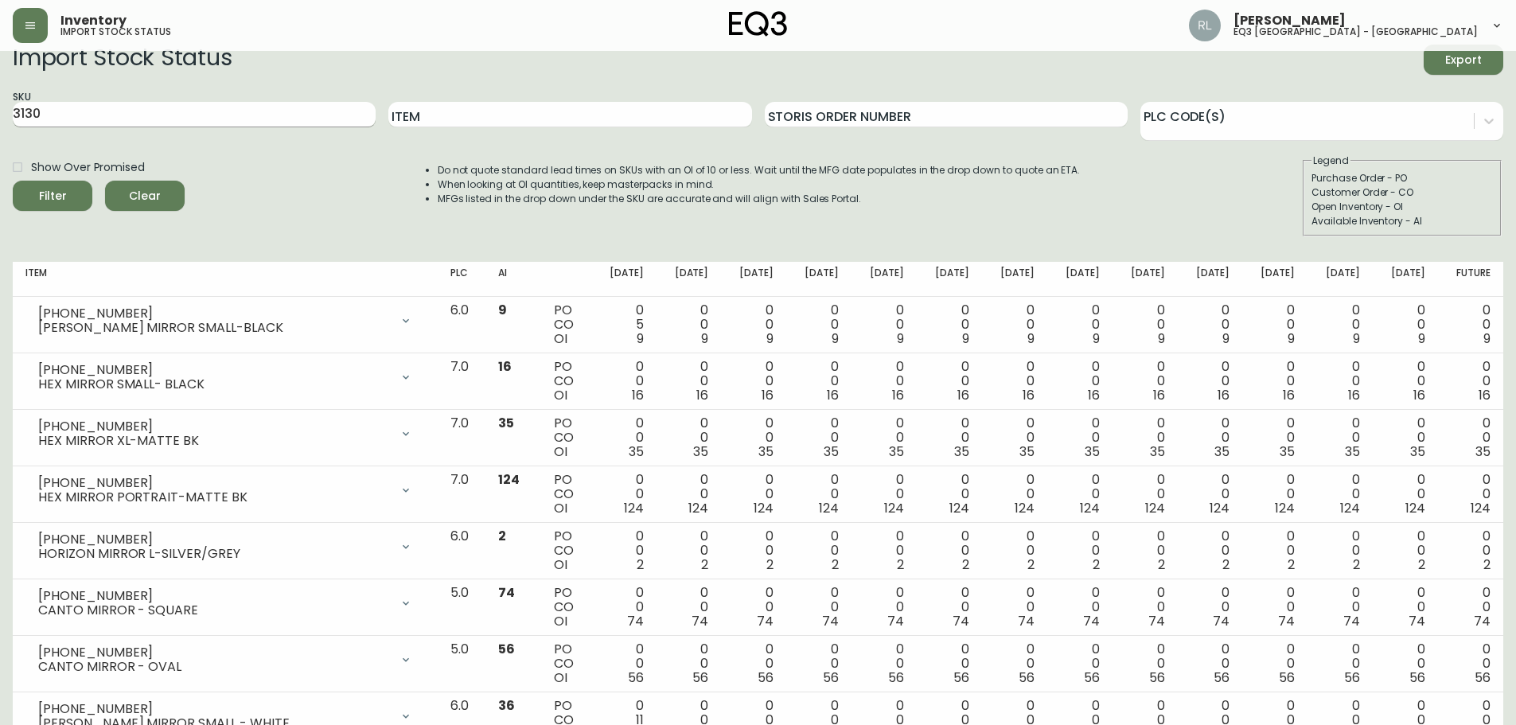
scroll to position [0, 0]
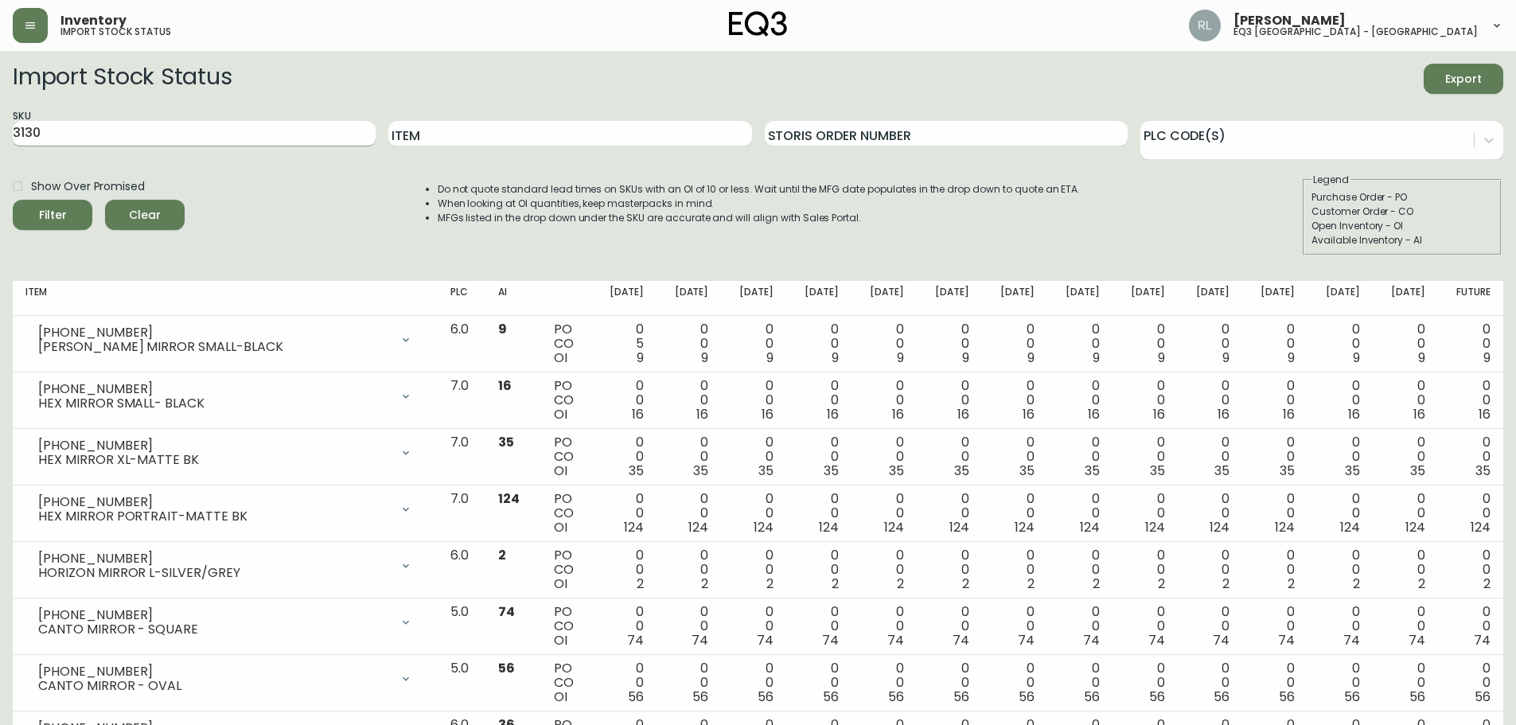
click at [72, 131] on input "3130" at bounding box center [194, 133] width 363 height 25
type input "3140"
click at [13, 200] on button "Filter" at bounding box center [53, 215] width 80 height 30
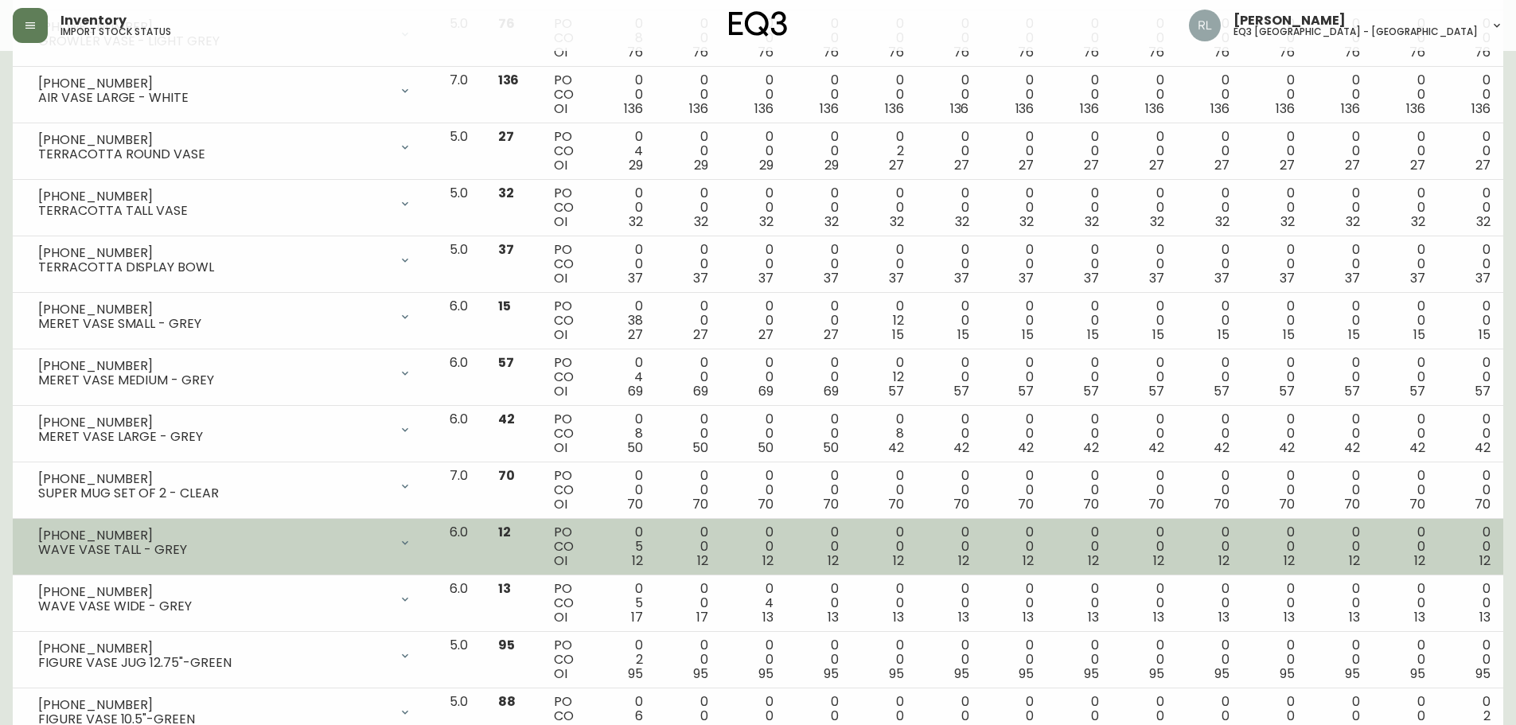
scroll to position [955, 0]
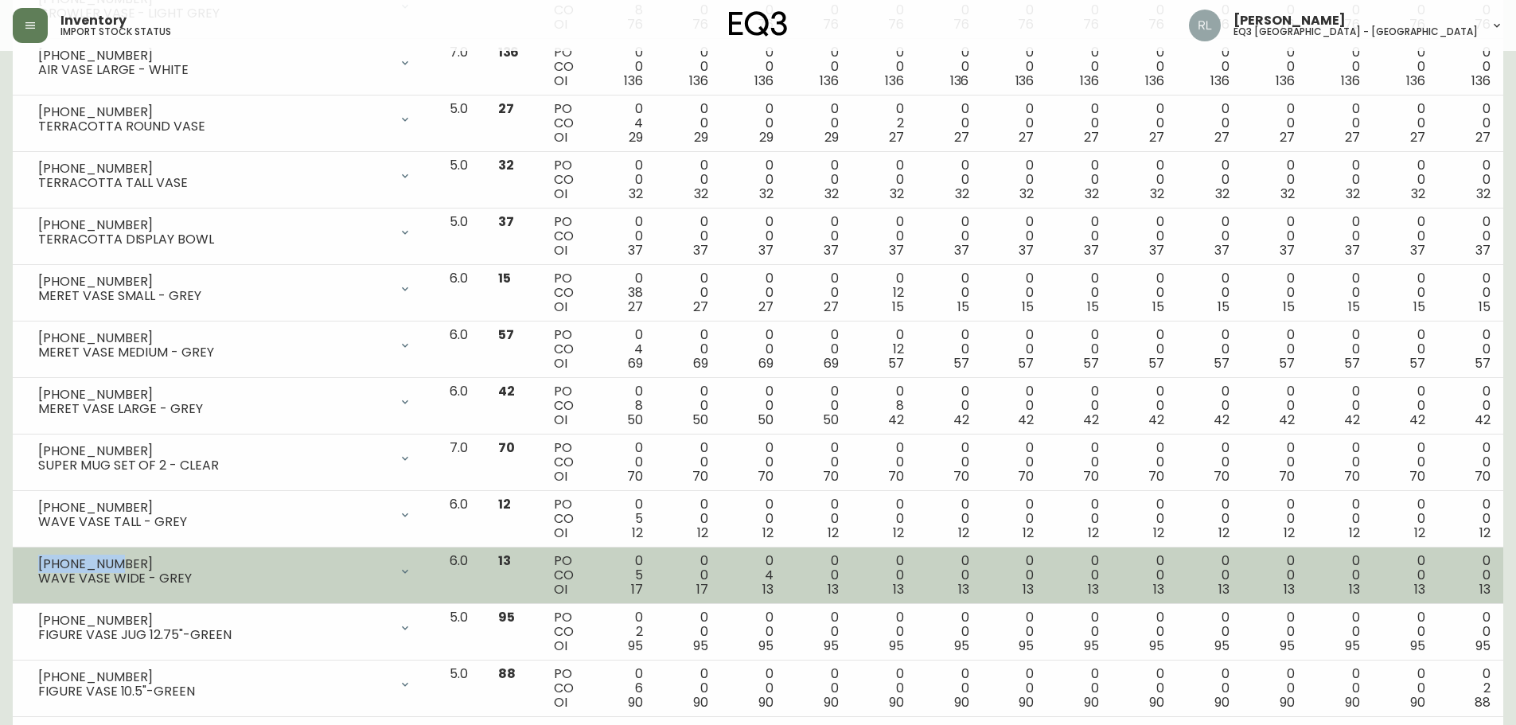
drag, startPoint x: 111, startPoint y: 561, endPoint x: 27, endPoint y: 555, distance: 84.6
click at [27, 555] on div "[PHONE_NUMBER] WAVE VASE WIDE - GREY" at bounding box center [224, 571] width 399 height 35
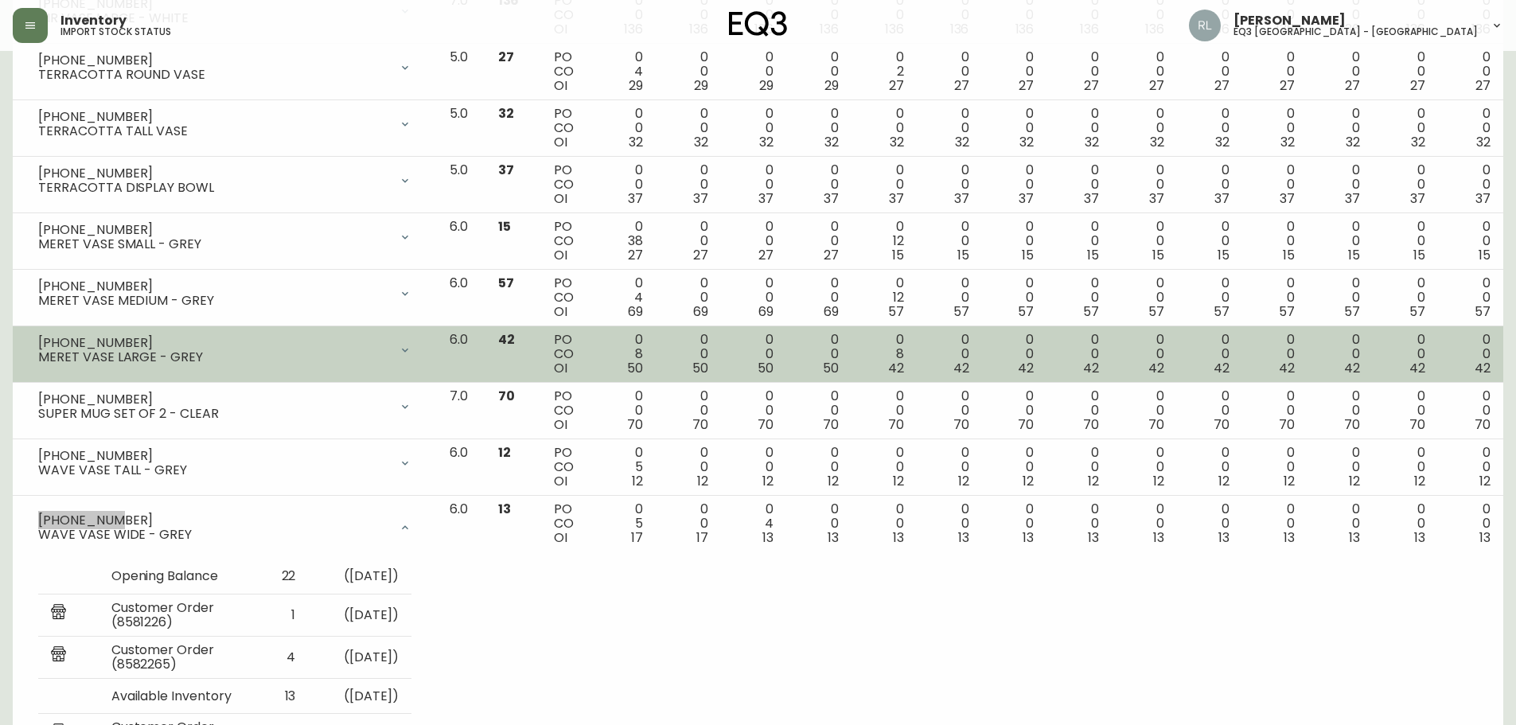
scroll to position [1034, 0]
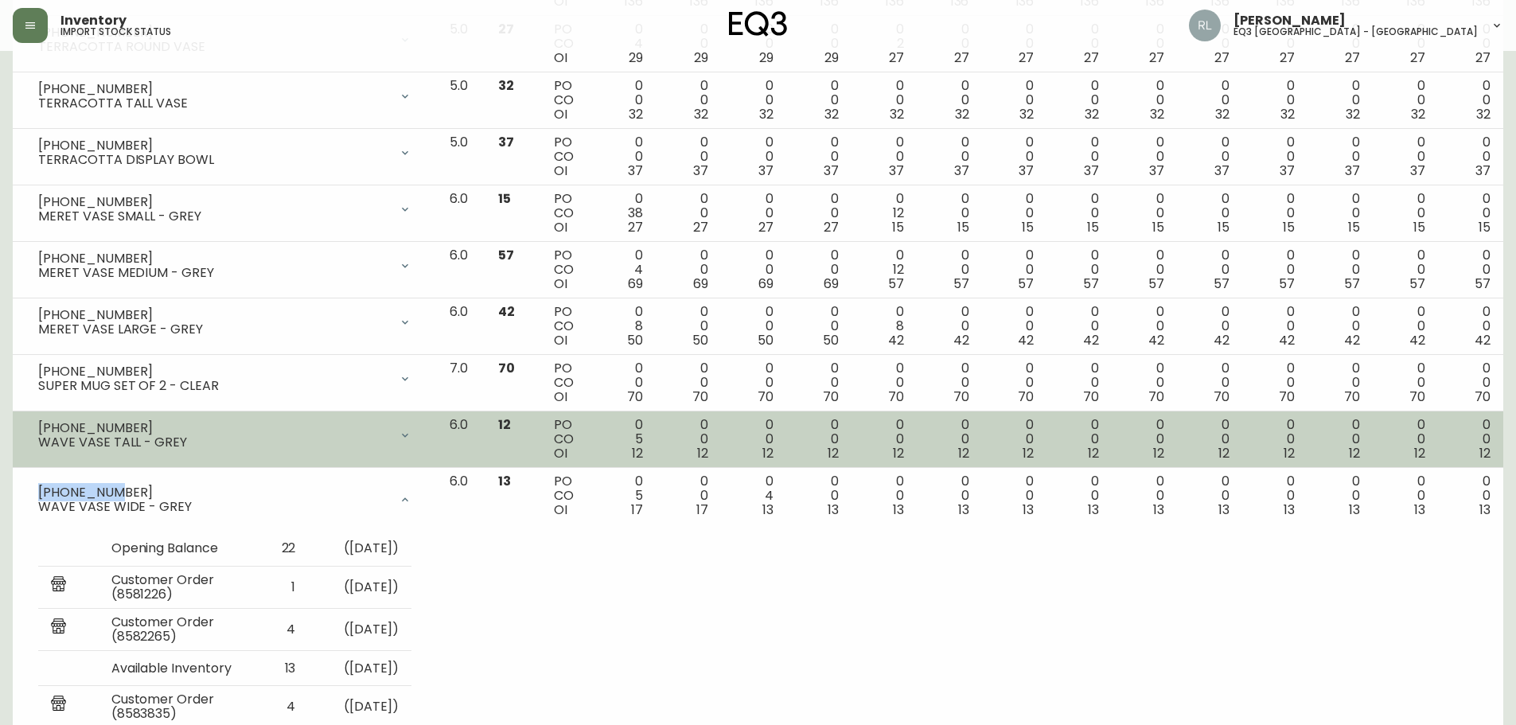
click at [206, 441] on div "WAVE VASE TALL - GREY" at bounding box center [213, 442] width 351 height 14
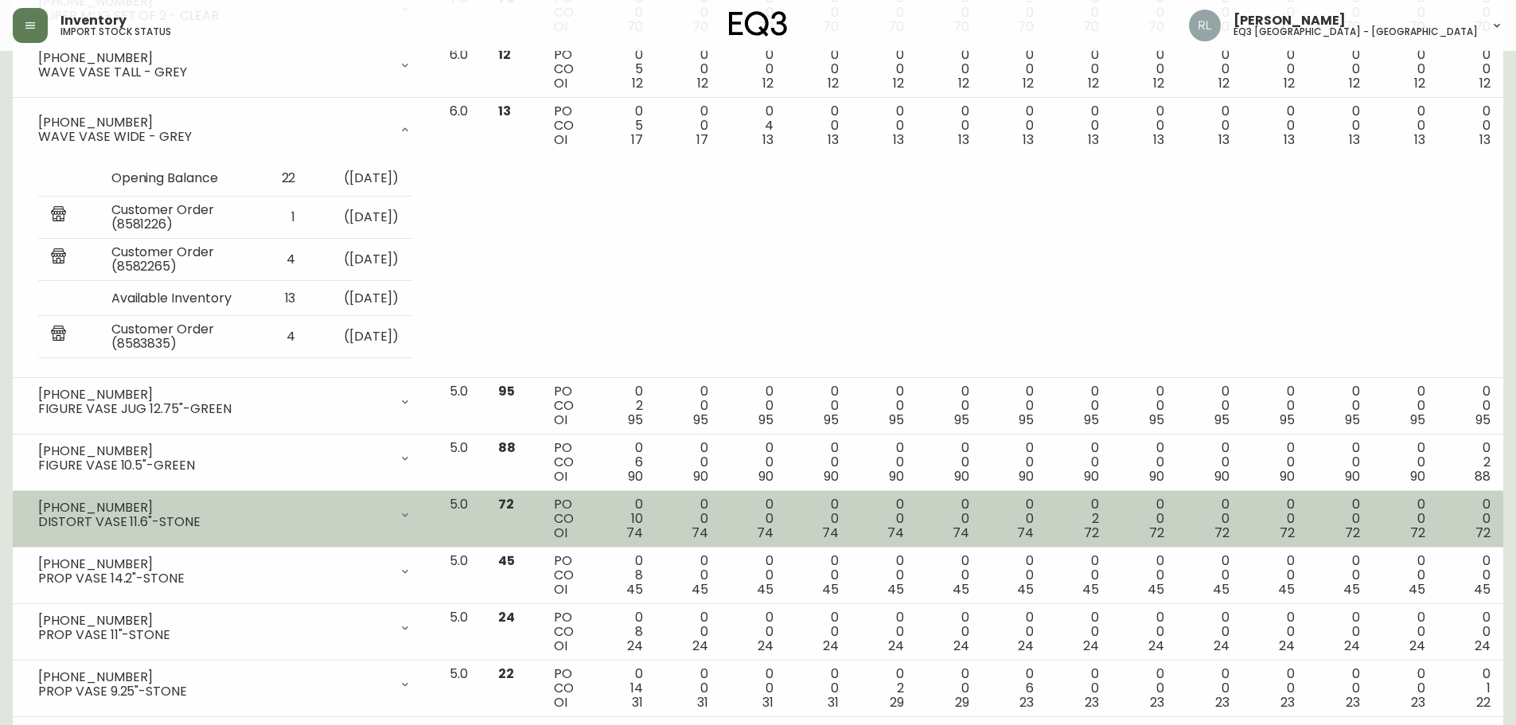
scroll to position [1432, 0]
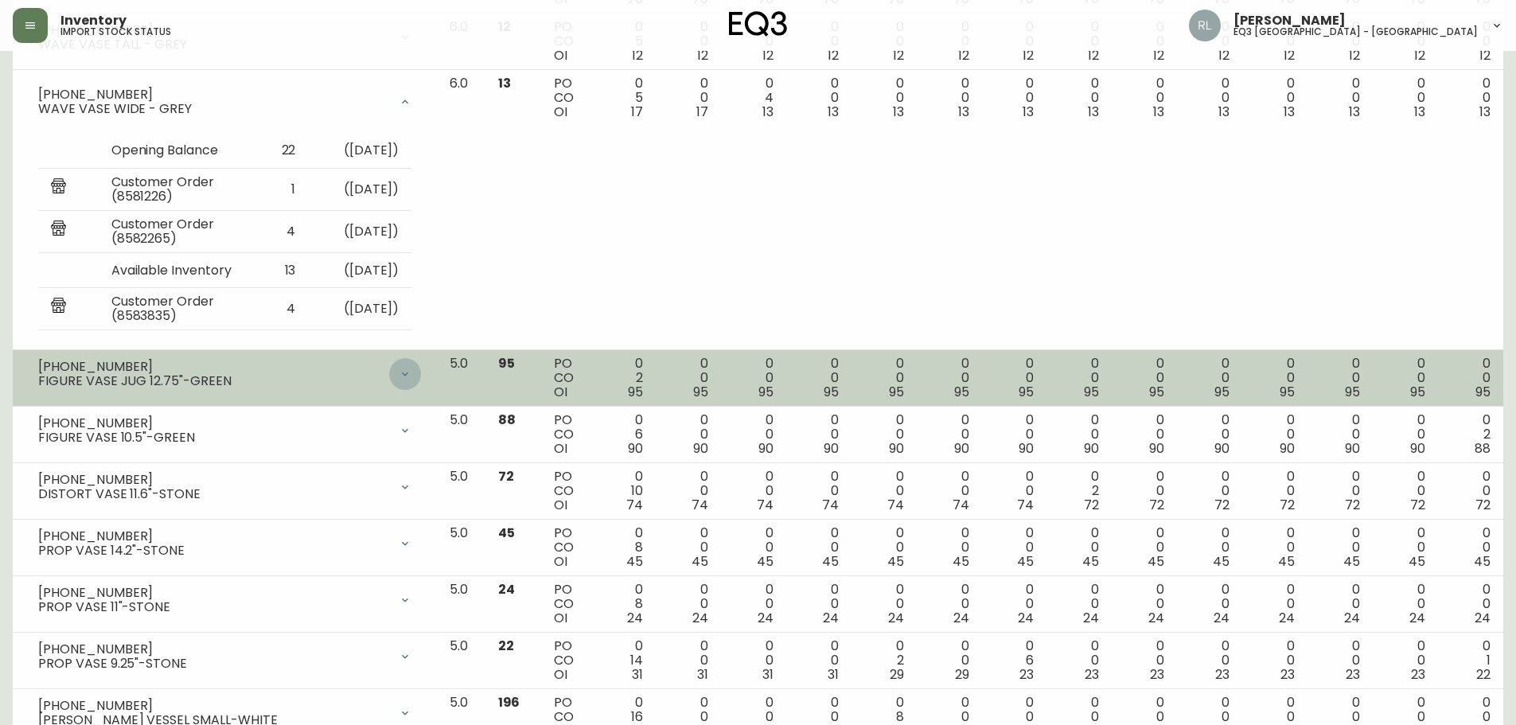
click at [411, 374] on icon at bounding box center [405, 374] width 13 height 13
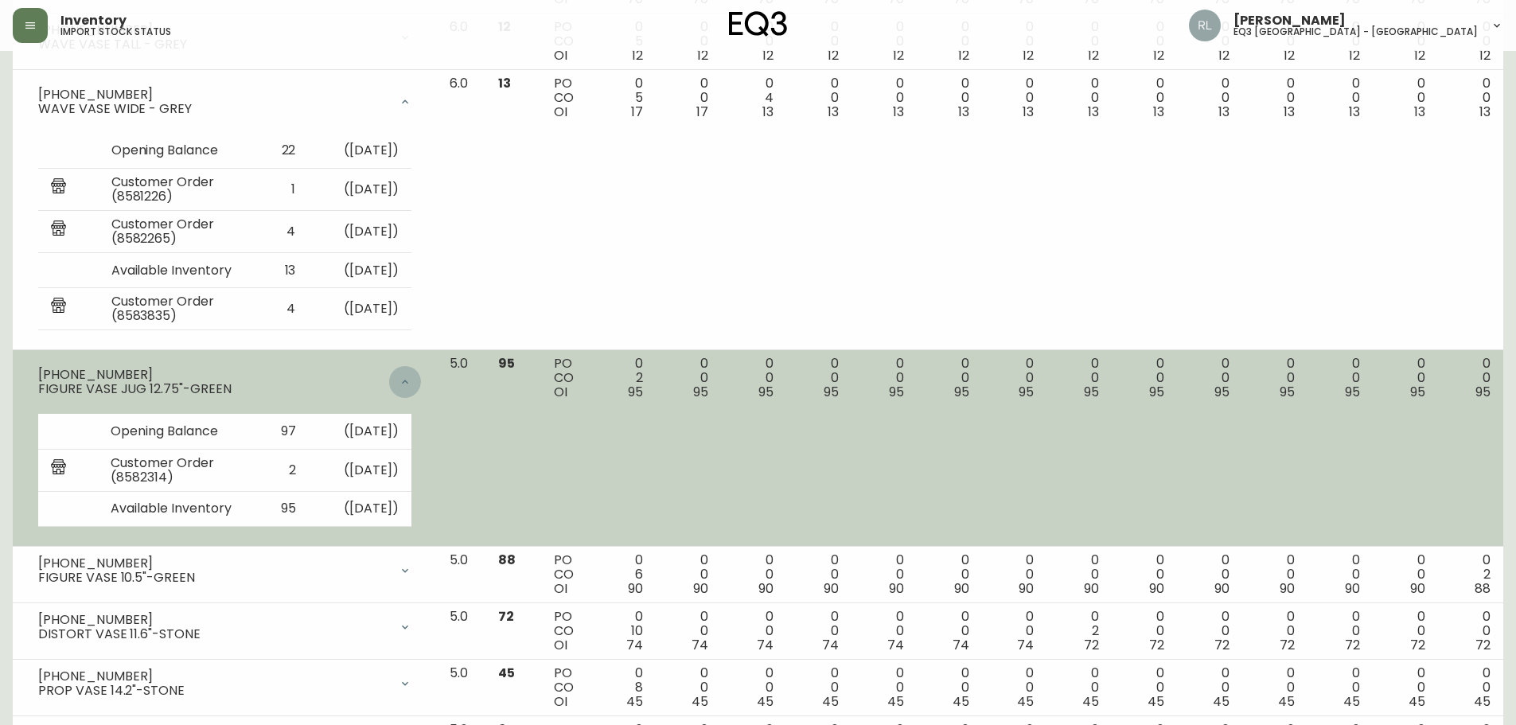
click at [421, 371] on div at bounding box center [405, 382] width 32 height 32
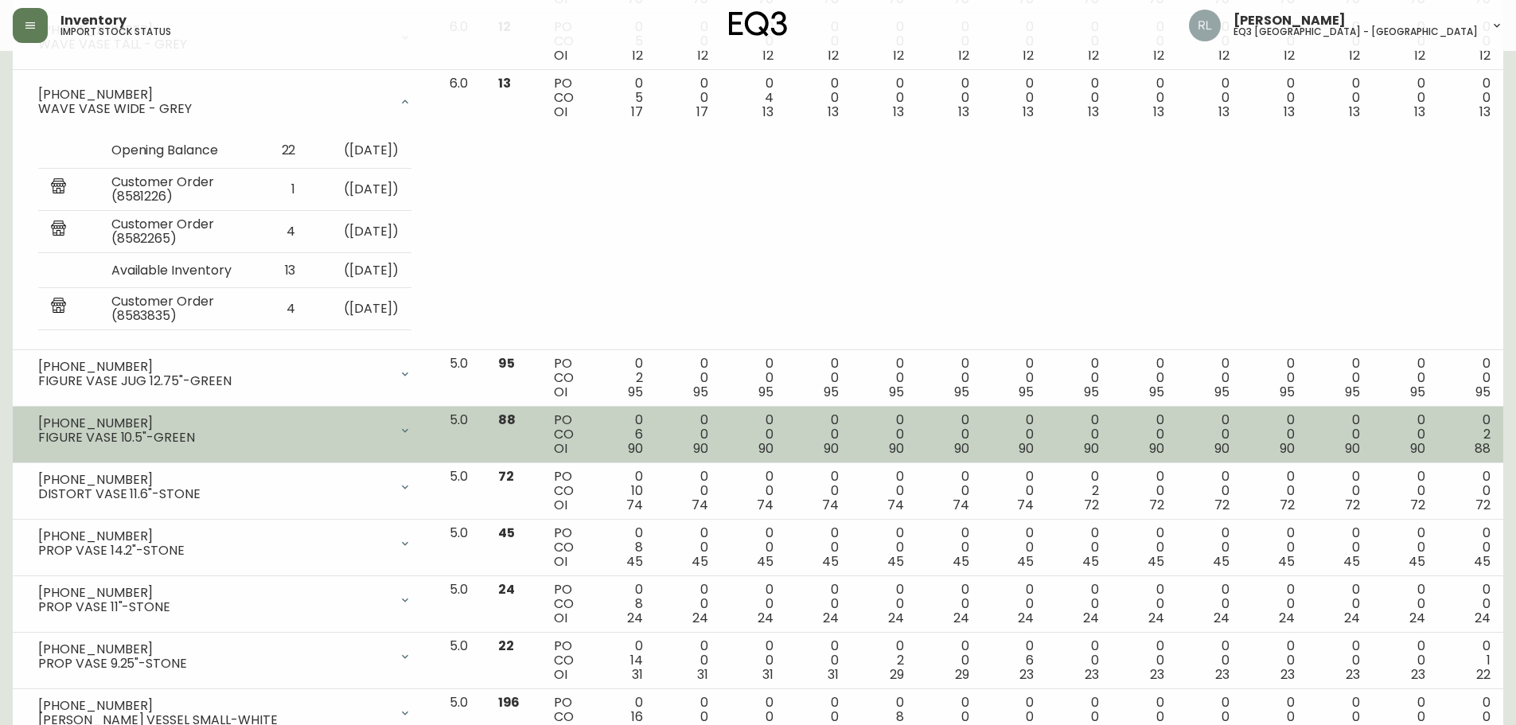
click at [421, 421] on div at bounding box center [405, 431] width 32 height 32
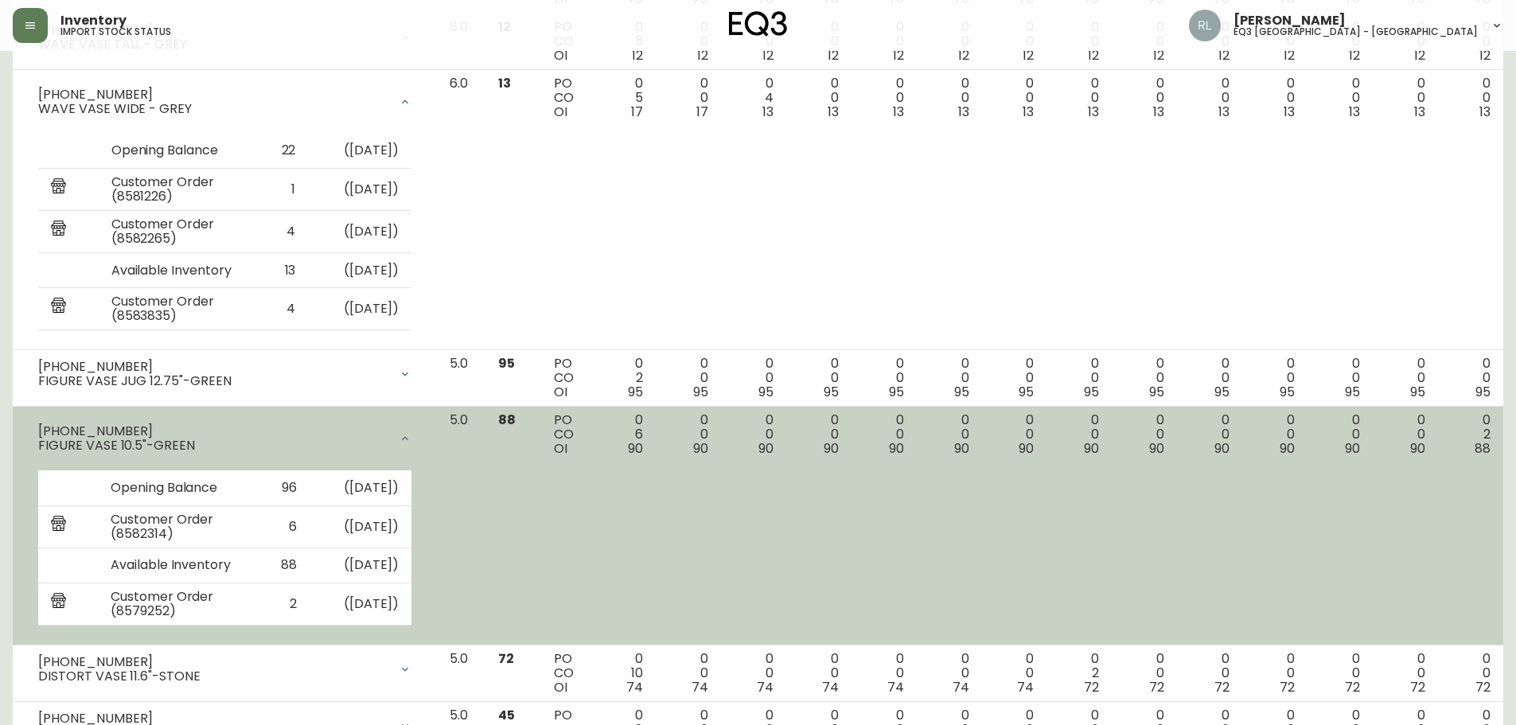
click at [424, 421] on div "[PHONE_NUMBER] FIGURE VASE 10.5"-GREEN" at bounding box center [224, 438] width 399 height 51
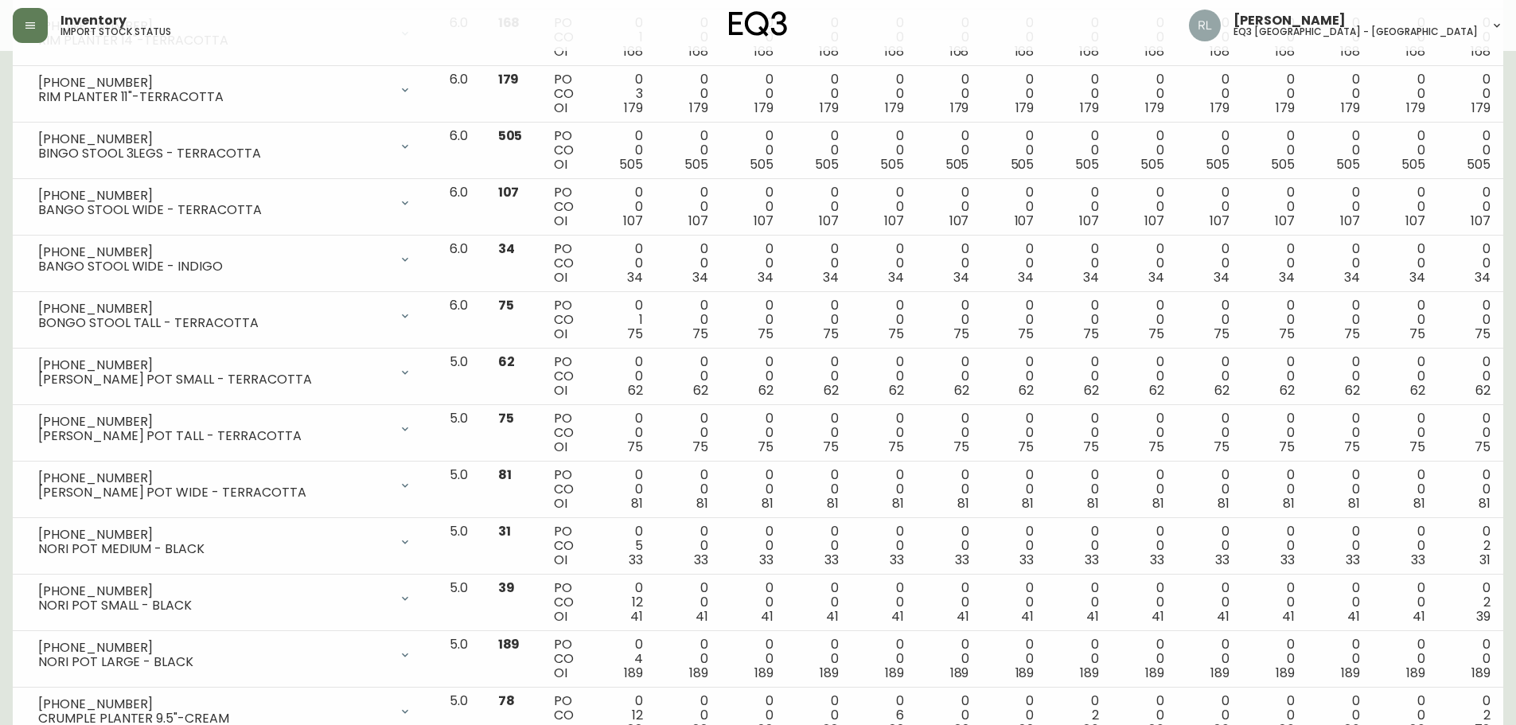
scroll to position [2674, 0]
